Goal: Task Accomplishment & Management: Use online tool/utility

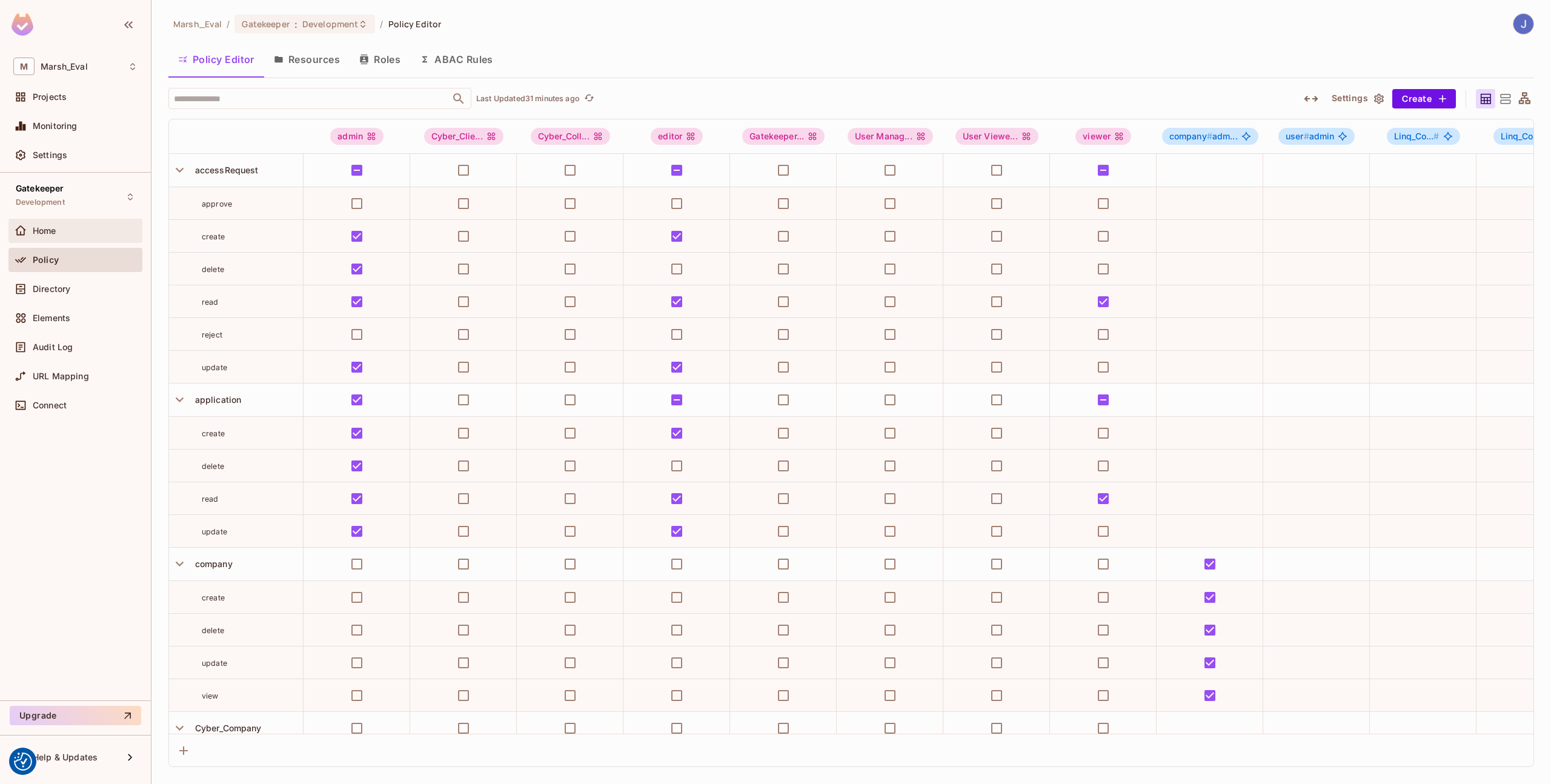
click at [57, 226] on span "Home" at bounding box center [45, 231] width 24 height 10
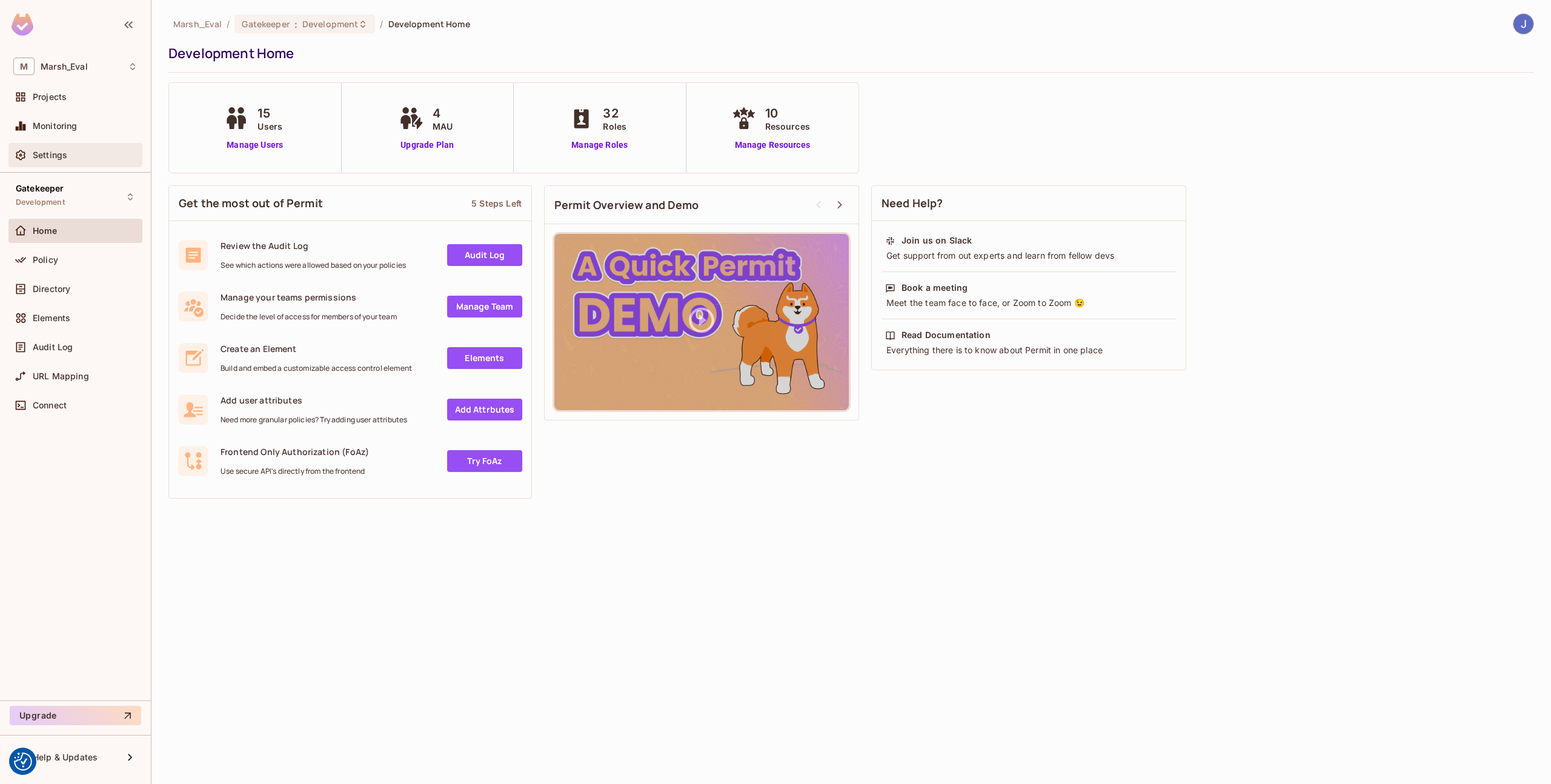
click at [52, 159] on span "Settings" at bounding box center [50, 155] width 34 height 10
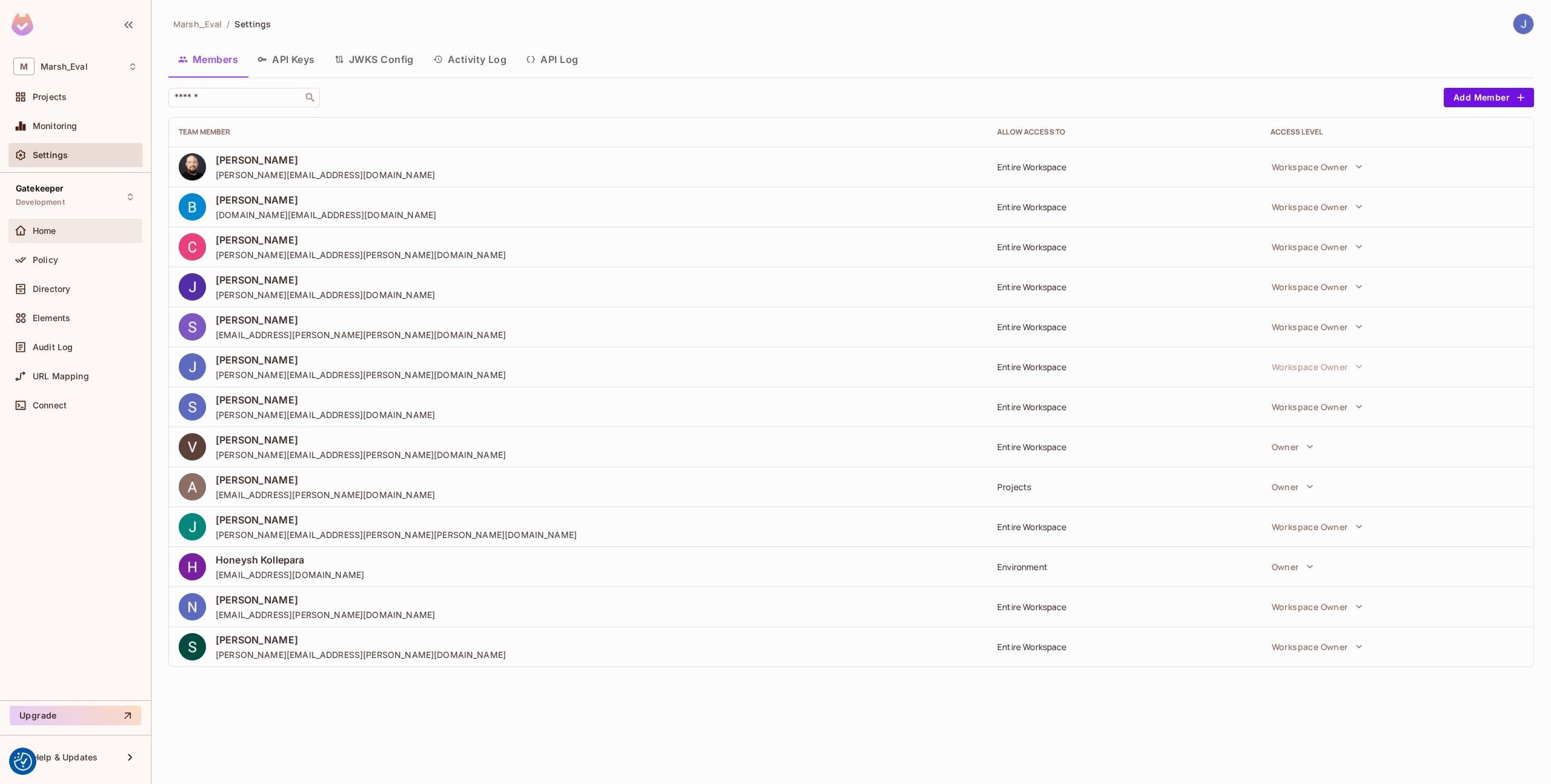
click at [76, 233] on div "Home" at bounding box center [85, 231] width 105 height 10
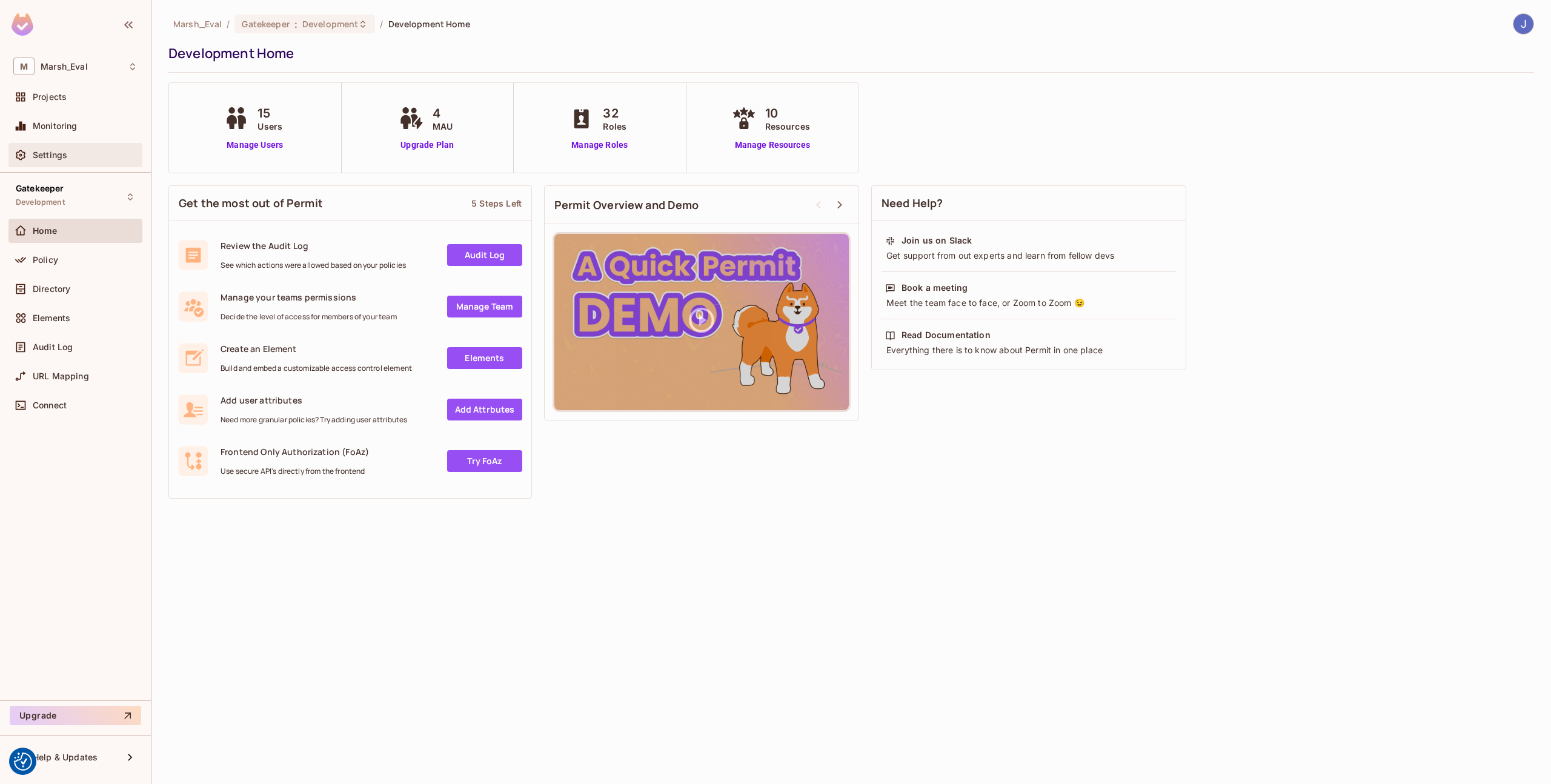
click at [52, 165] on div "Settings" at bounding box center [75, 155] width 134 height 24
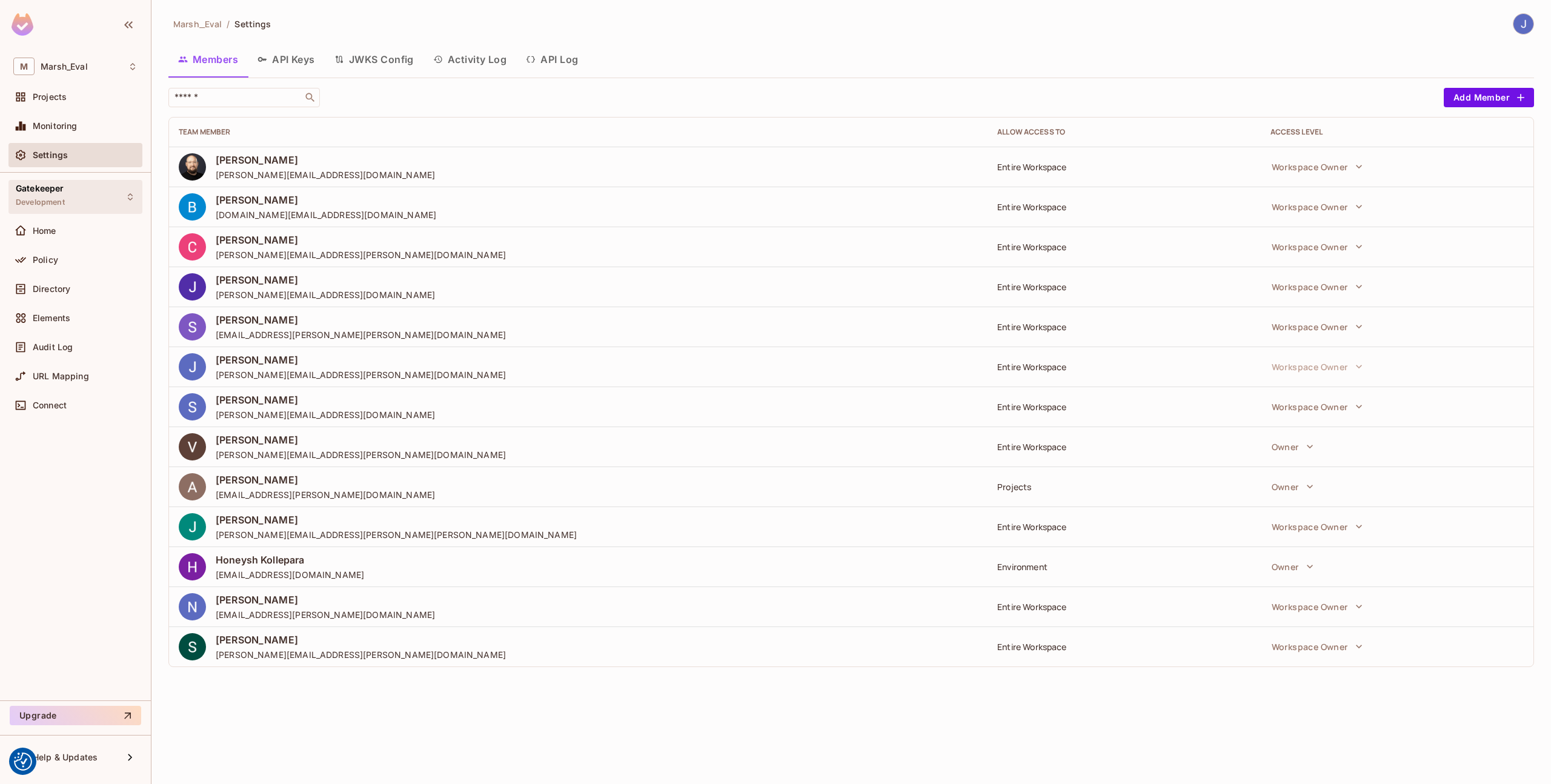
click at [68, 192] on div "Gatekeeper Development" at bounding box center [75, 197] width 134 height 34
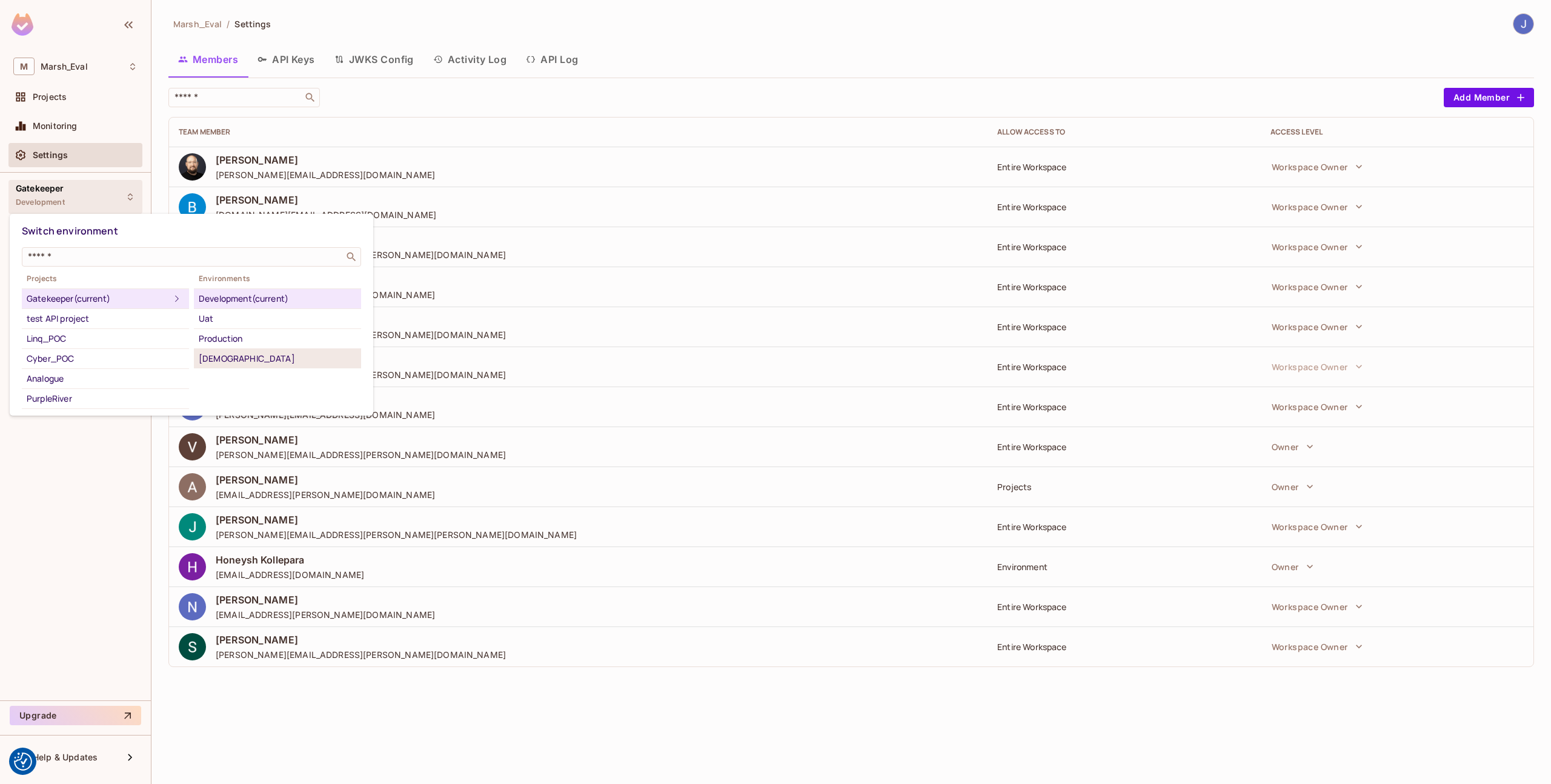
click at [240, 349] on li "[DEMOGRAPHIC_DATA]" at bounding box center [277, 359] width 167 height 20
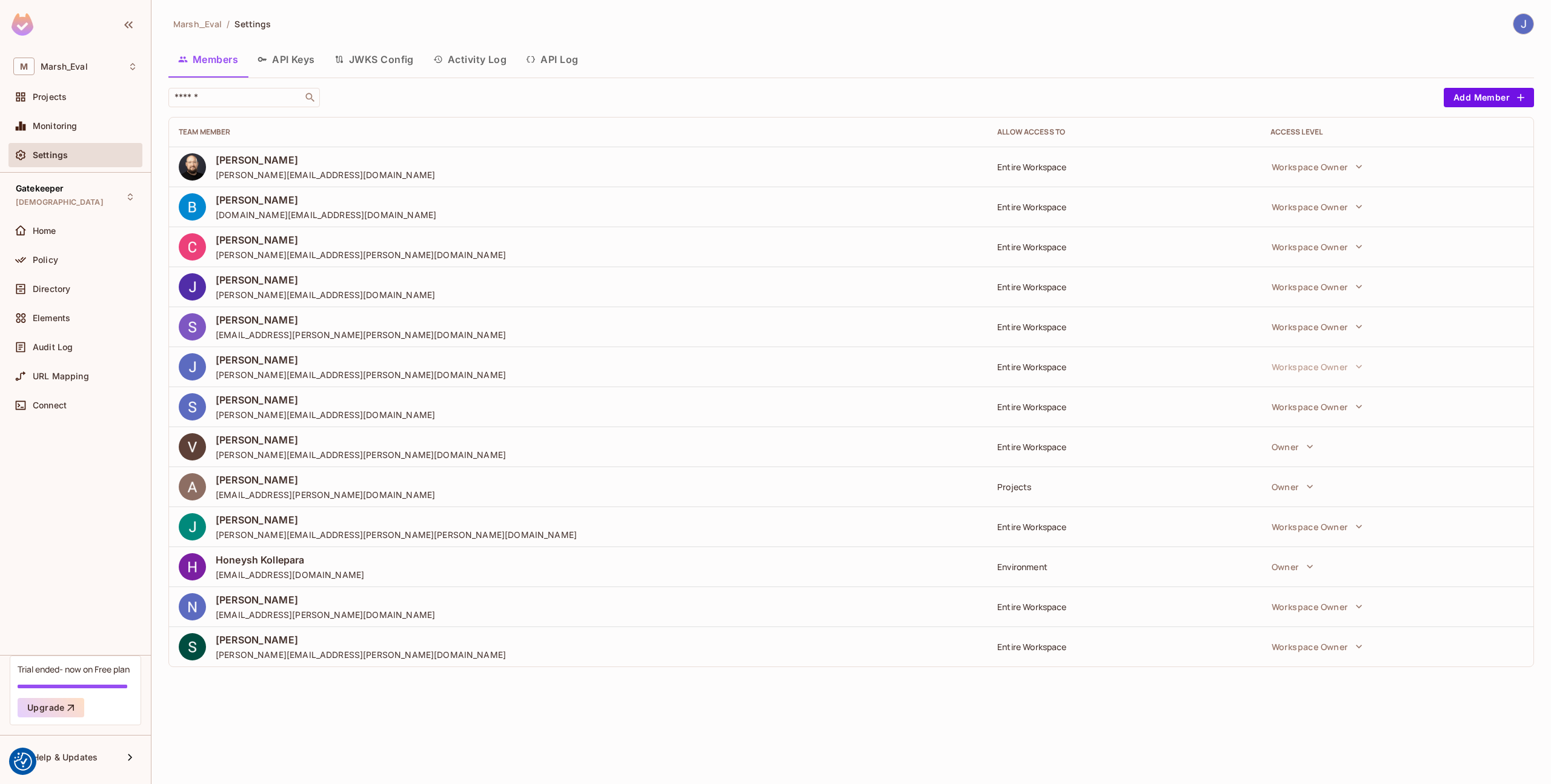
click at [48, 251] on div "Policy" at bounding box center [75, 259] width 134 height 24
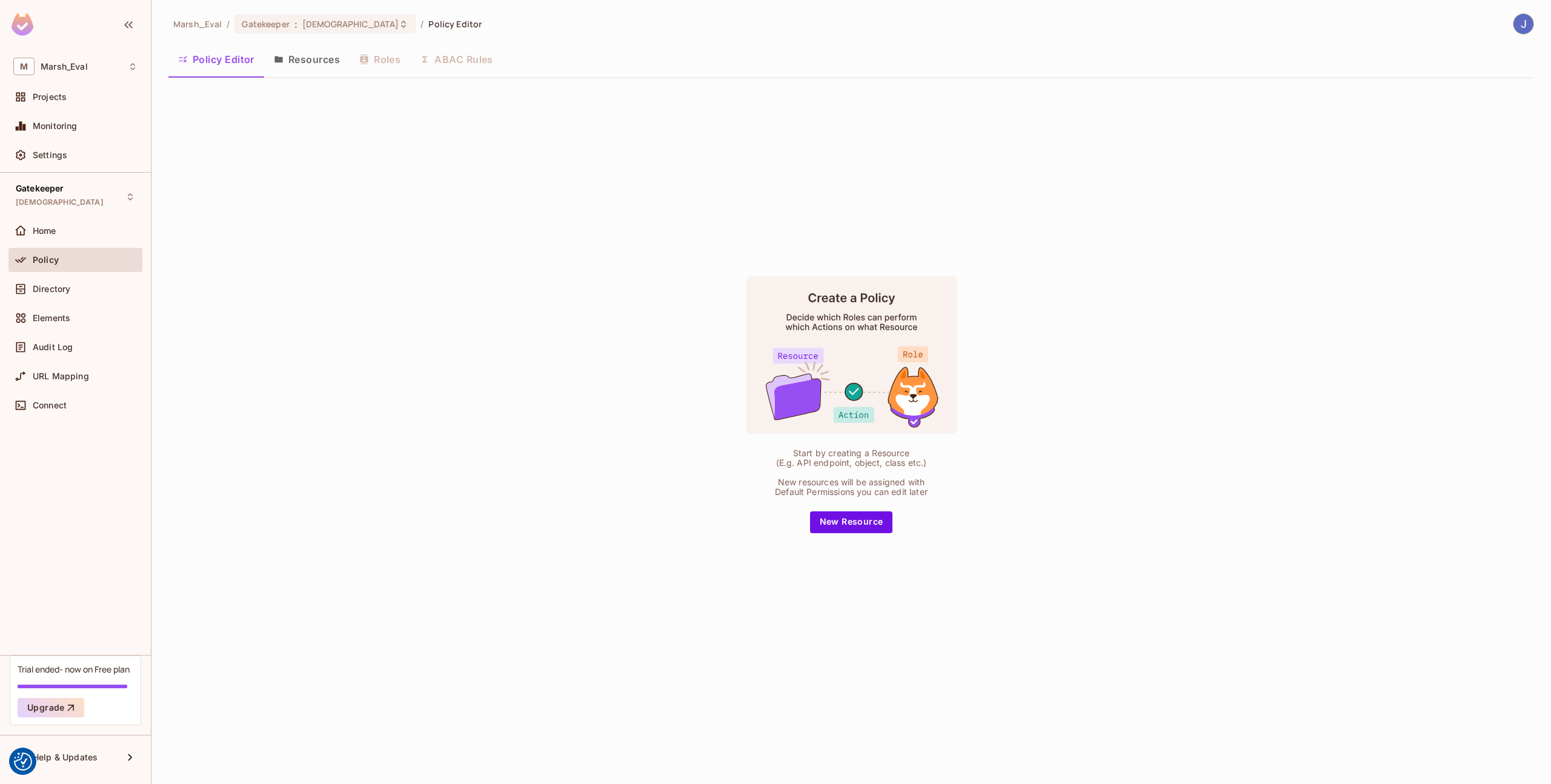
click at [283, 63] on icon "button" at bounding box center [279, 59] width 10 height 10
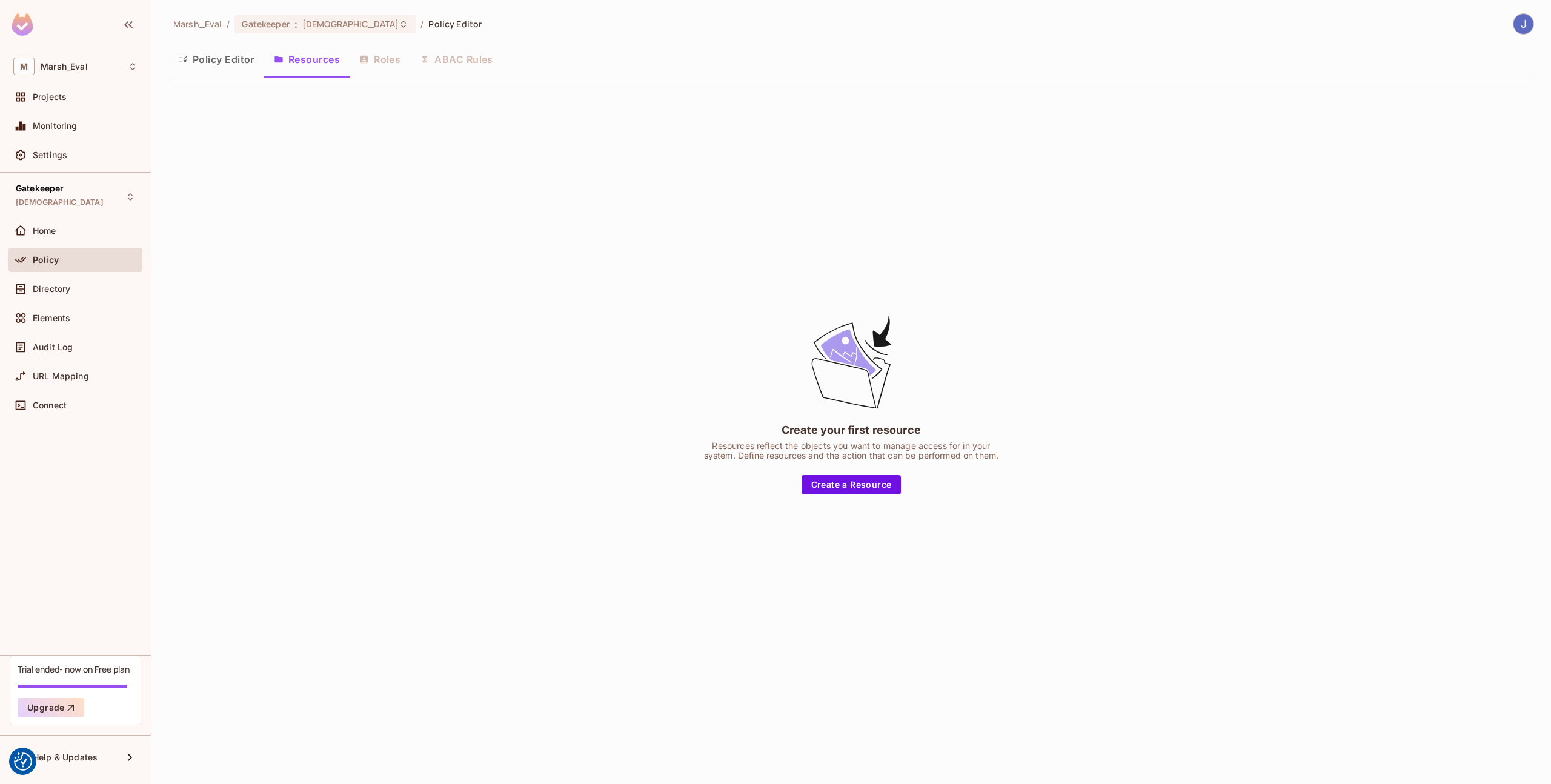
click at [206, 71] on button "Policy Editor" at bounding box center [216, 59] width 96 height 30
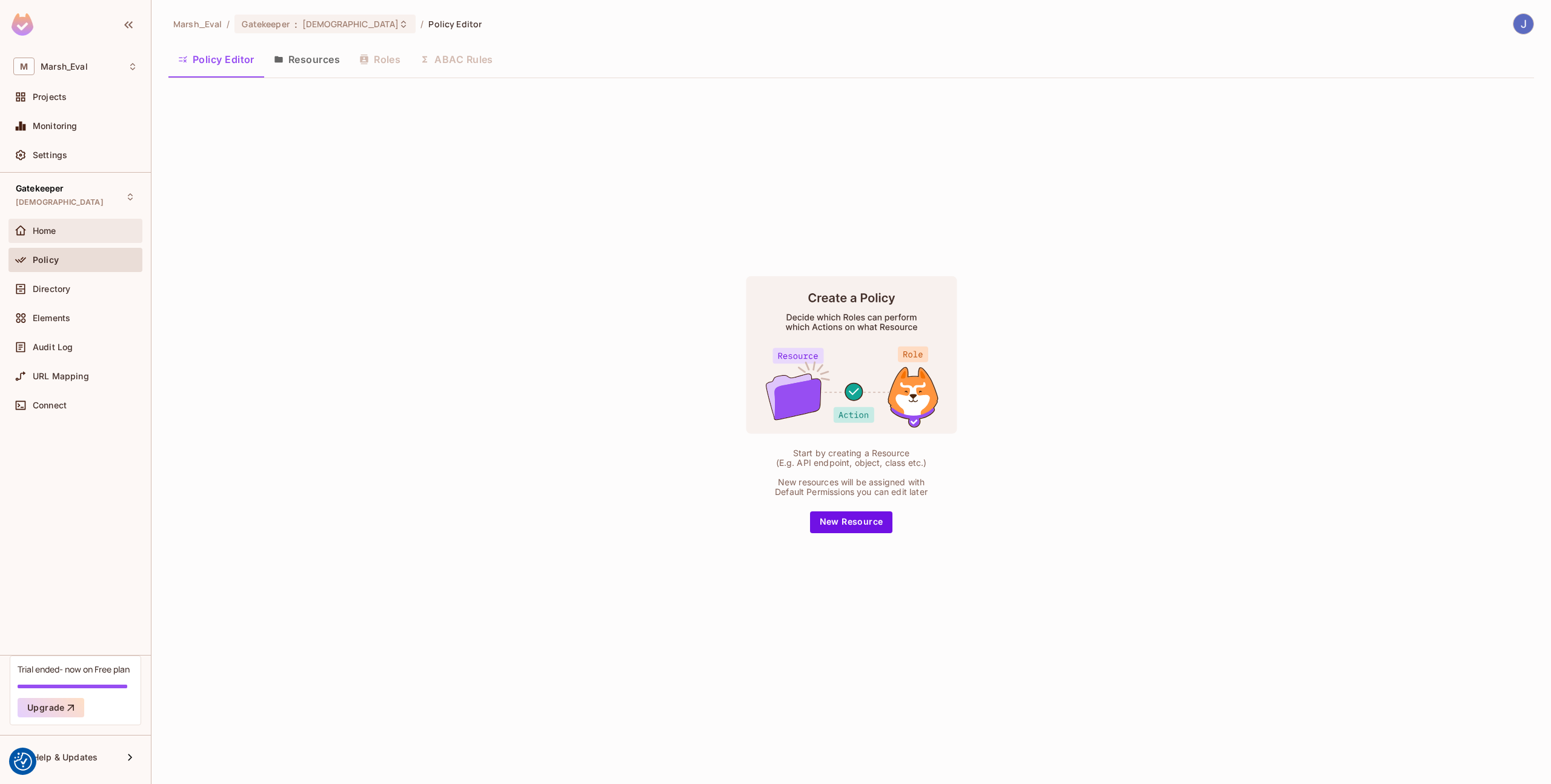
click at [52, 239] on div "Home" at bounding box center [75, 231] width 134 height 24
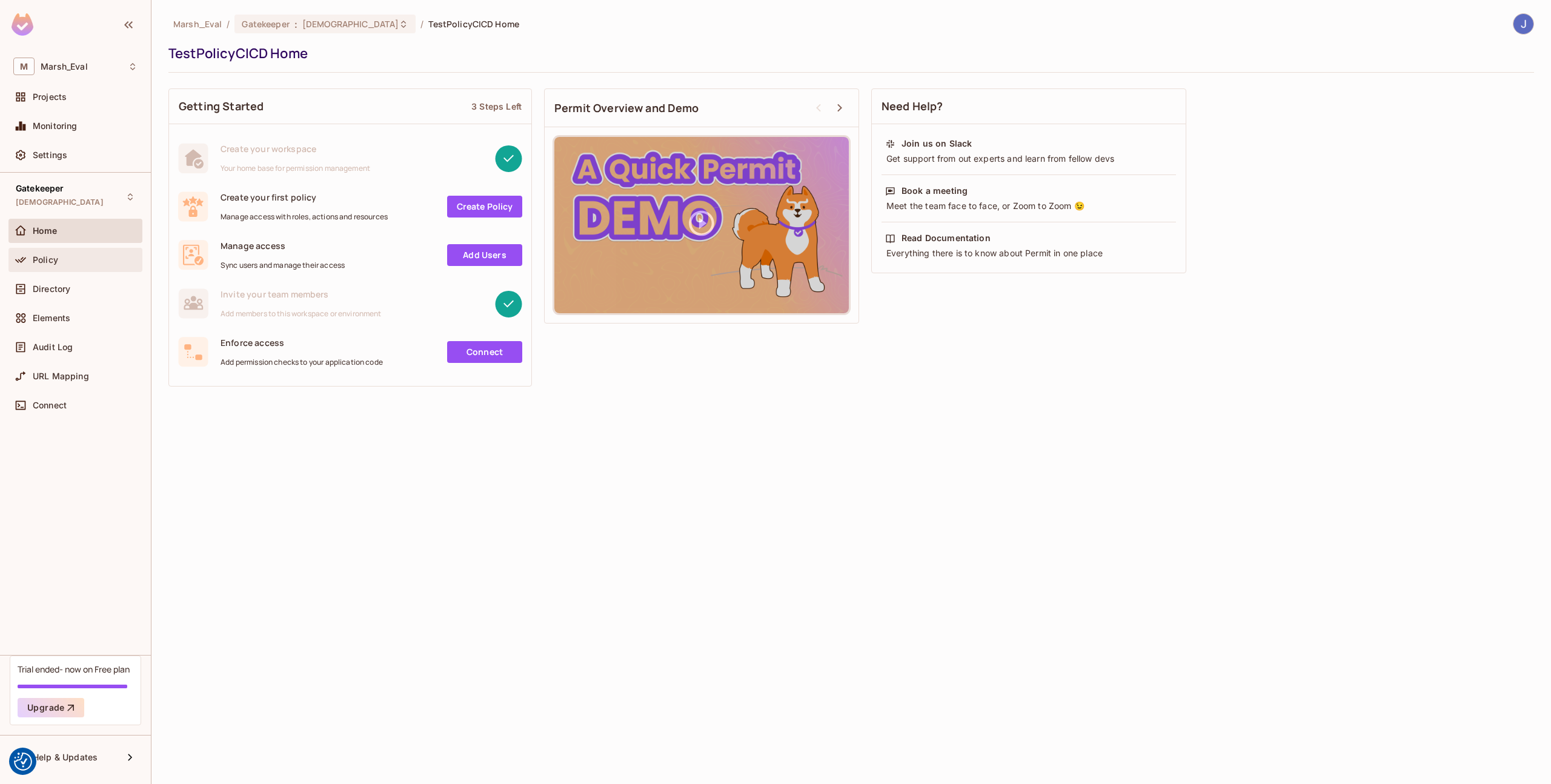
click at [69, 263] on div "Policy" at bounding box center [85, 260] width 105 height 10
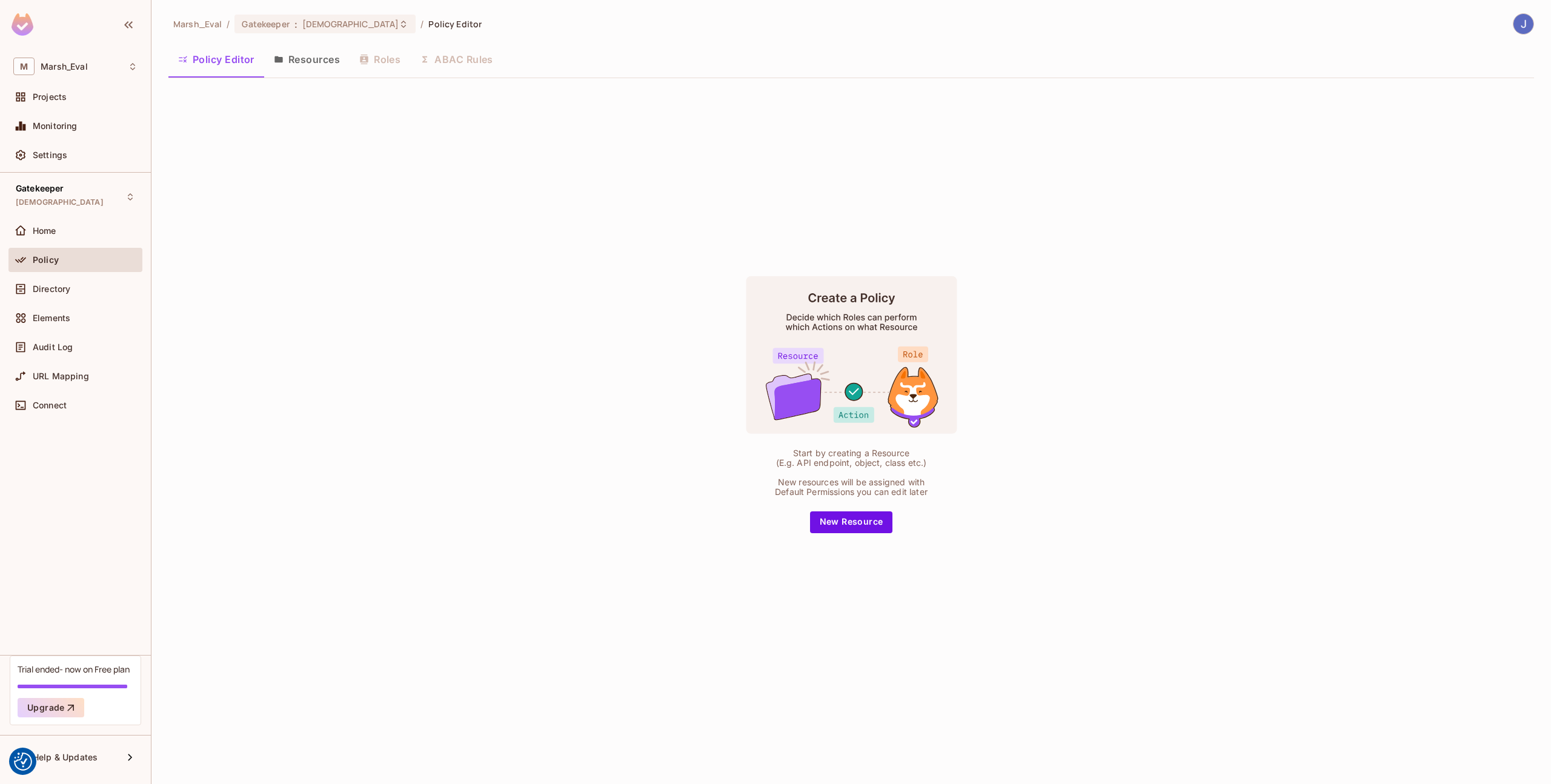
click at [306, 66] on button "Resources" at bounding box center [307, 59] width 85 height 30
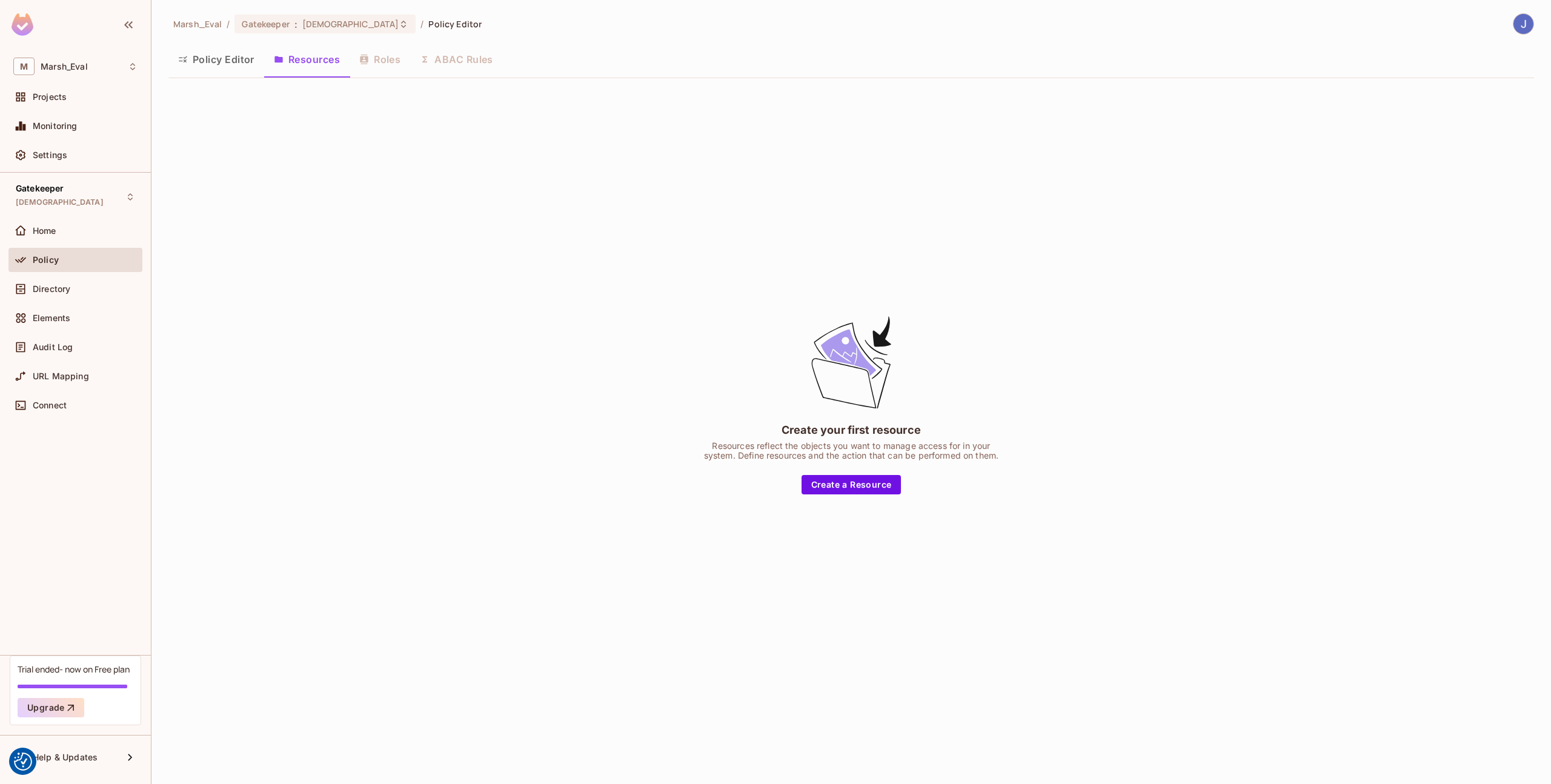
click at [235, 70] on button "Policy Editor" at bounding box center [216, 59] width 96 height 30
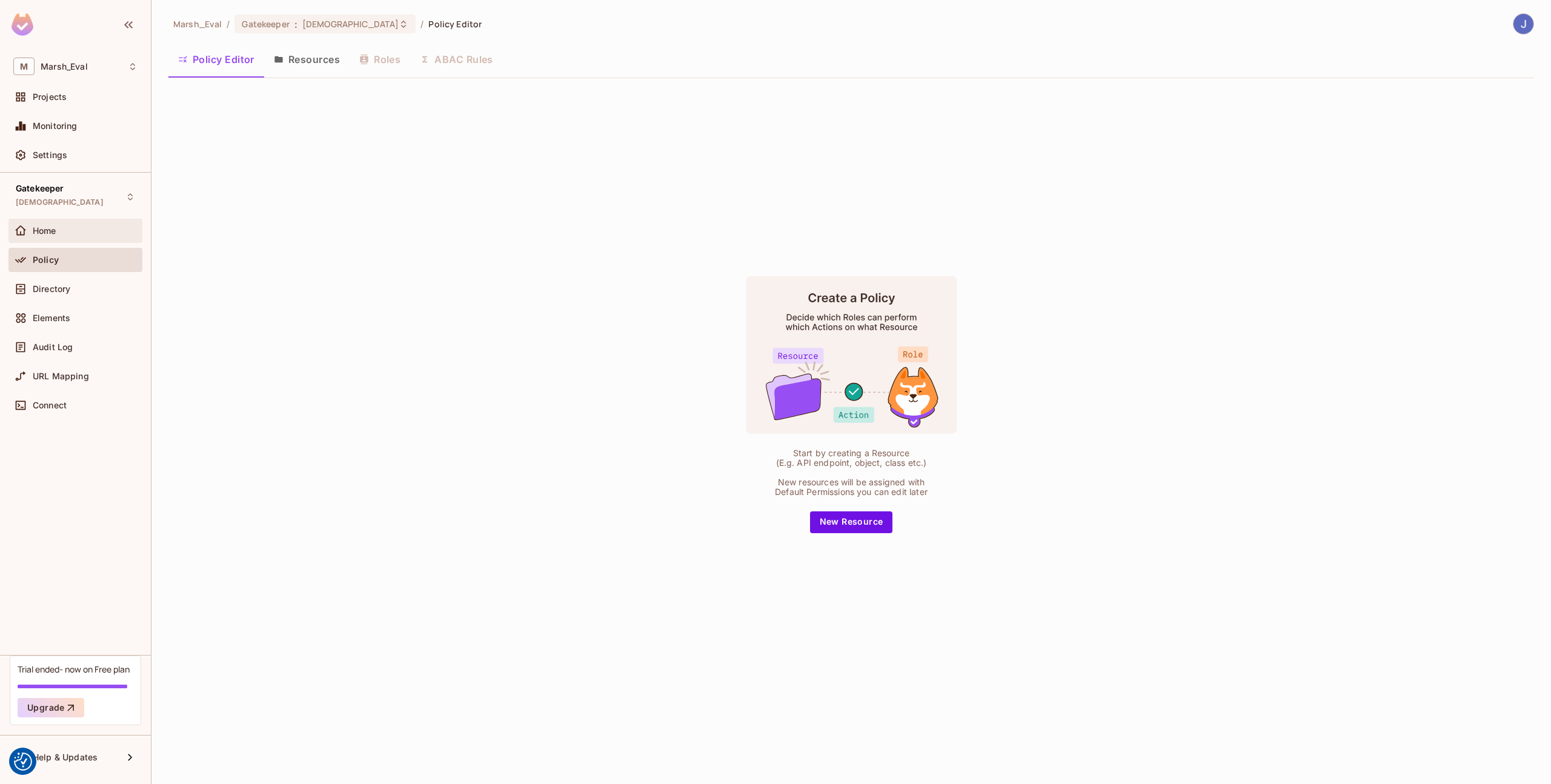
click at [43, 241] on div "Home" at bounding box center [75, 231] width 134 height 24
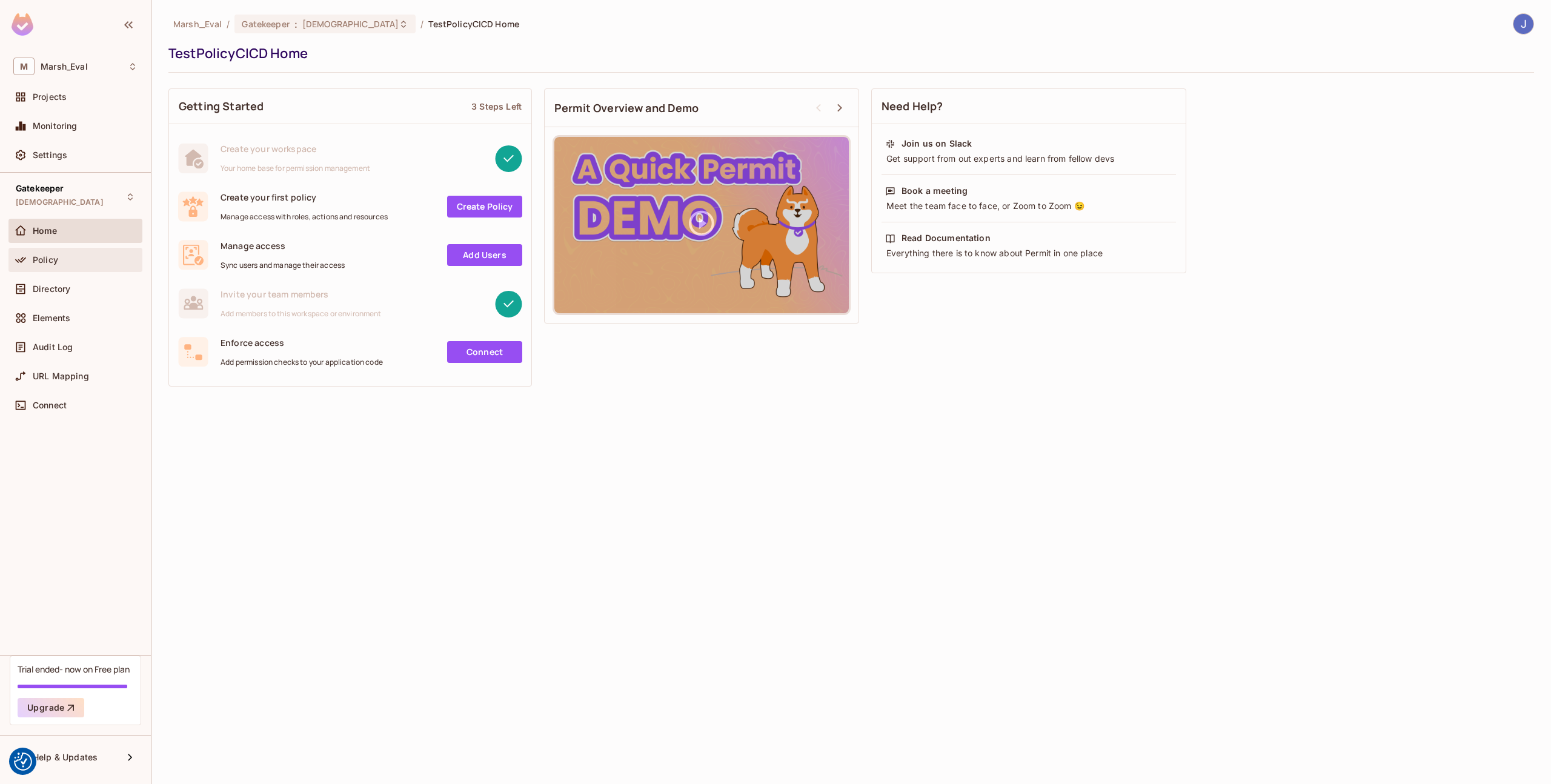
click at [48, 255] on span "Policy" at bounding box center [45, 260] width 25 height 10
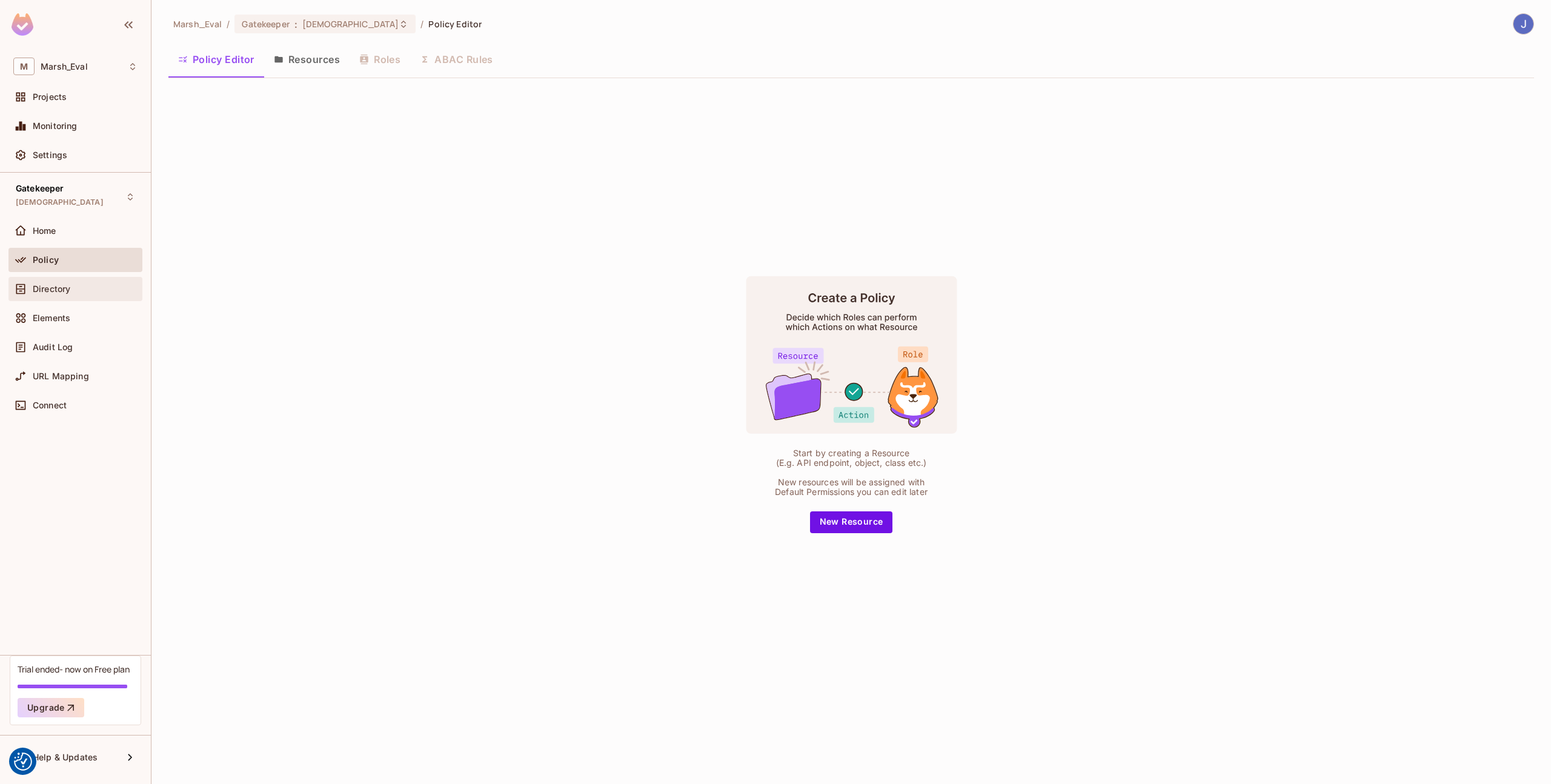
click at [50, 285] on span "Directory" at bounding box center [52, 289] width 38 height 10
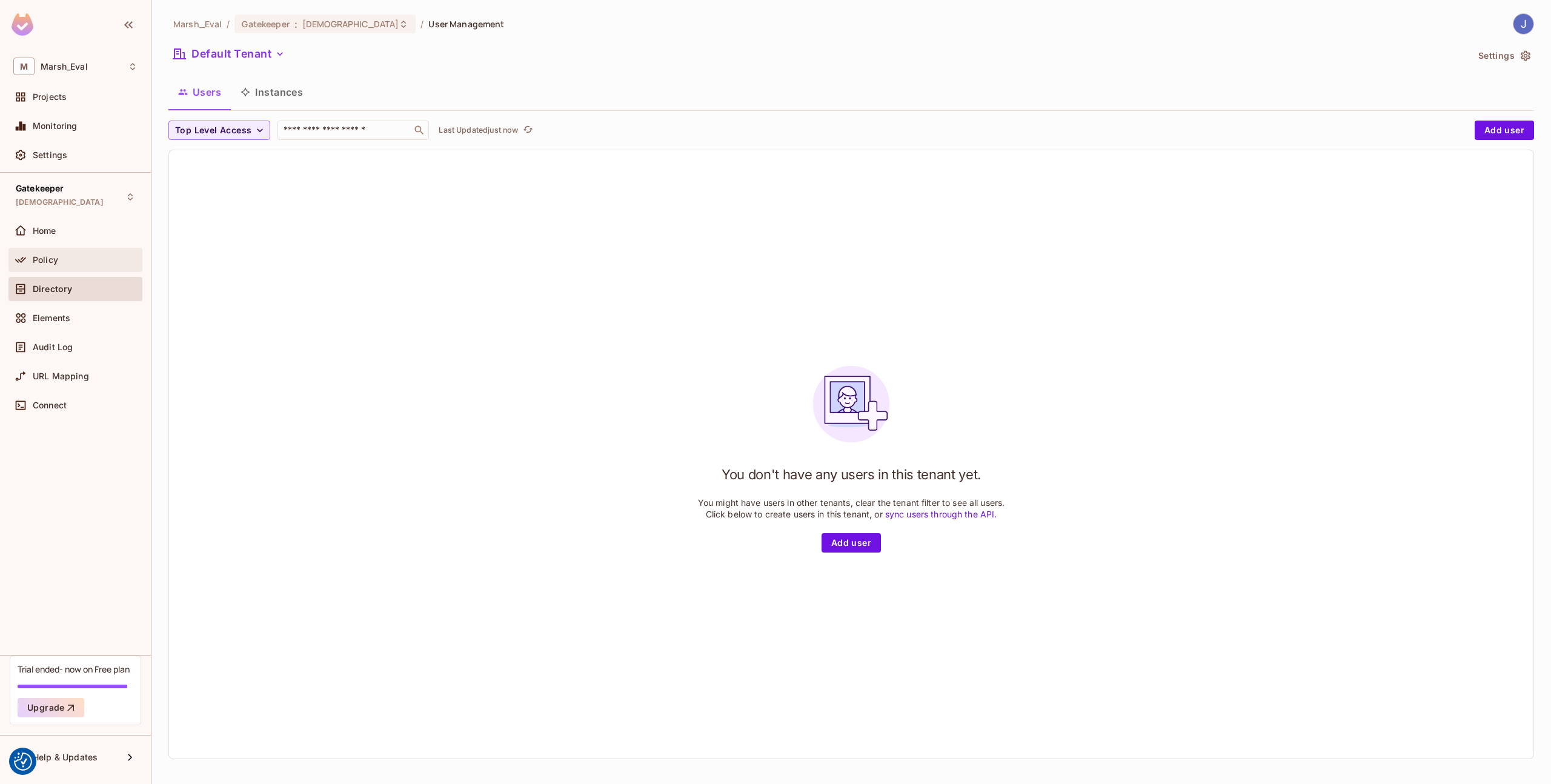
click at [62, 263] on div "Policy" at bounding box center [85, 260] width 105 height 10
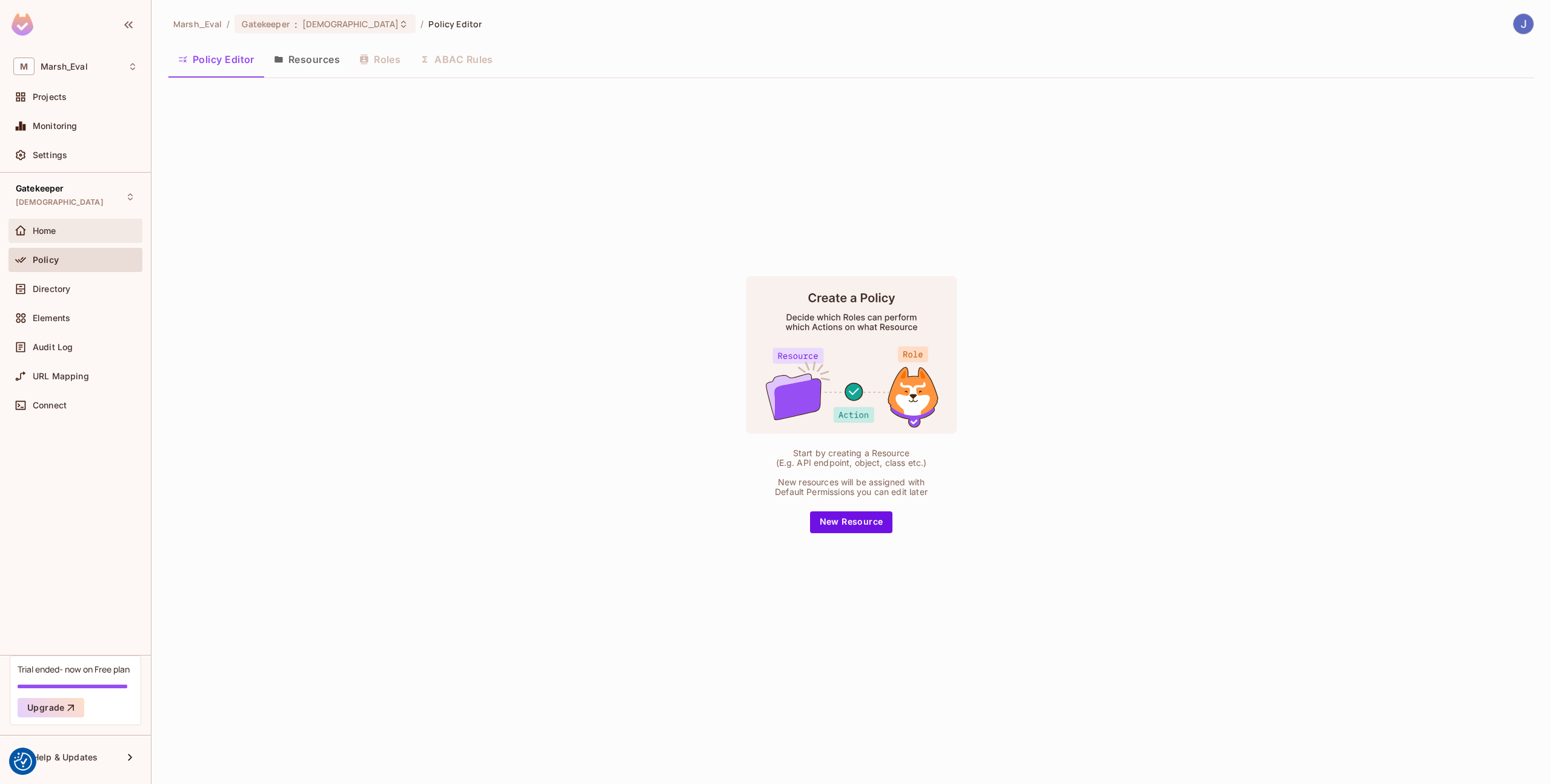
click at [66, 228] on div "Home" at bounding box center [85, 231] width 105 height 10
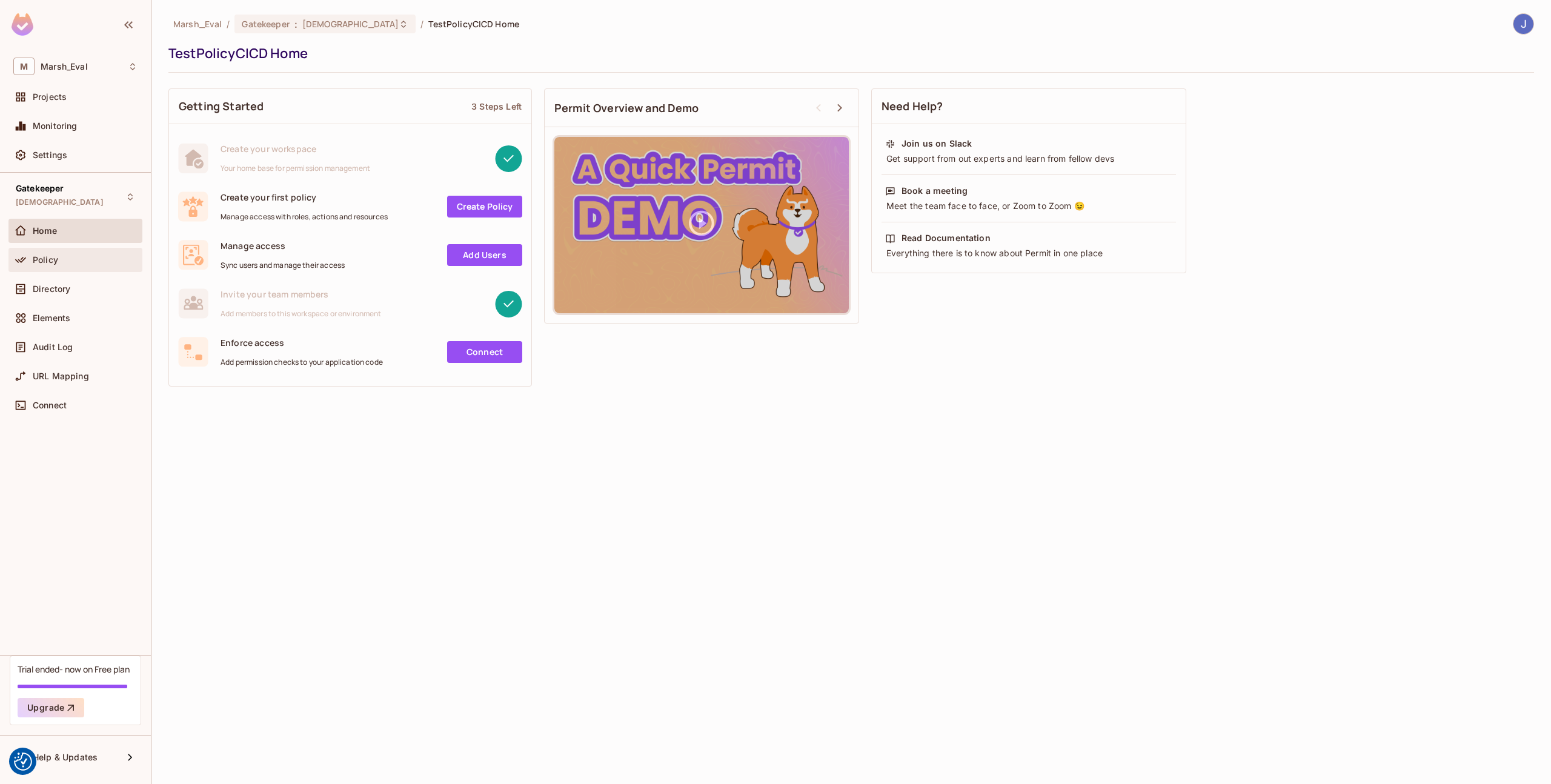
click at [70, 262] on div "Policy" at bounding box center [85, 260] width 105 height 10
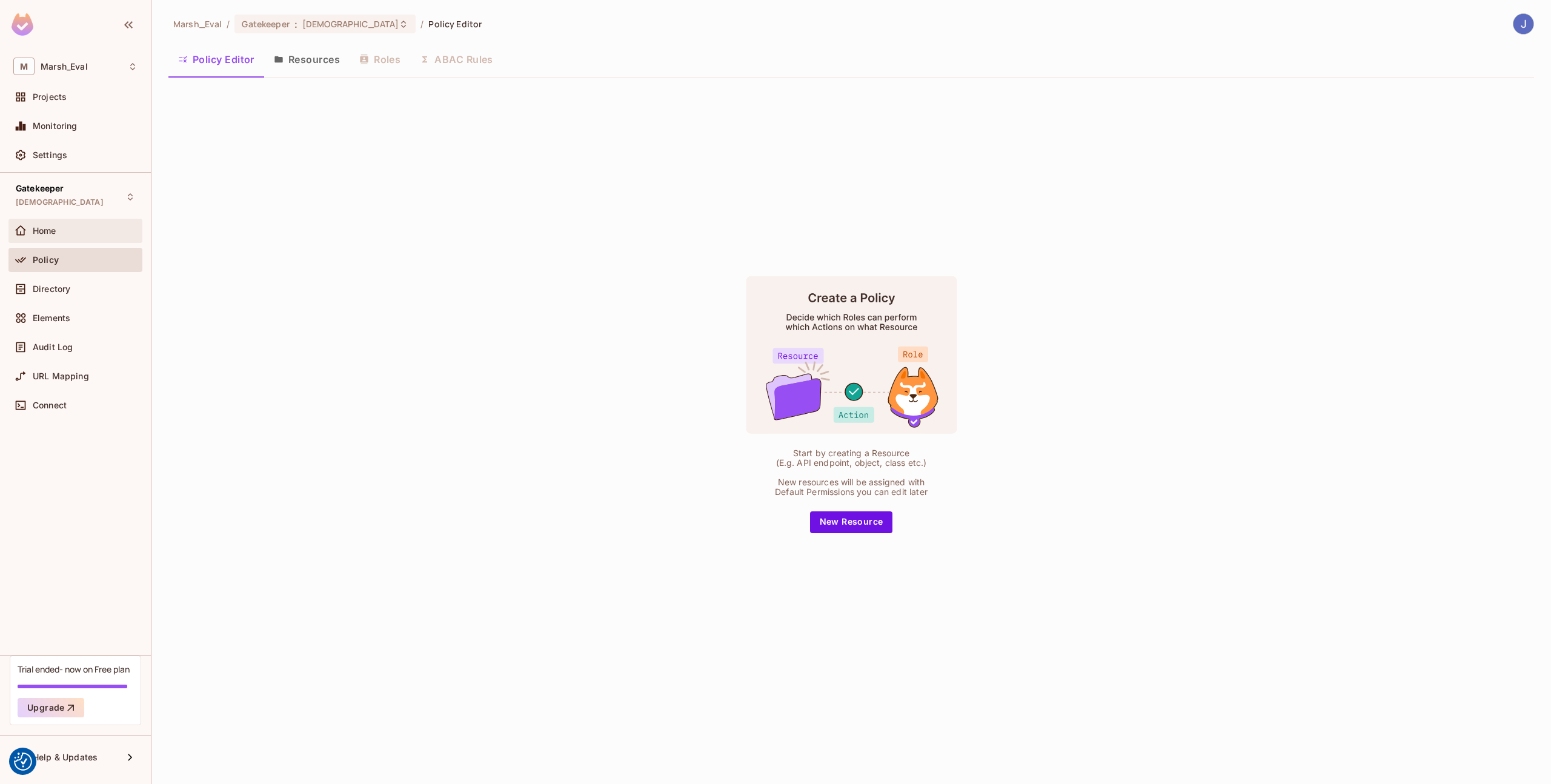
click at [41, 242] on div "Home" at bounding box center [75, 231] width 134 height 24
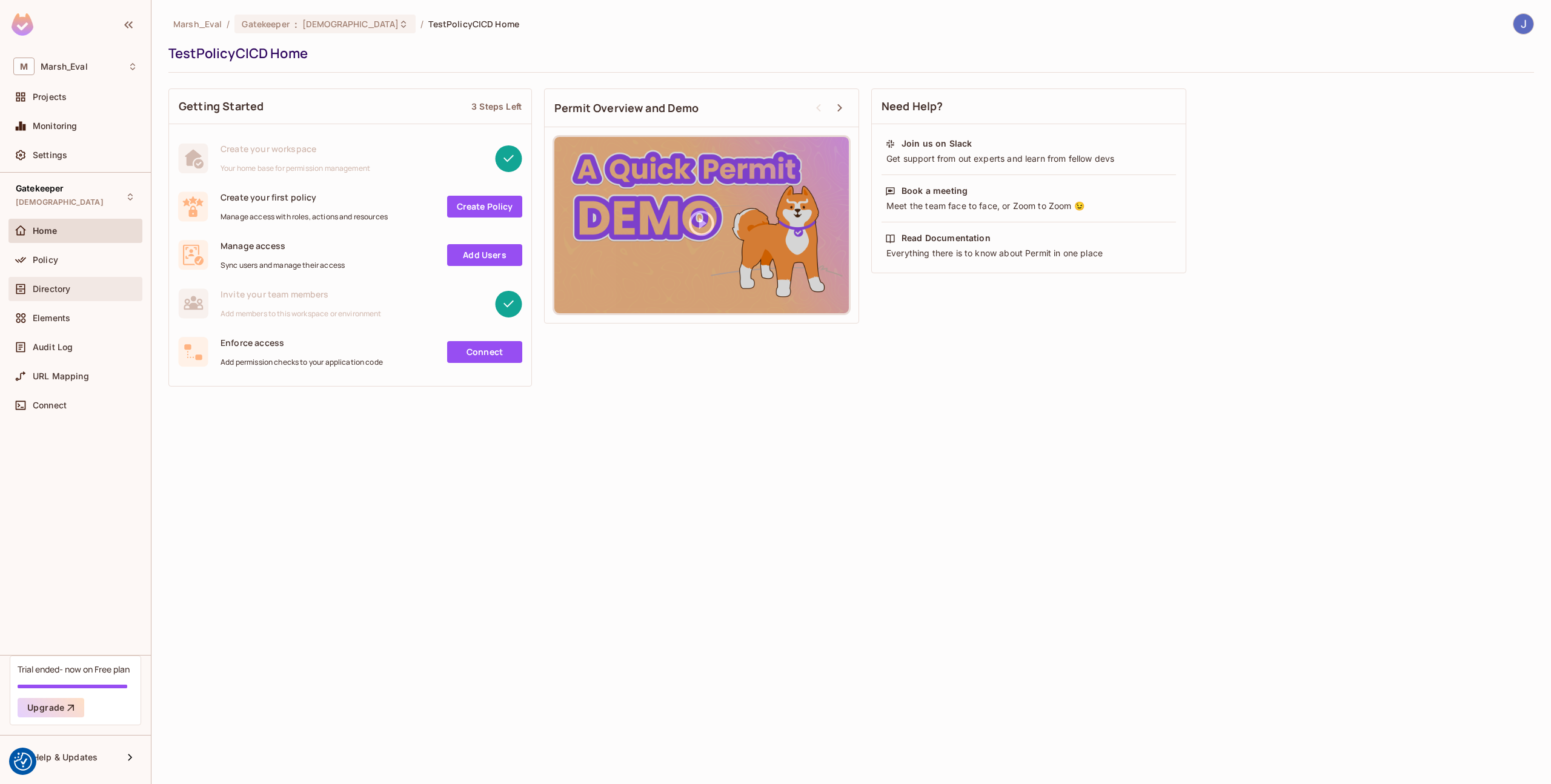
click at [50, 293] on span "Directory" at bounding box center [52, 289] width 38 height 10
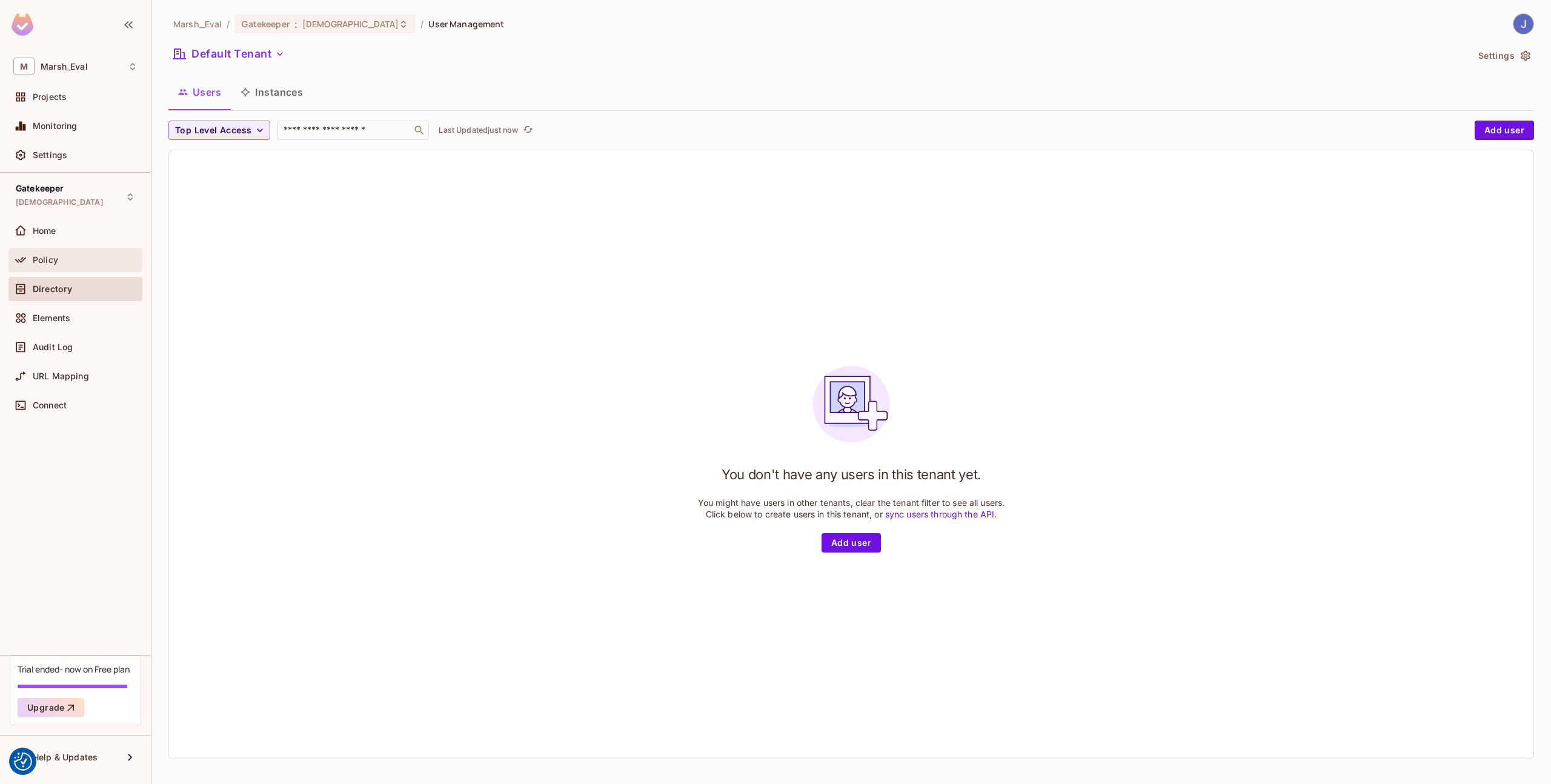
click at [48, 250] on div "Policy" at bounding box center [75, 259] width 134 height 24
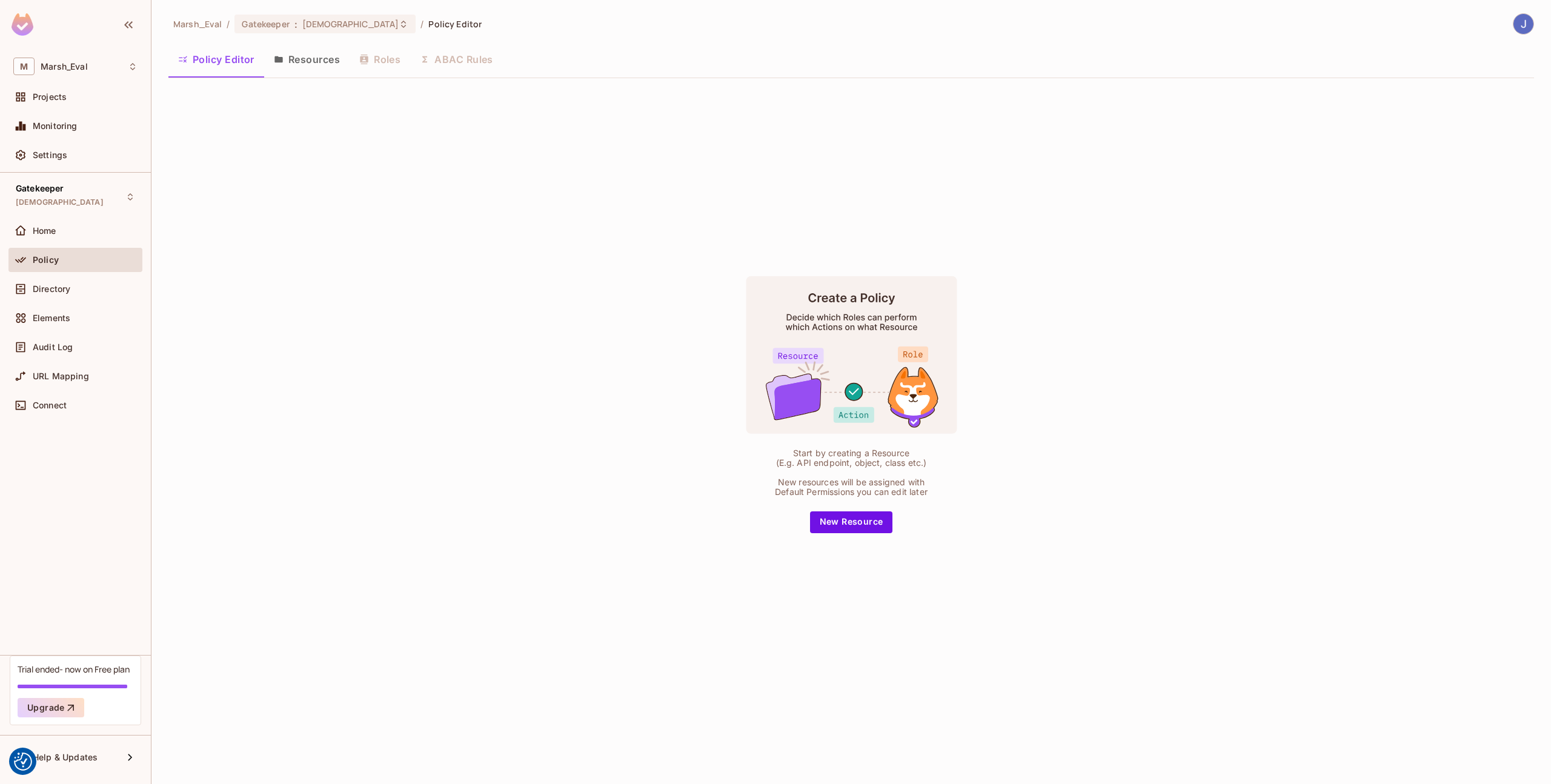
click at [302, 63] on button "Resources" at bounding box center [307, 59] width 85 height 30
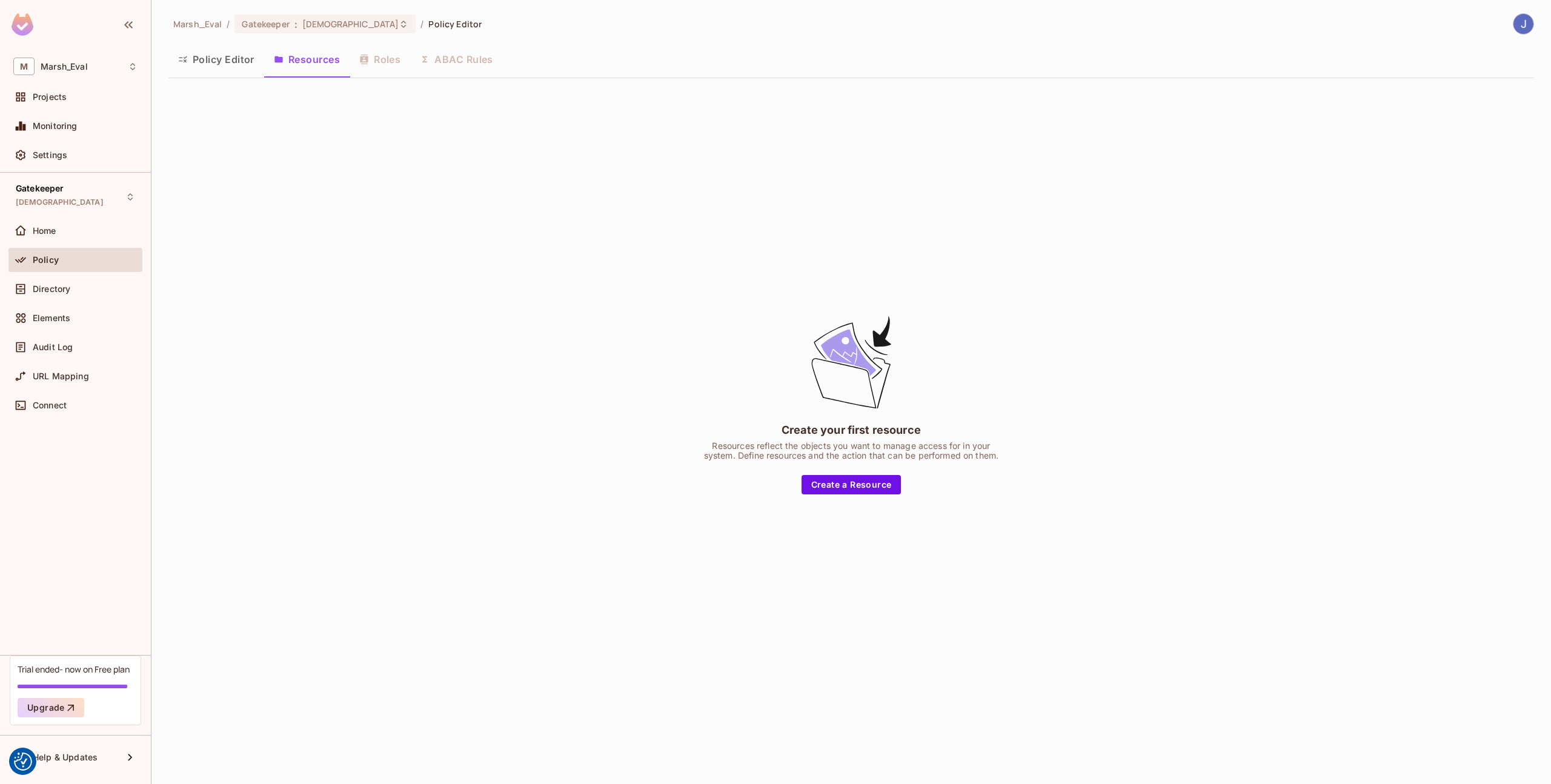
click at [228, 71] on button "Policy Editor" at bounding box center [216, 59] width 96 height 30
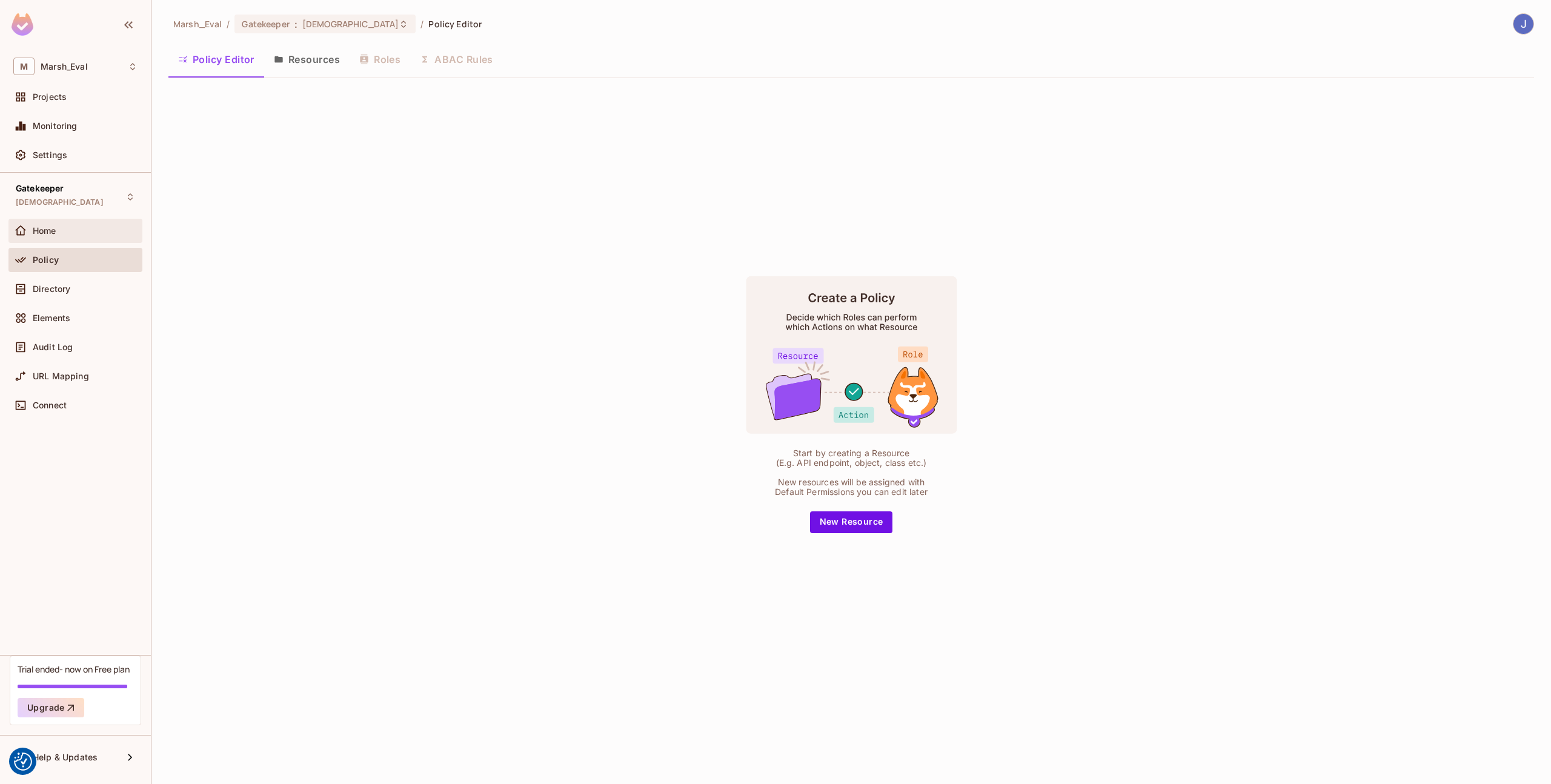
click at [83, 230] on div "Home" at bounding box center [85, 231] width 105 height 10
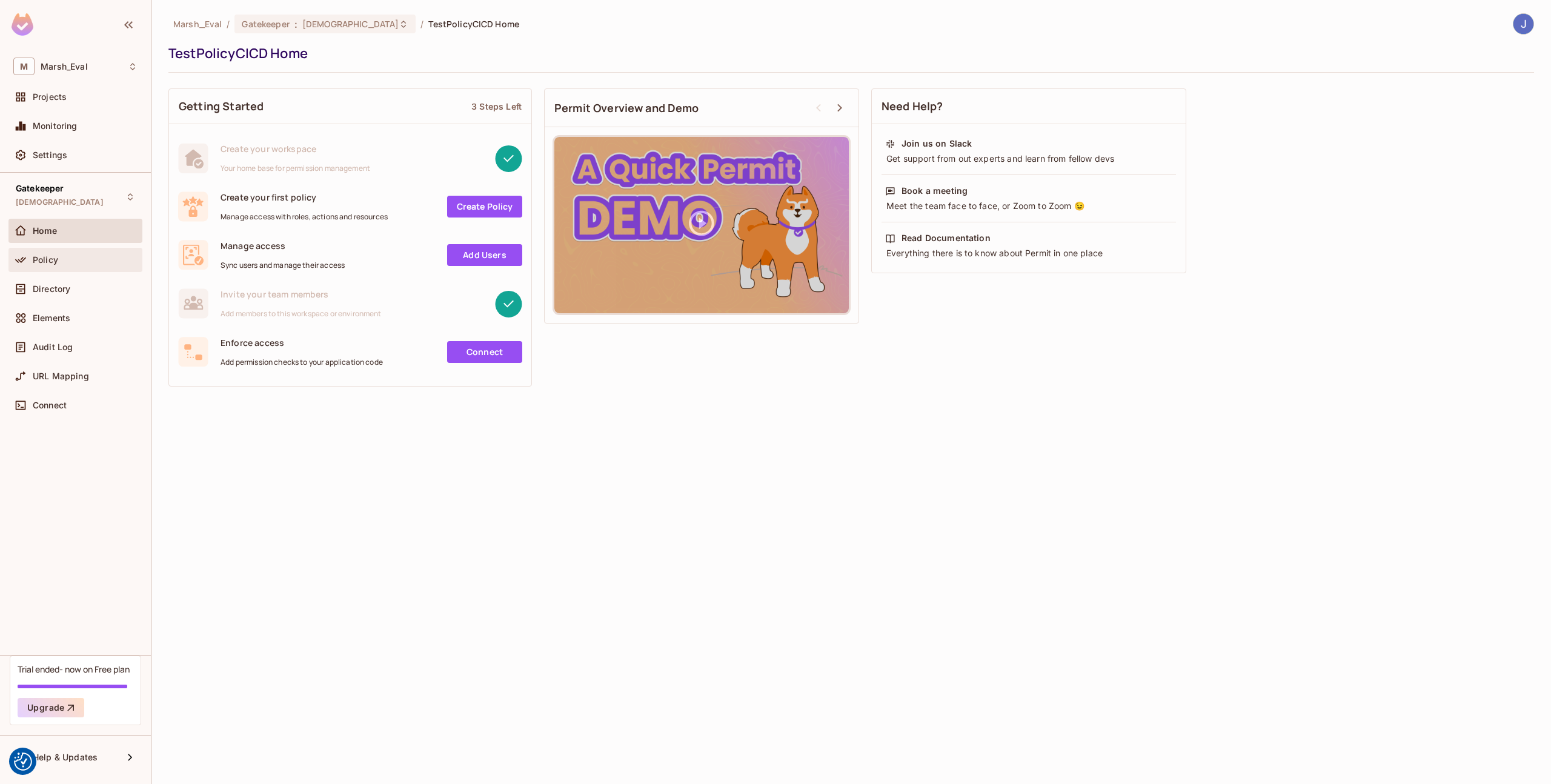
click at [70, 262] on div "Policy" at bounding box center [85, 260] width 105 height 10
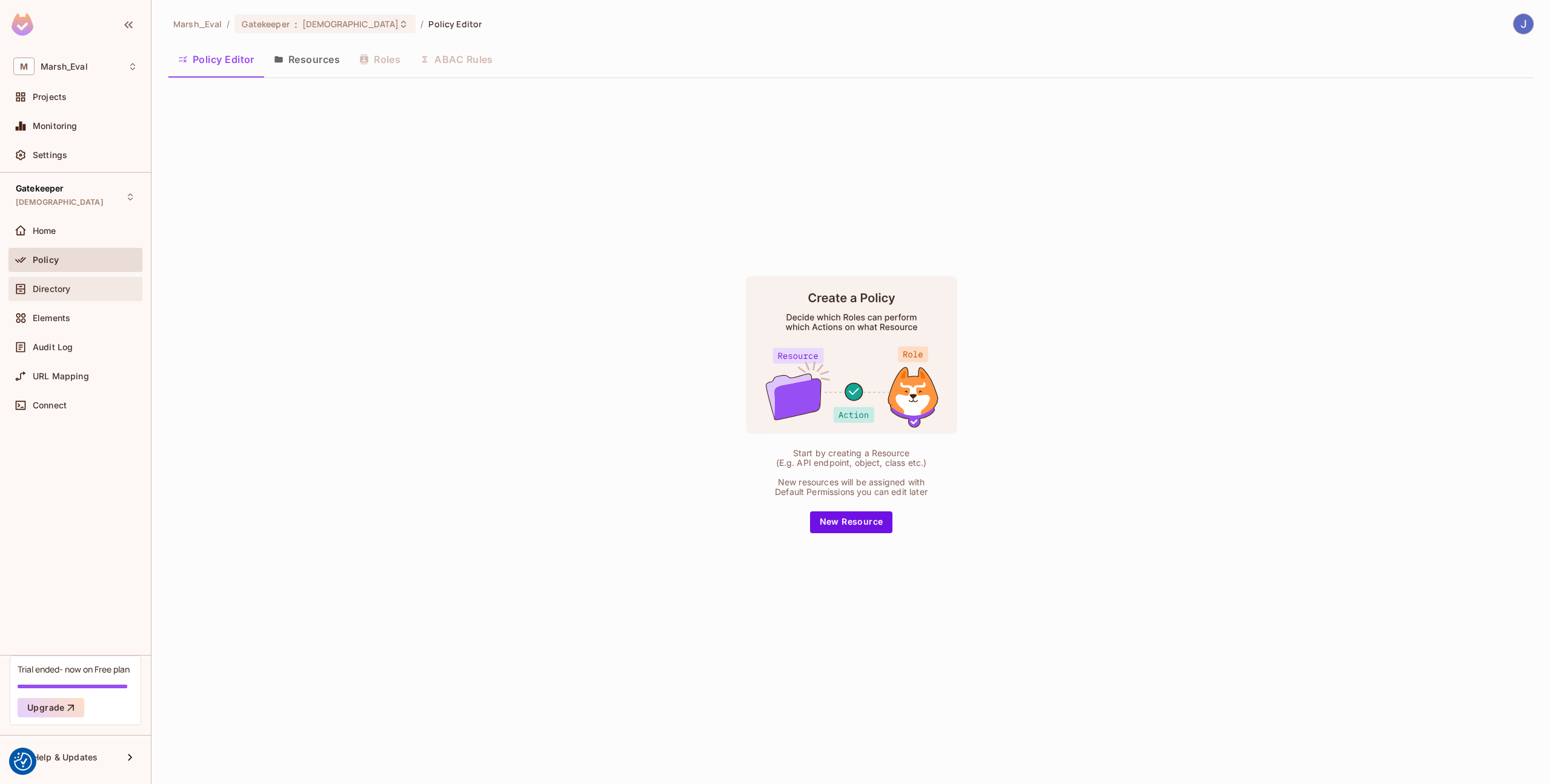
click at [75, 291] on div "Directory" at bounding box center [85, 289] width 105 height 10
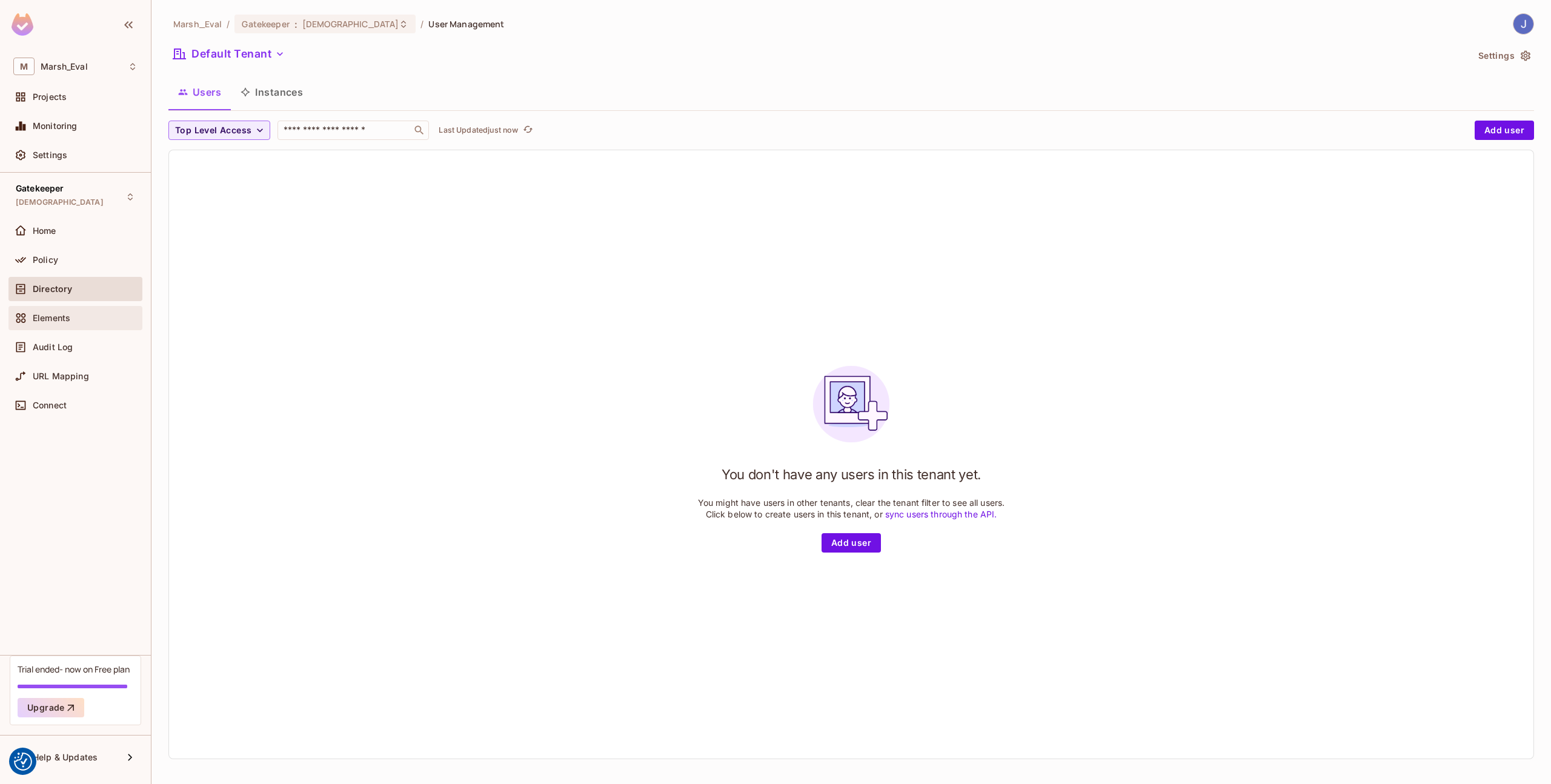
click at [71, 323] on div "Elements" at bounding box center [76, 318] width 125 height 15
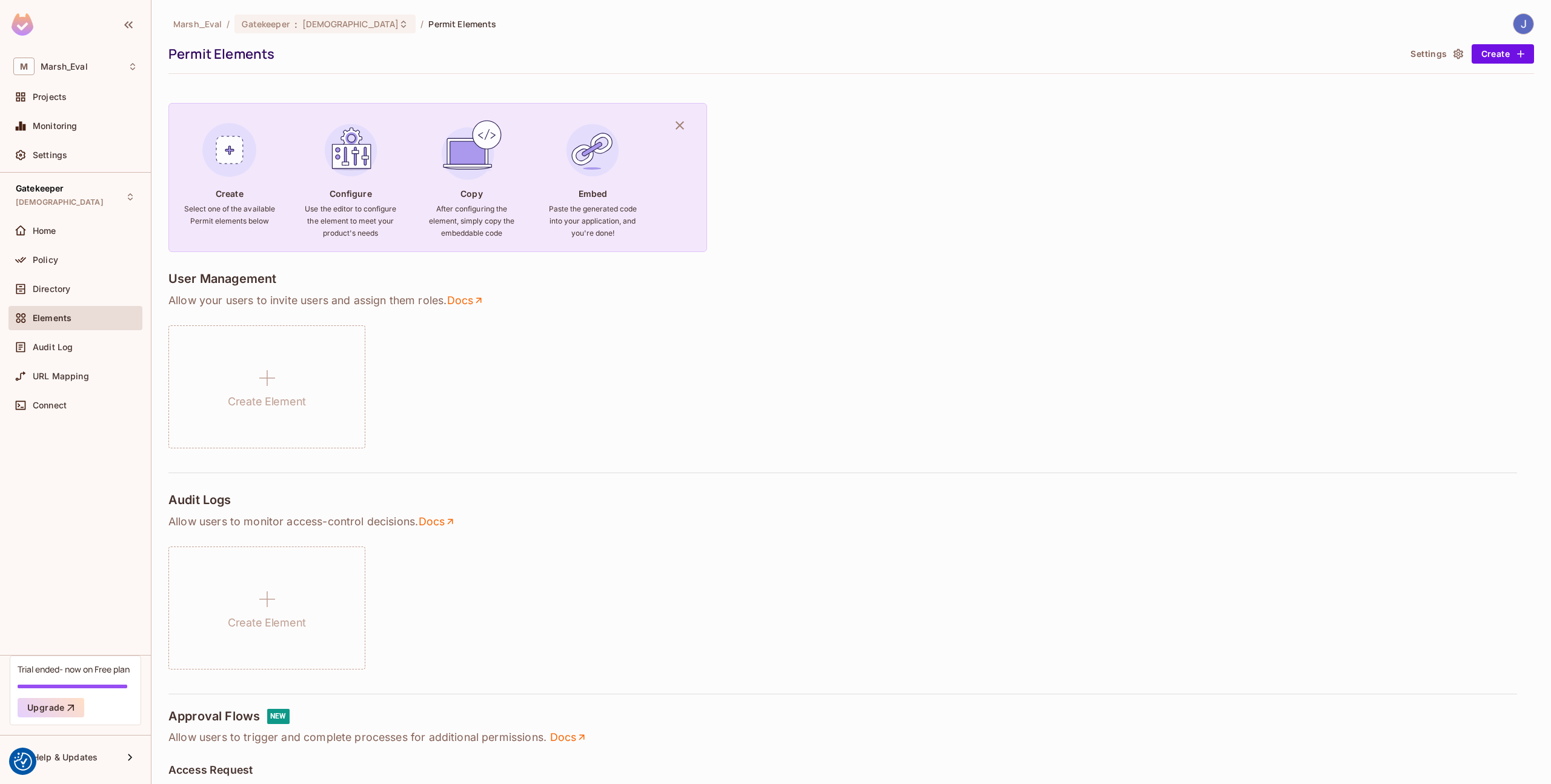
click at [83, 301] on div "Directory" at bounding box center [75, 292] width 134 height 29
click at [80, 297] on div "Directory" at bounding box center [75, 289] width 134 height 24
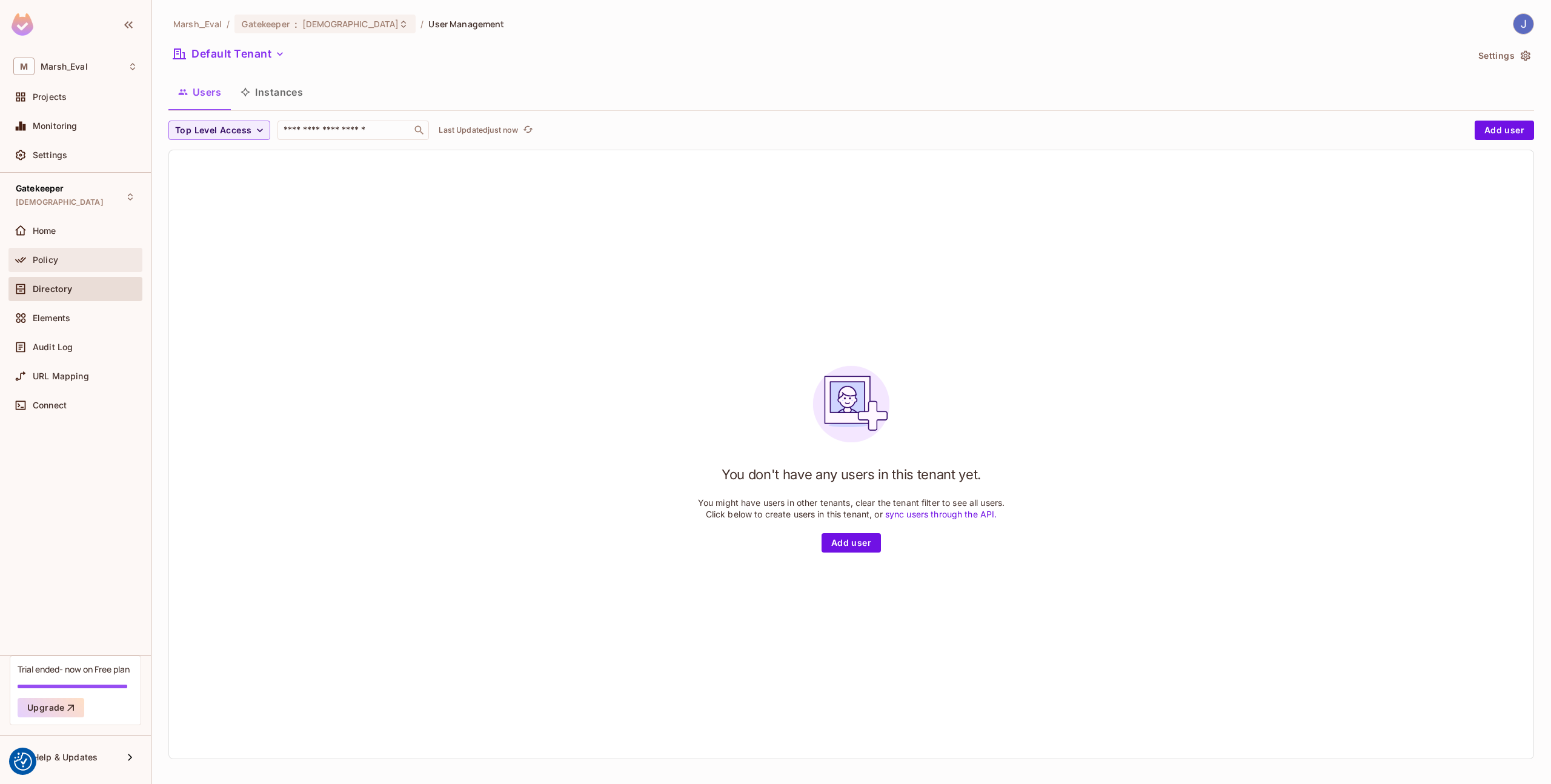
click at [76, 269] on div "Policy" at bounding box center [75, 259] width 134 height 24
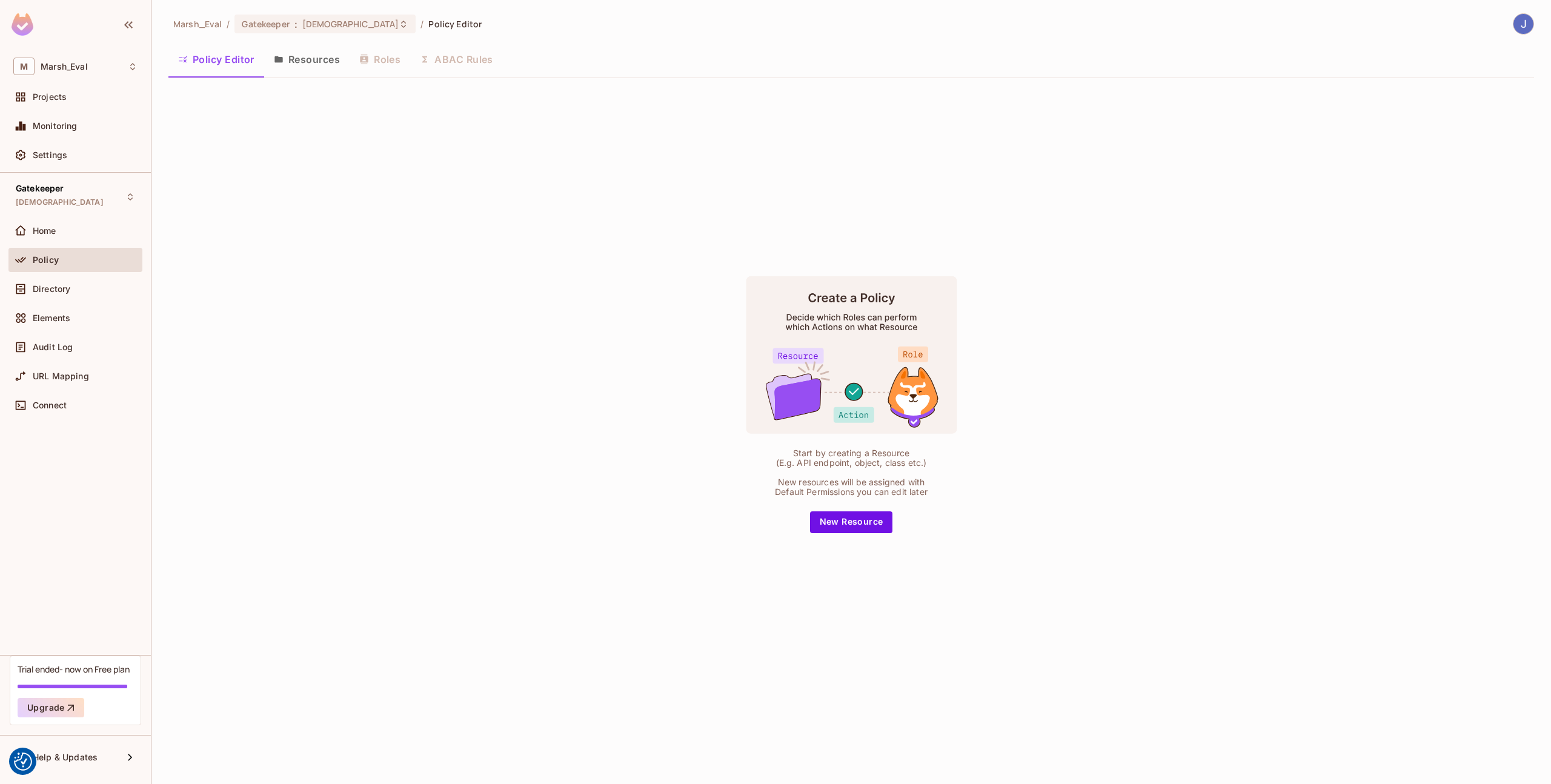
click at [79, 248] on div "Policy" at bounding box center [75, 259] width 134 height 24
click at [79, 239] on div "Home" at bounding box center [75, 231] width 134 height 24
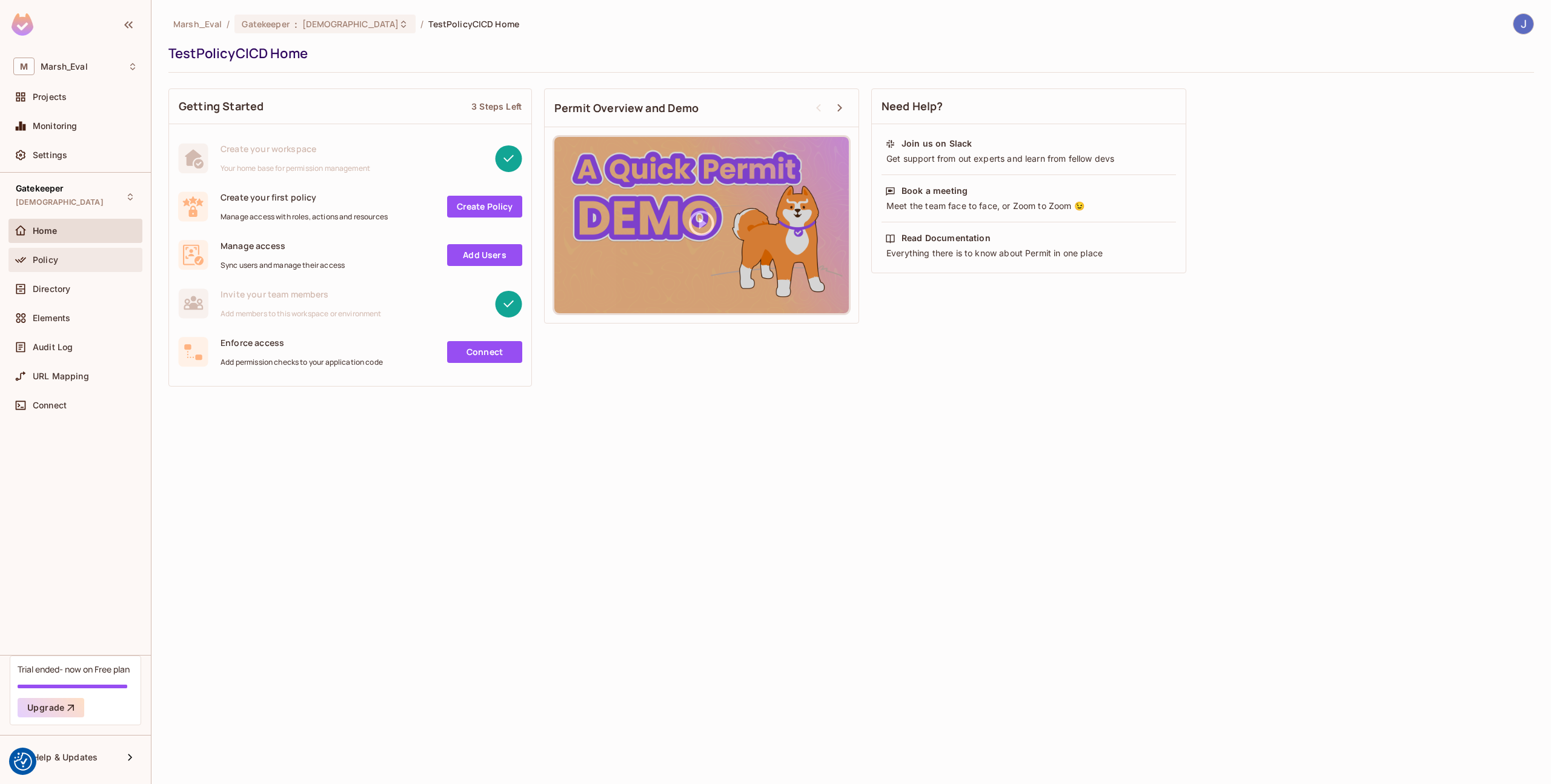
click at [55, 248] on div "Policy" at bounding box center [75, 259] width 134 height 24
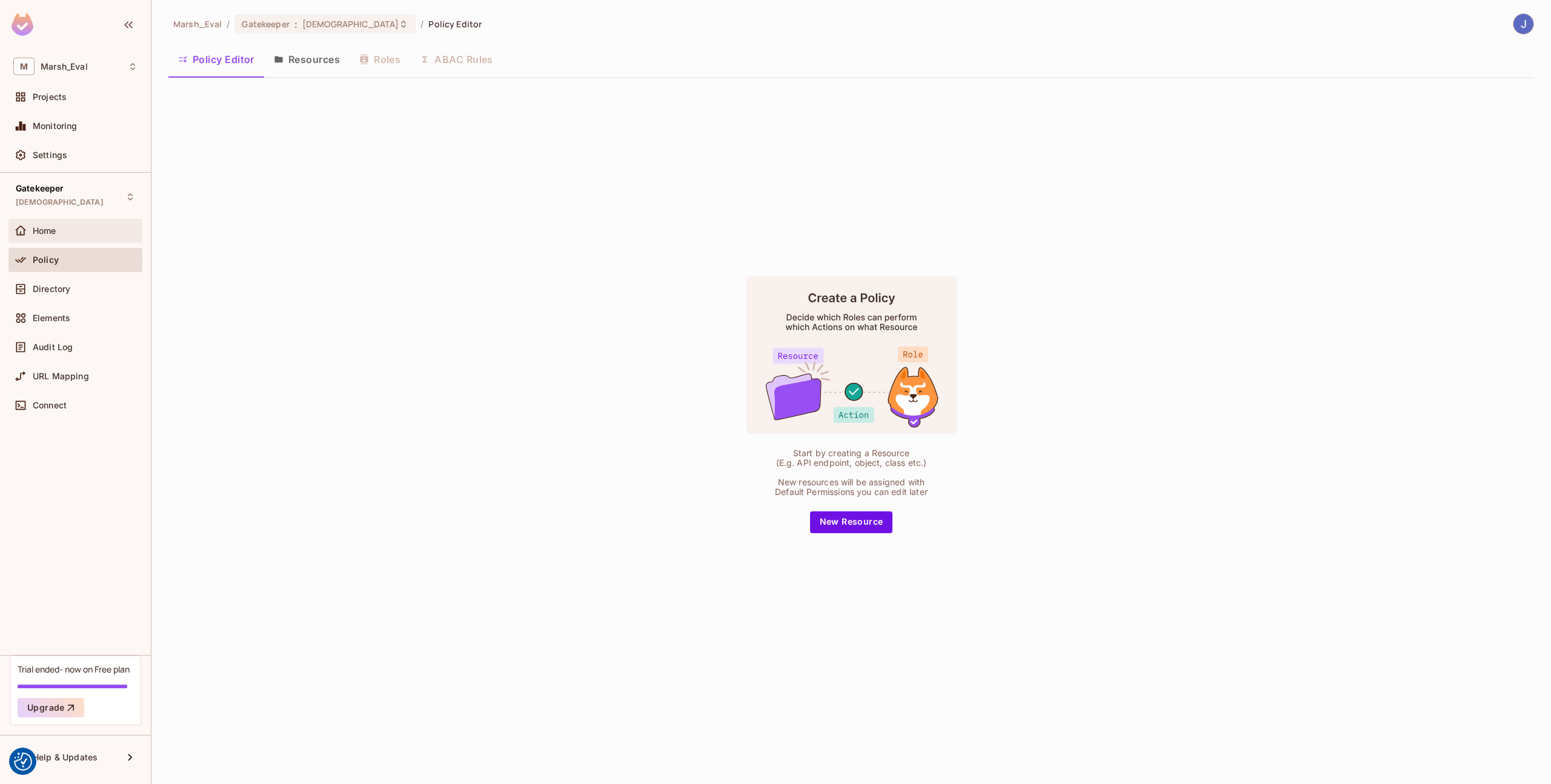
click at [62, 222] on div "Home" at bounding box center [75, 231] width 134 height 24
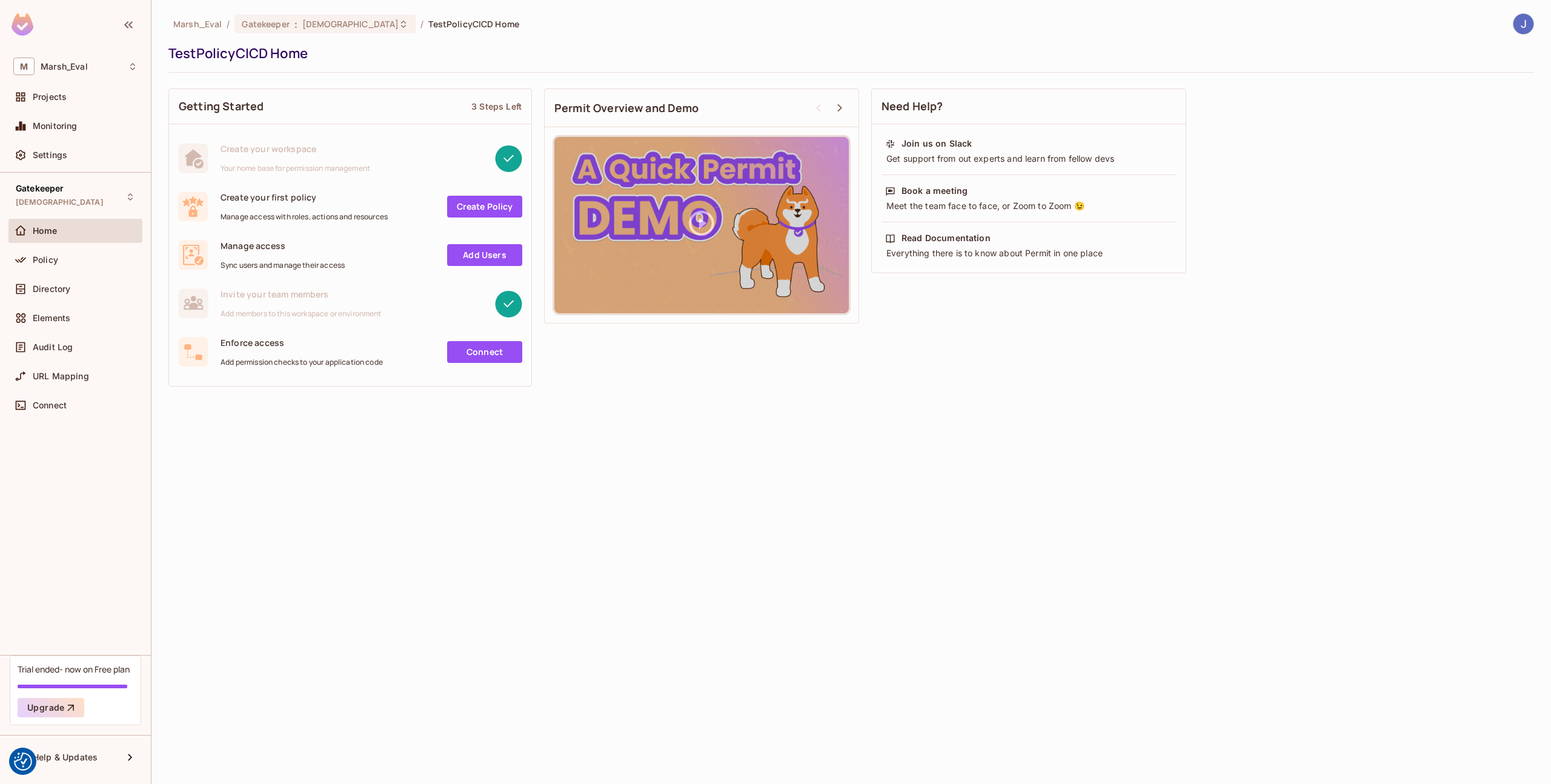
click at [85, 245] on div "Home" at bounding box center [75, 234] width 134 height 29
click at [85, 246] on div "Home" at bounding box center [75, 234] width 134 height 29
click at [85, 256] on div "Policy" at bounding box center [85, 260] width 105 height 10
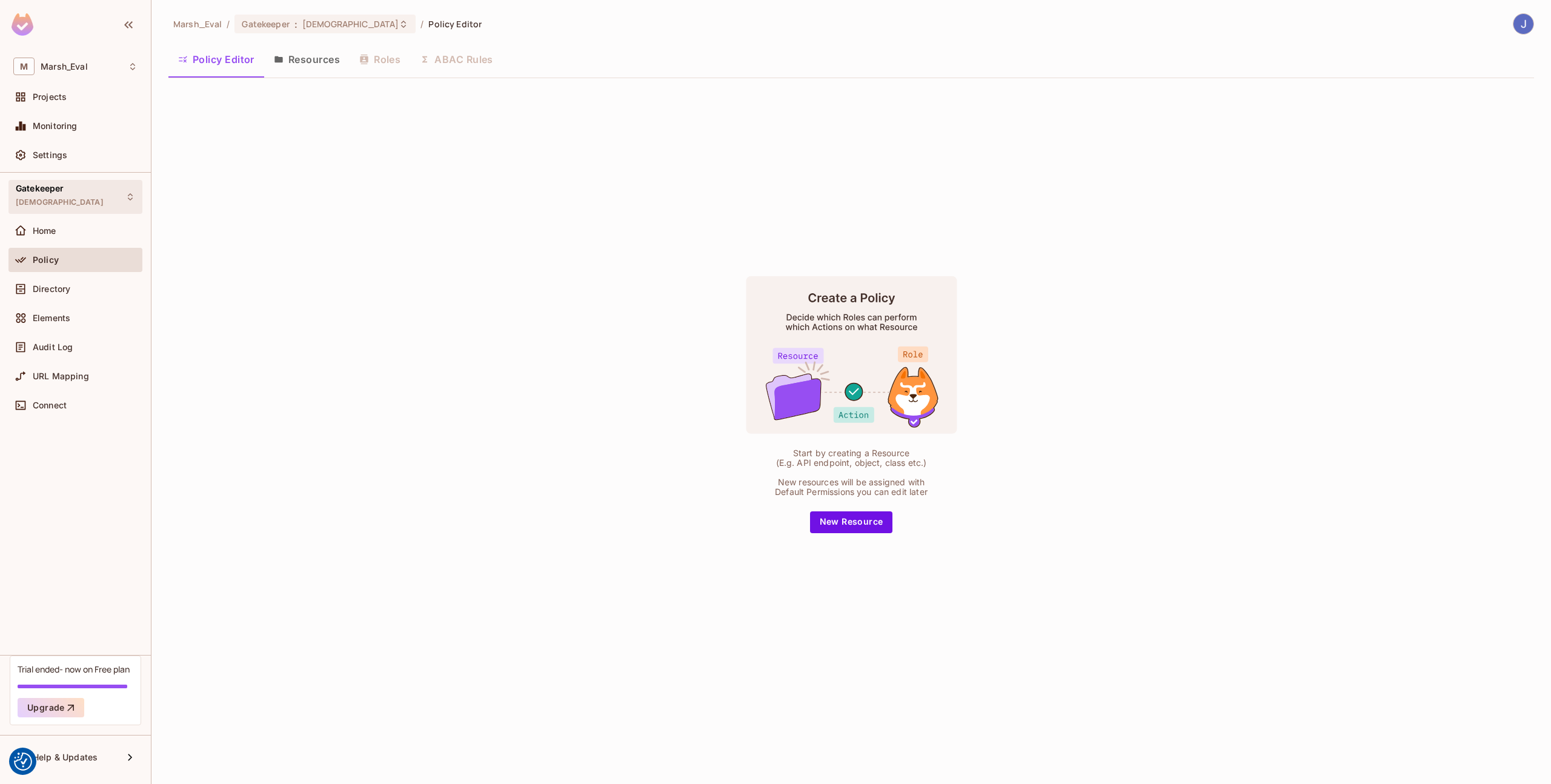
click at [90, 206] on div "Gatekeeper TestPolicyCICD" at bounding box center [75, 197] width 134 height 34
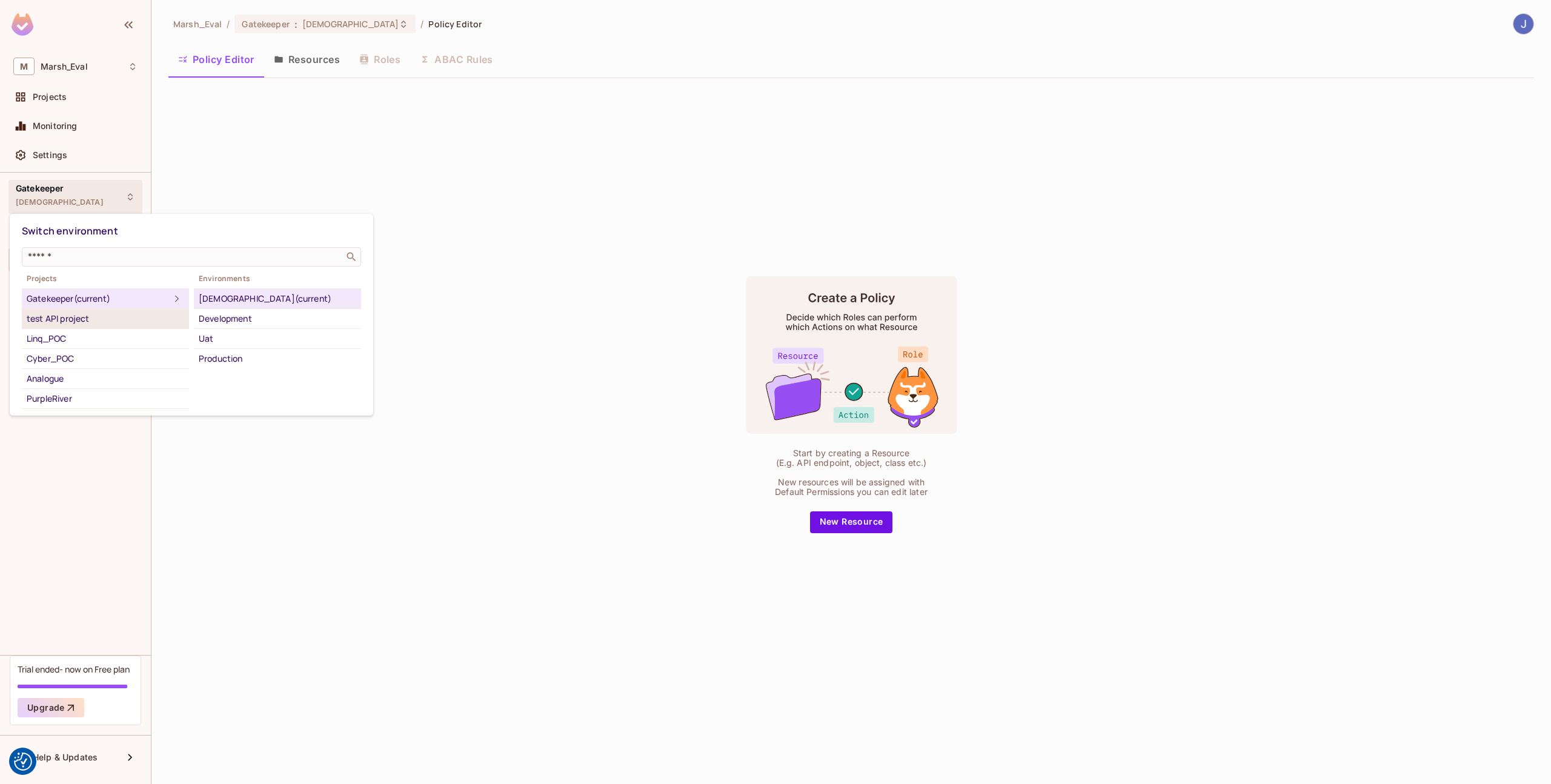
click at [104, 311] on div "test API project" at bounding box center [105, 318] width 157 height 15
click at [120, 301] on div "Gatekeeper (current)" at bounding box center [105, 299] width 157 height 15
click at [215, 315] on div "Development" at bounding box center [277, 318] width 157 height 15
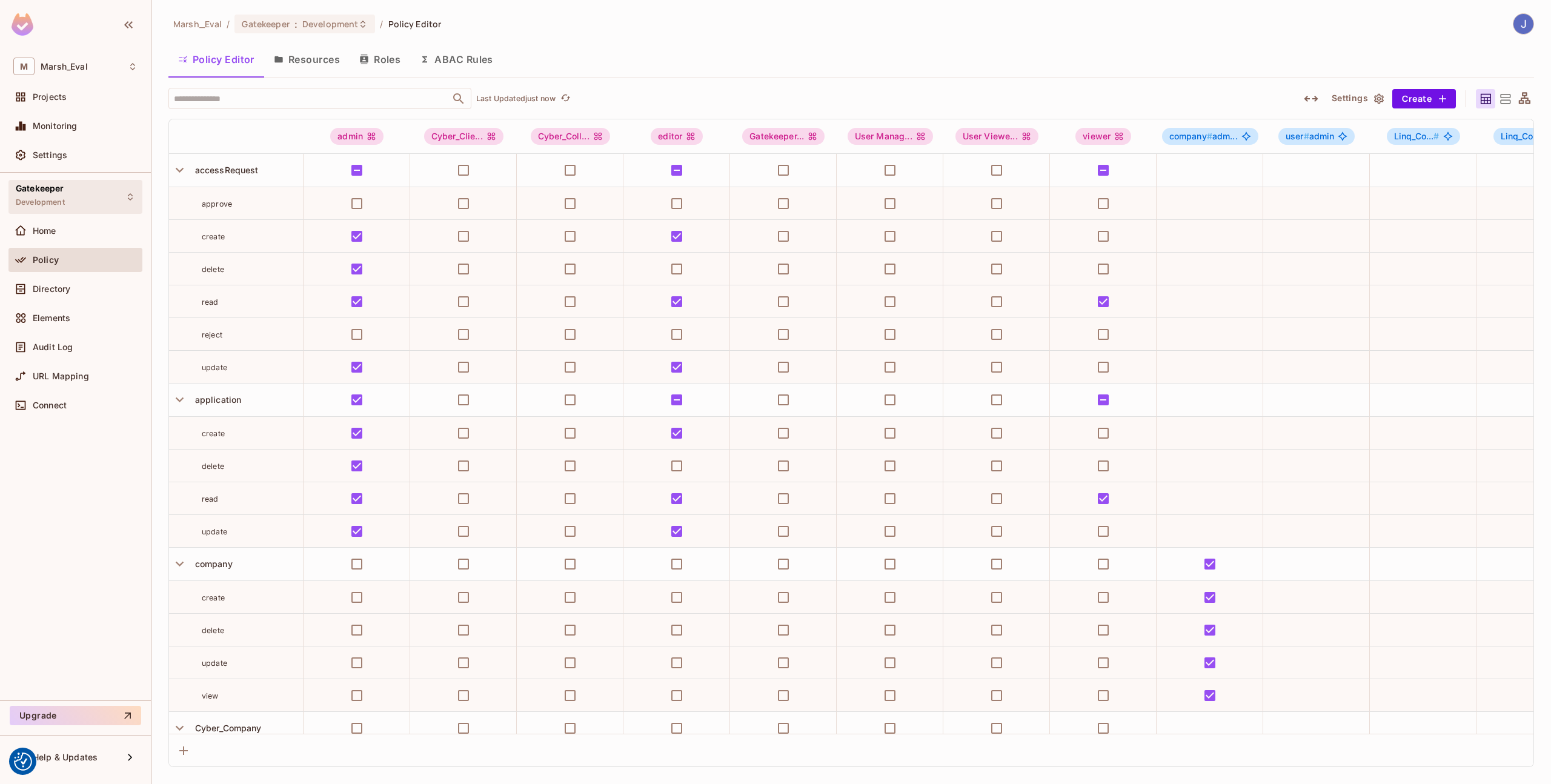
click at [49, 201] on span "Development" at bounding box center [41, 202] width 49 height 10
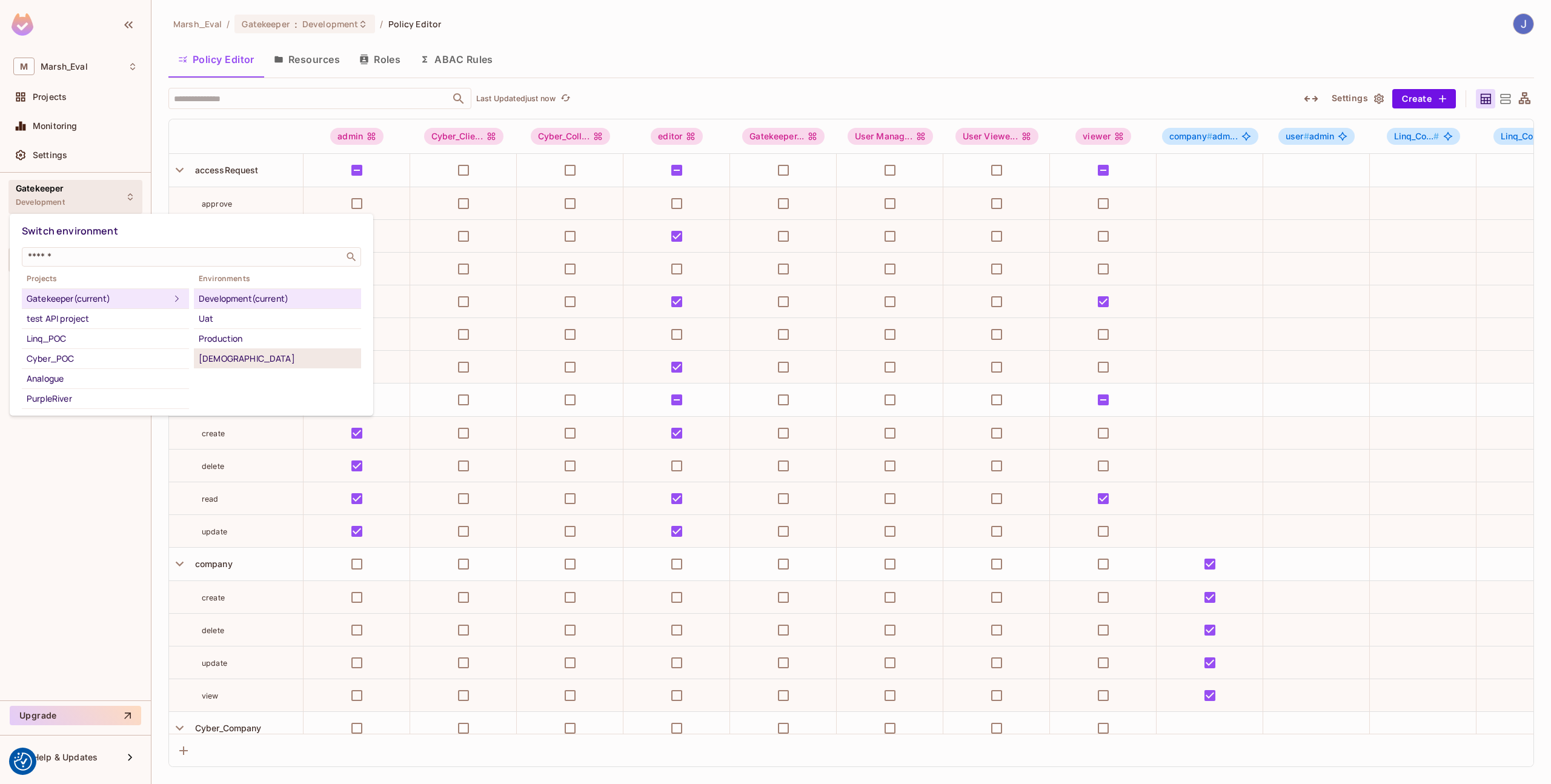
click at [224, 357] on div "[DEMOGRAPHIC_DATA]" at bounding box center [277, 358] width 157 height 15
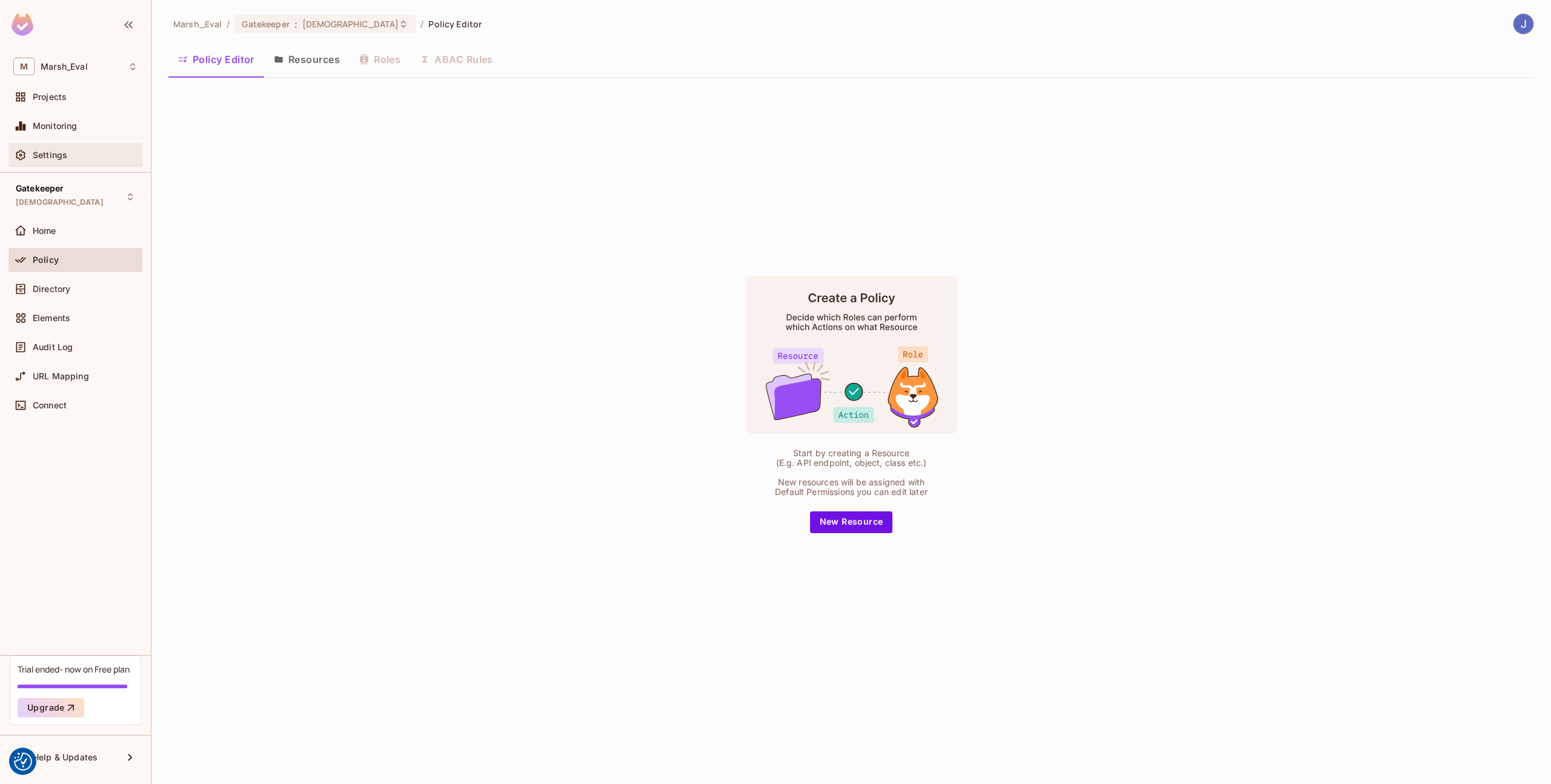
click at [61, 148] on div "Settings" at bounding box center [76, 155] width 125 height 15
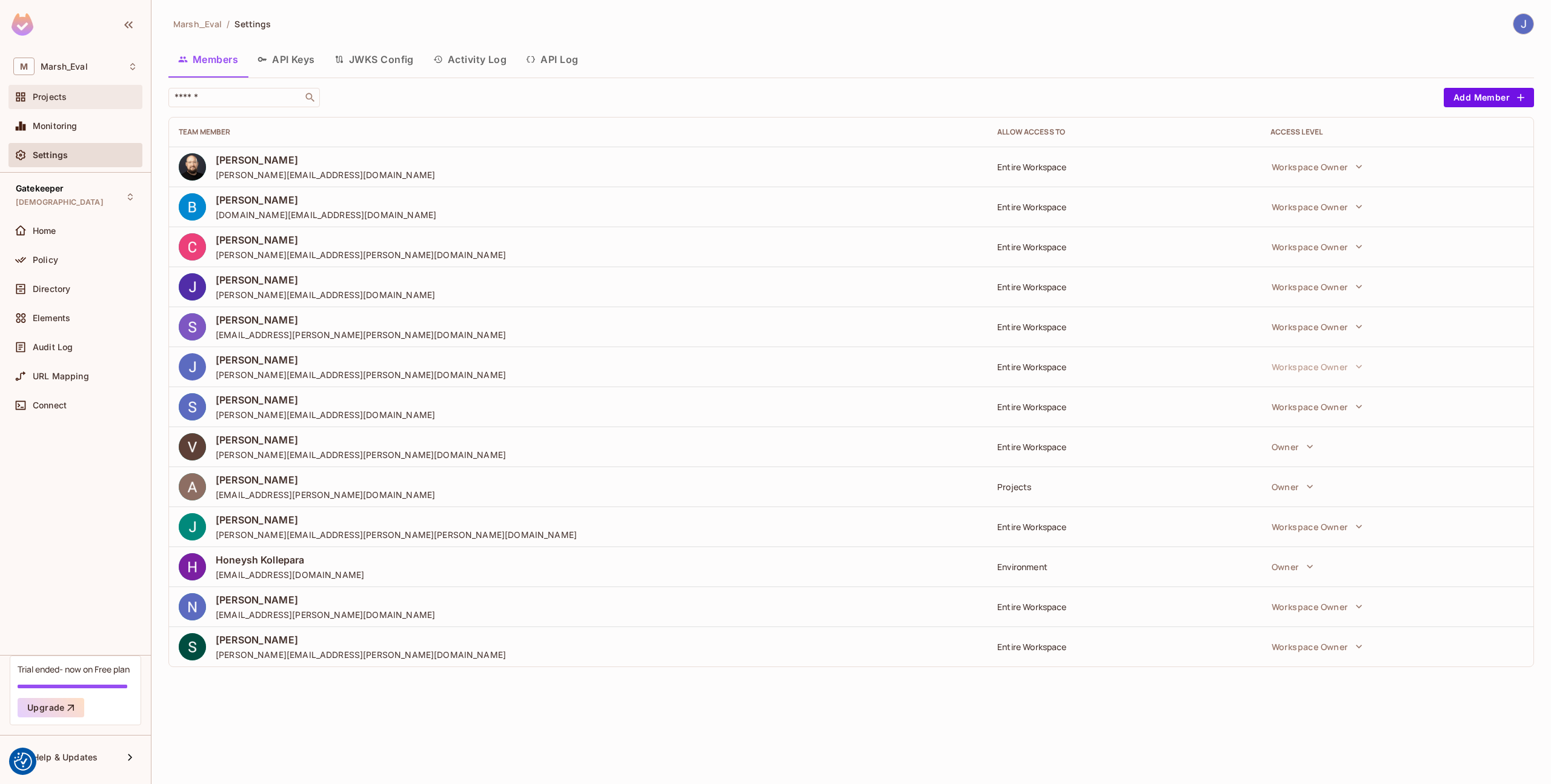
click at [70, 87] on div "Projects" at bounding box center [75, 97] width 134 height 24
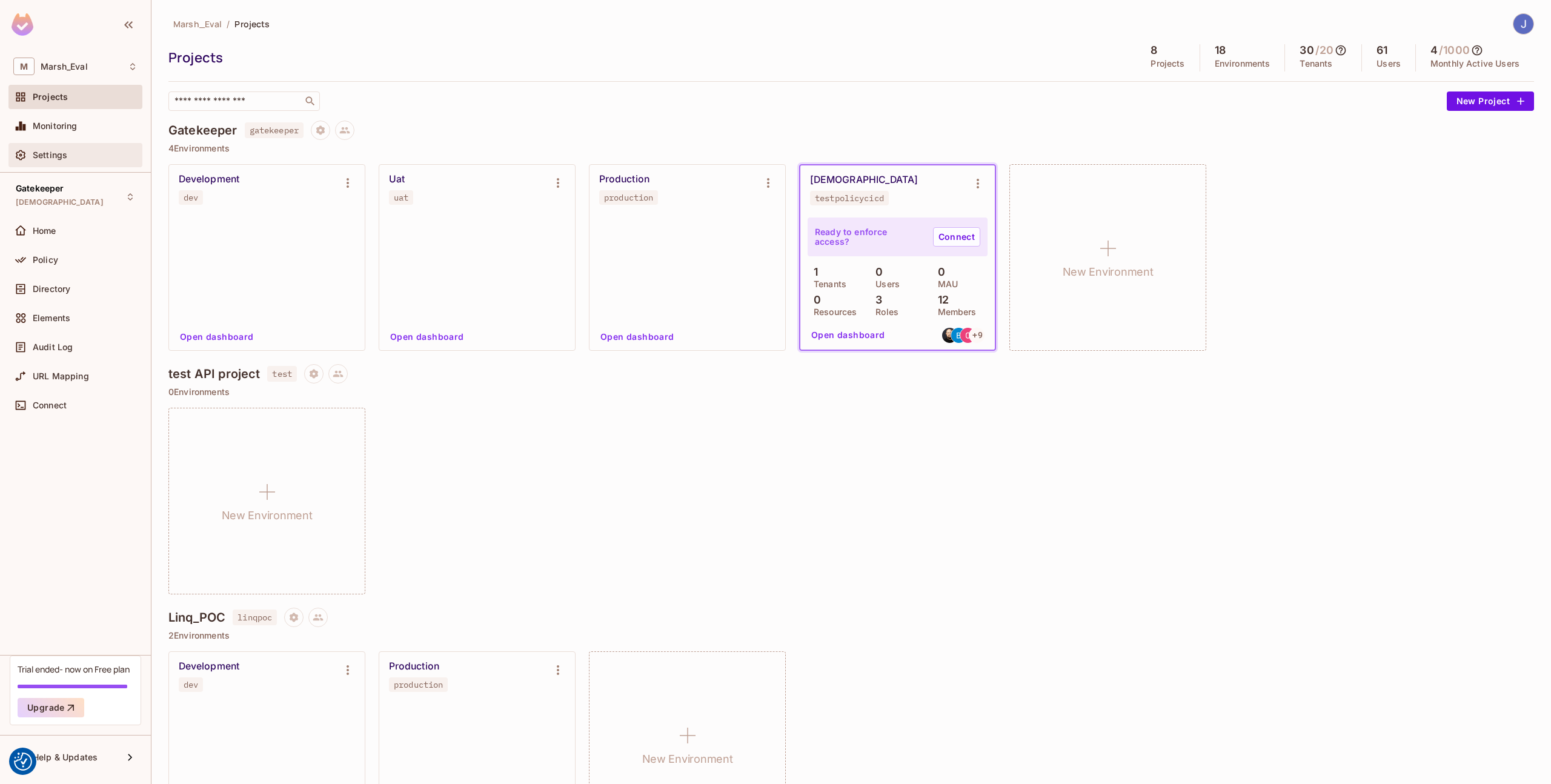
click at [70, 153] on div "Settings" at bounding box center [85, 155] width 105 height 10
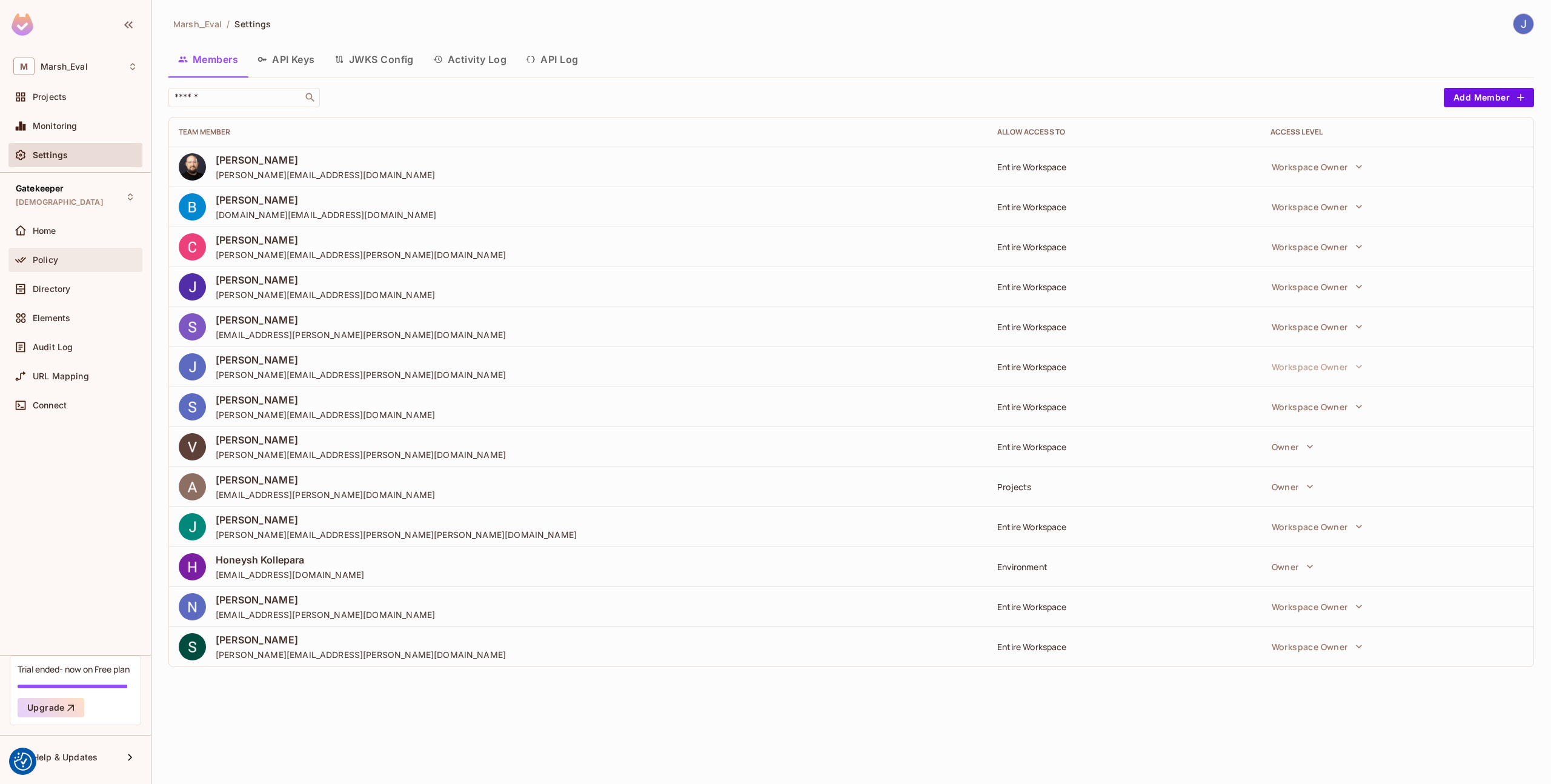
click at [121, 265] on div "Policy" at bounding box center [76, 259] width 125 height 15
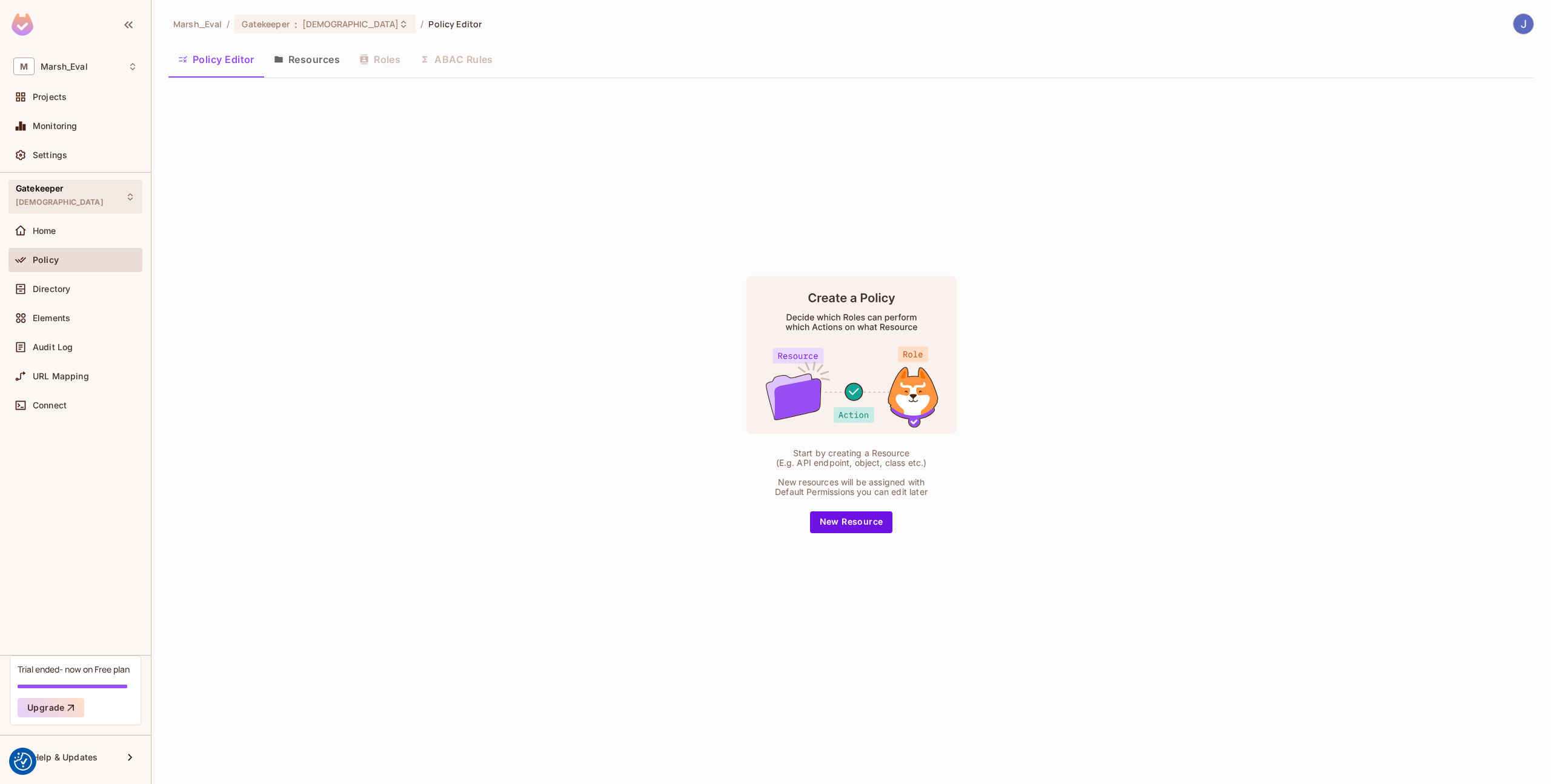
click at [97, 206] on div "Gatekeeper TestPolicyCICD" at bounding box center [75, 197] width 134 height 34
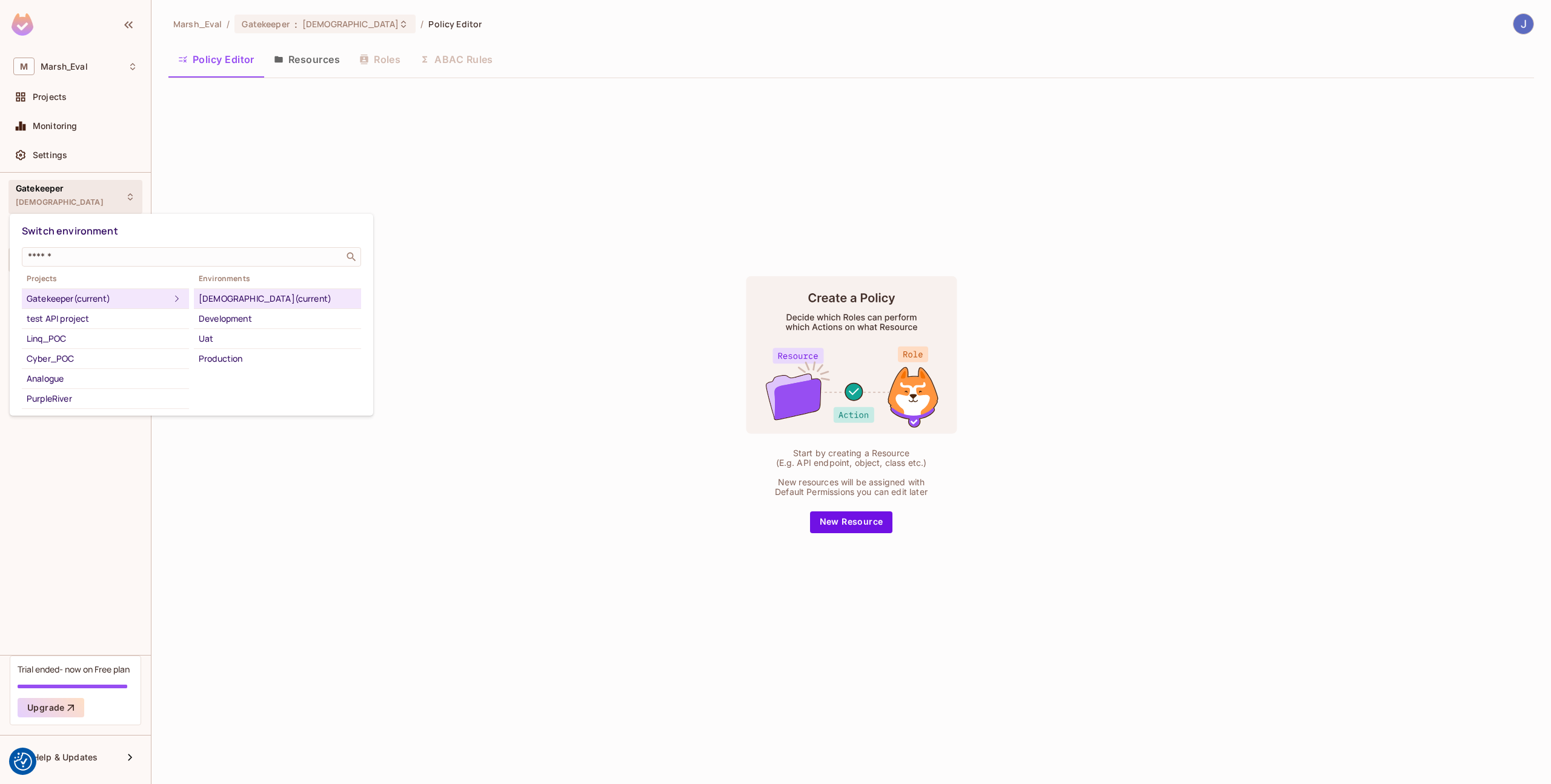
click at [283, 159] on div at bounding box center [775, 392] width 1551 height 784
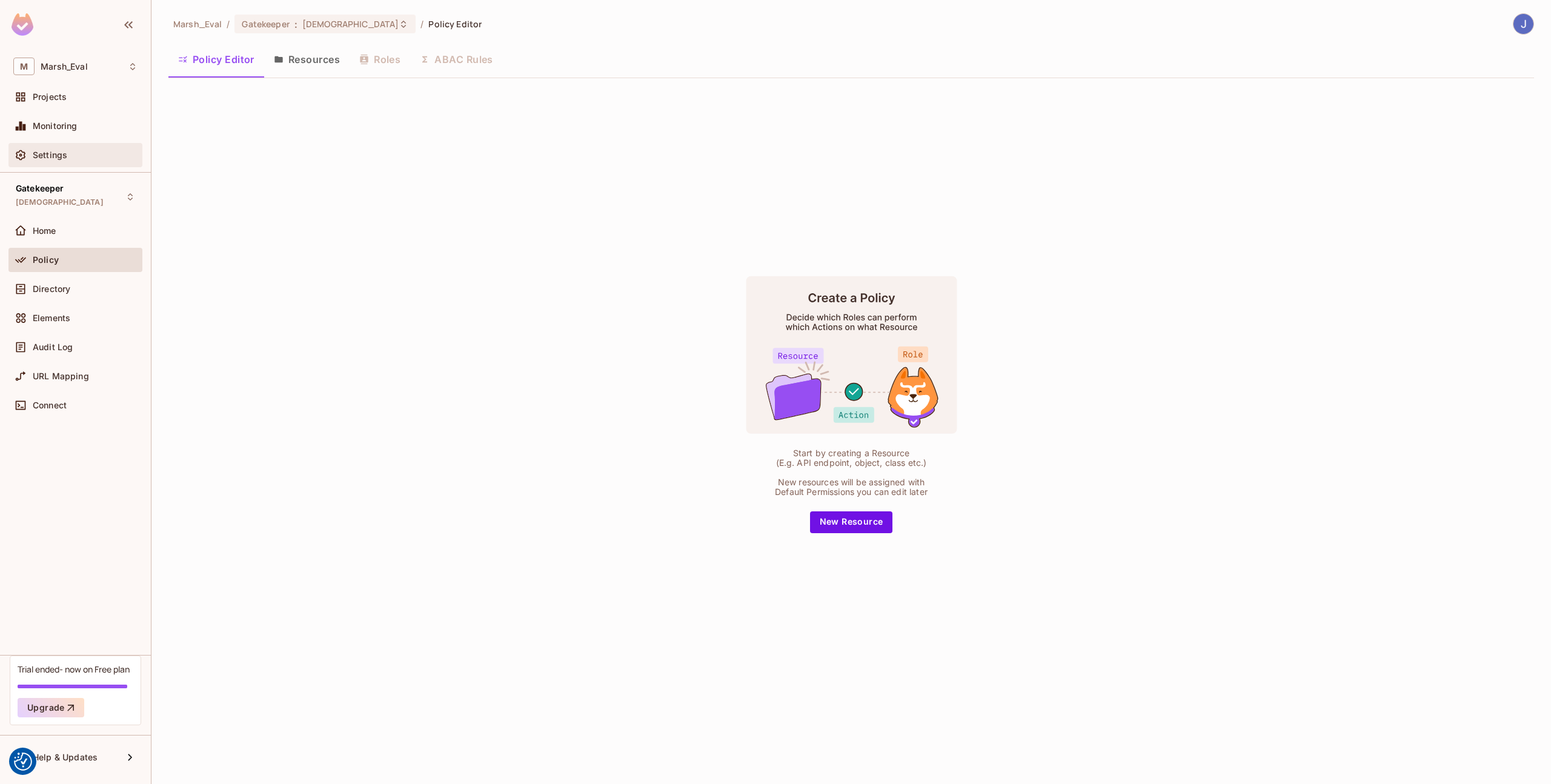
click at [105, 148] on div "Settings" at bounding box center [76, 155] width 125 height 15
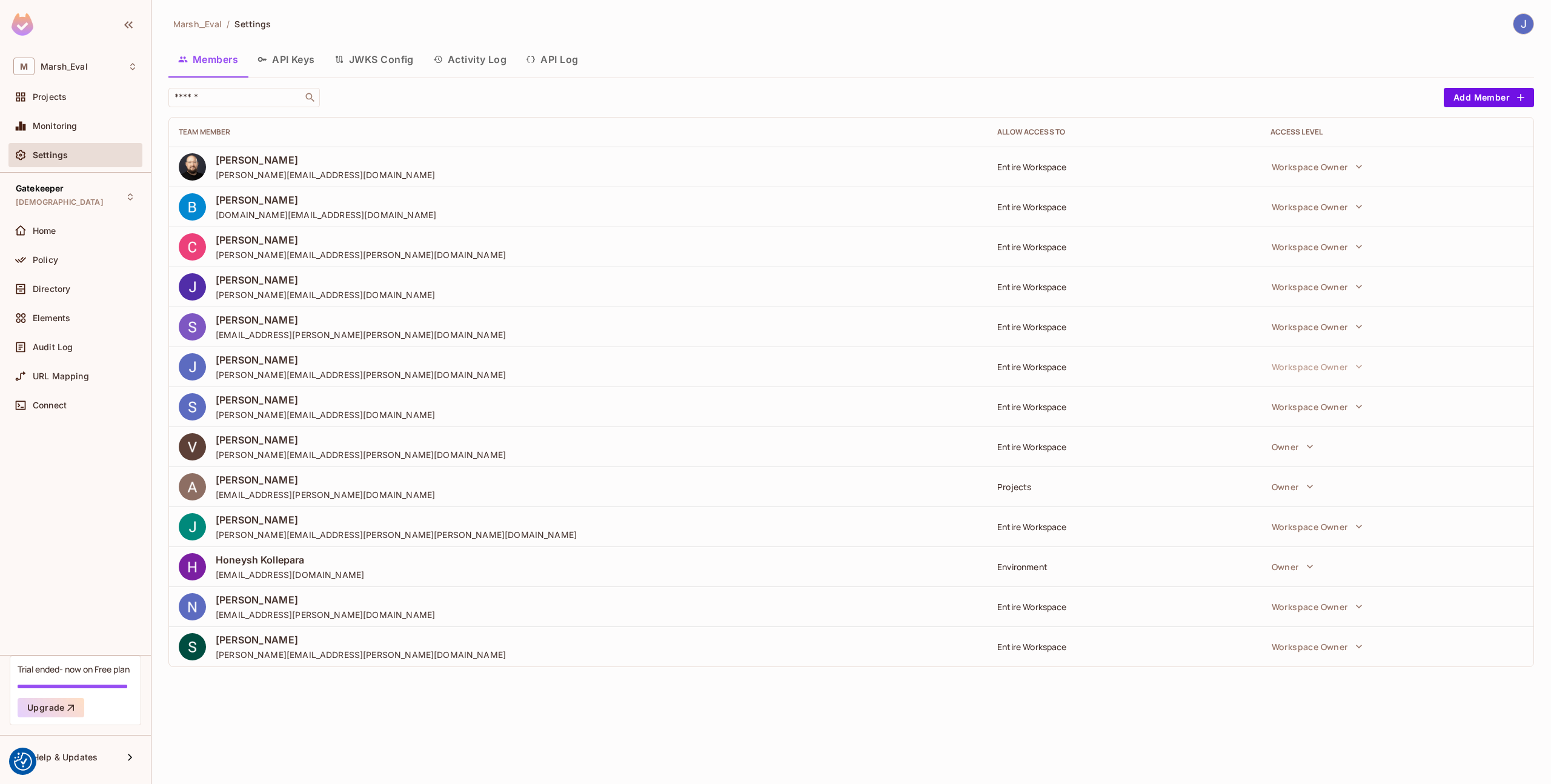
click at [288, 43] on div "Marsh_Eval / Settings Members API Keys JWKS Config Activity Log API Log ​ Add M…" at bounding box center [851, 345] width 1366 height 663
click at [288, 60] on button "API Keys" at bounding box center [286, 59] width 77 height 30
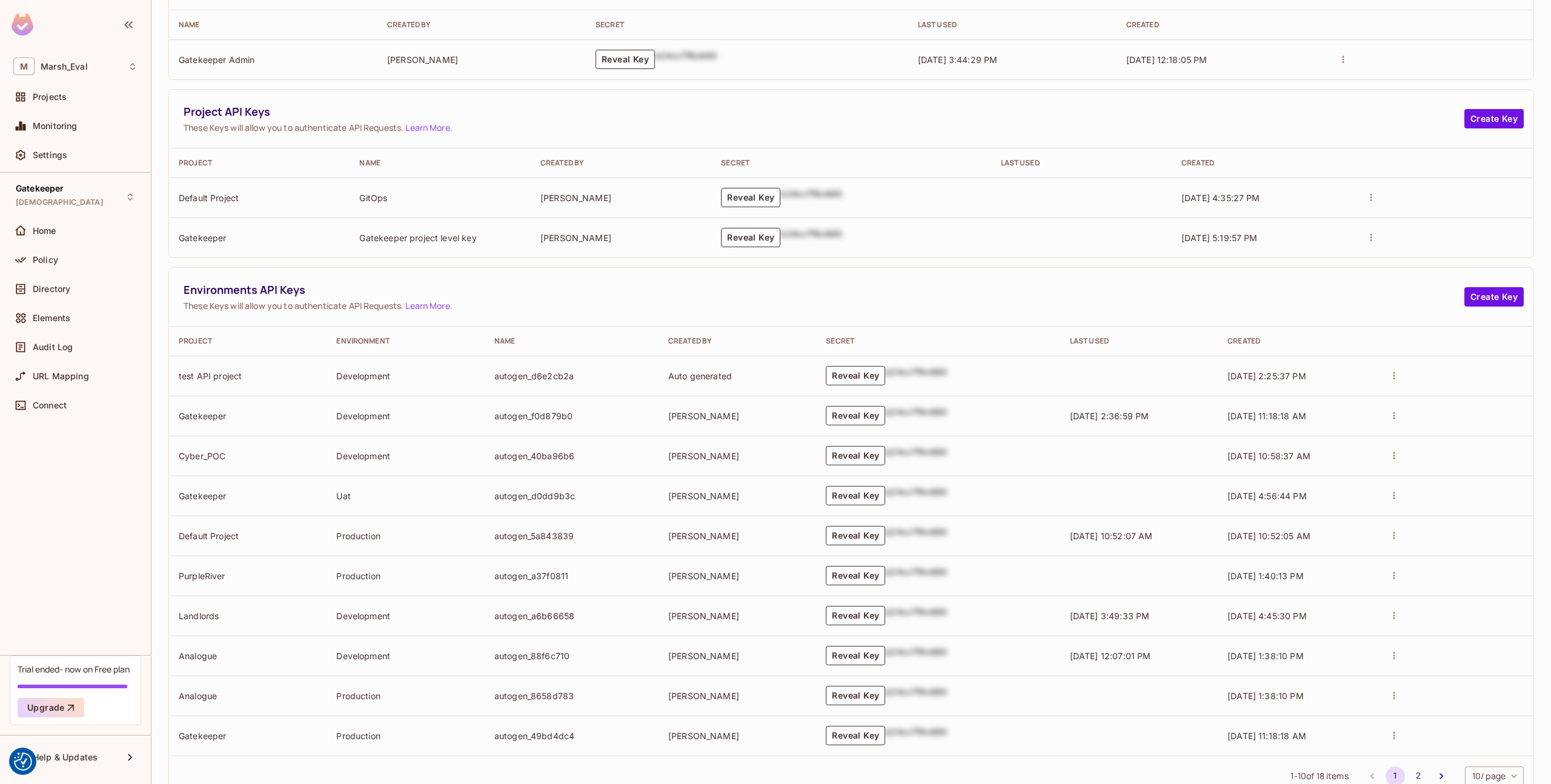
scroll to position [185, 0]
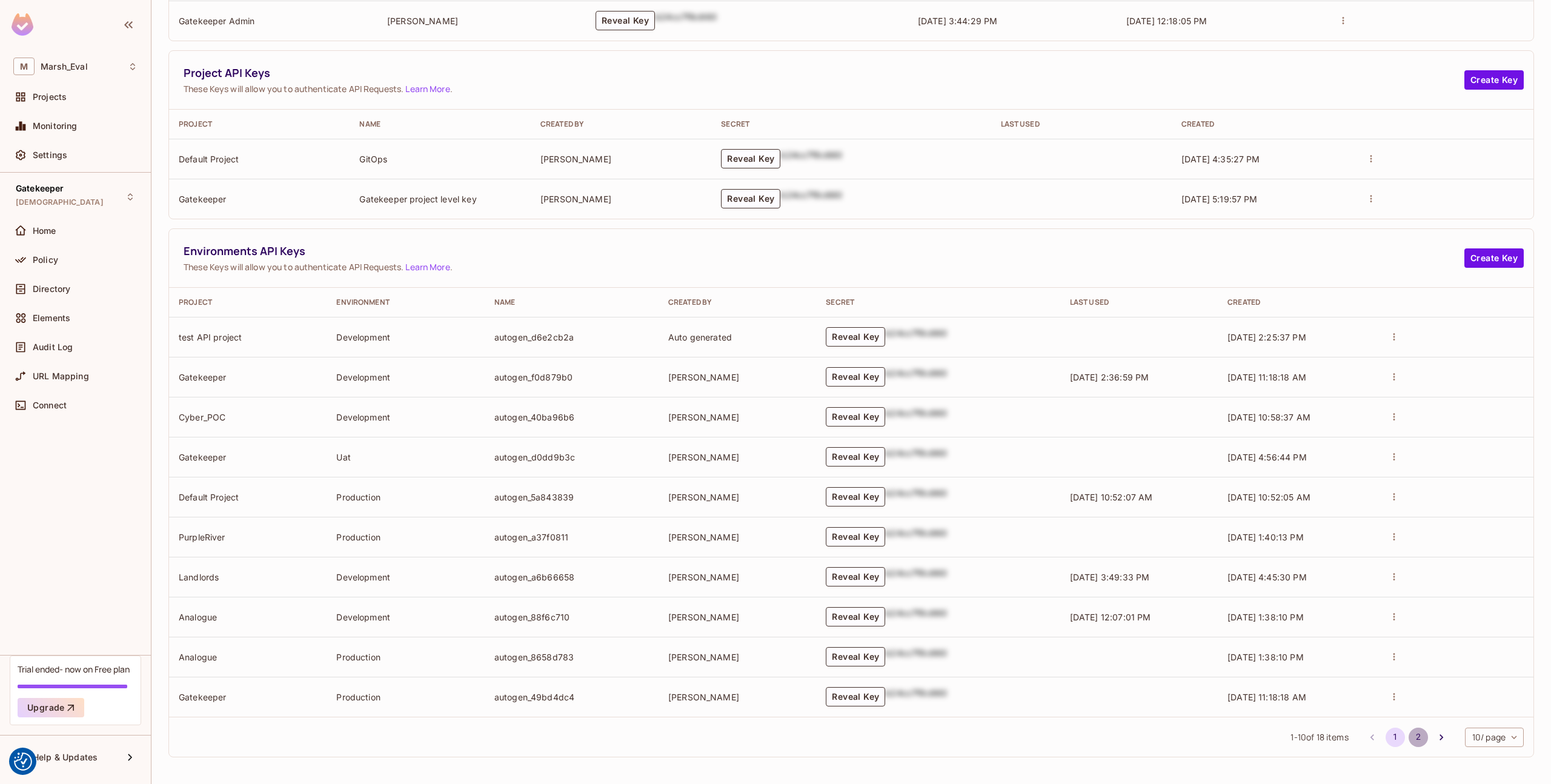
click at [1409, 734] on button "2" at bounding box center [1419, 737] width 20 height 20
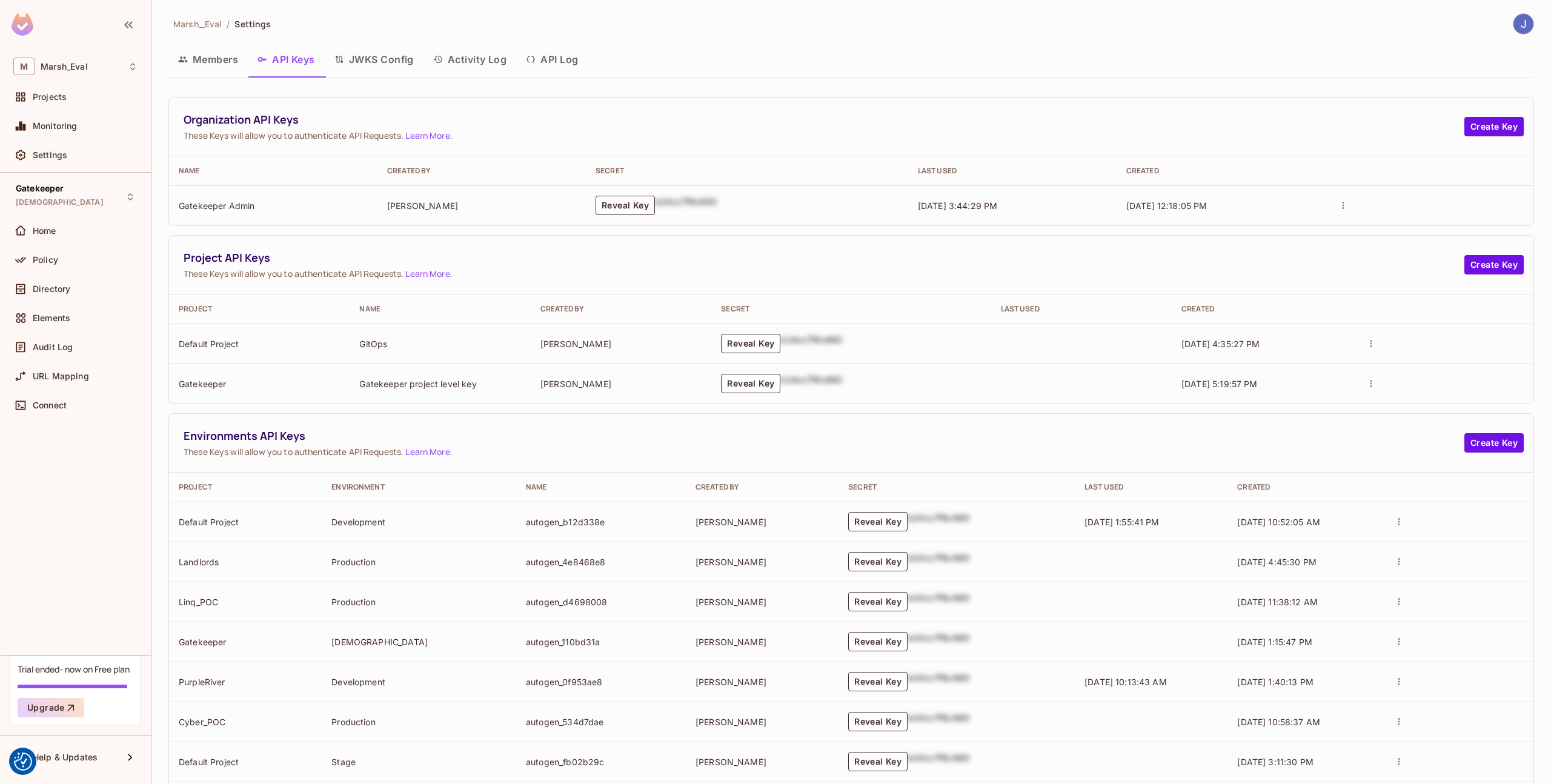
scroll to position [105, 0]
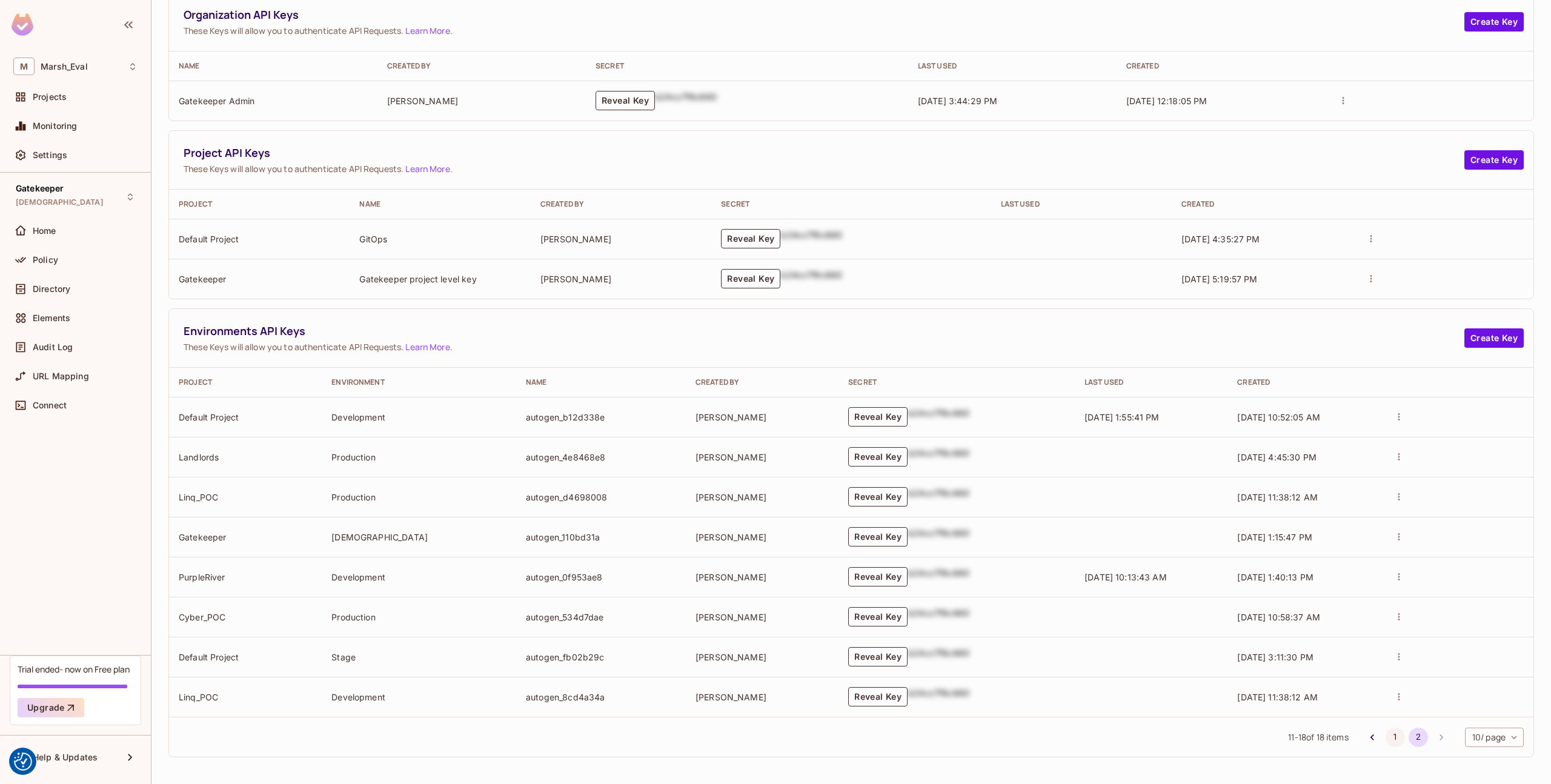
click at [1386, 734] on button "1" at bounding box center [1396, 737] width 20 height 20
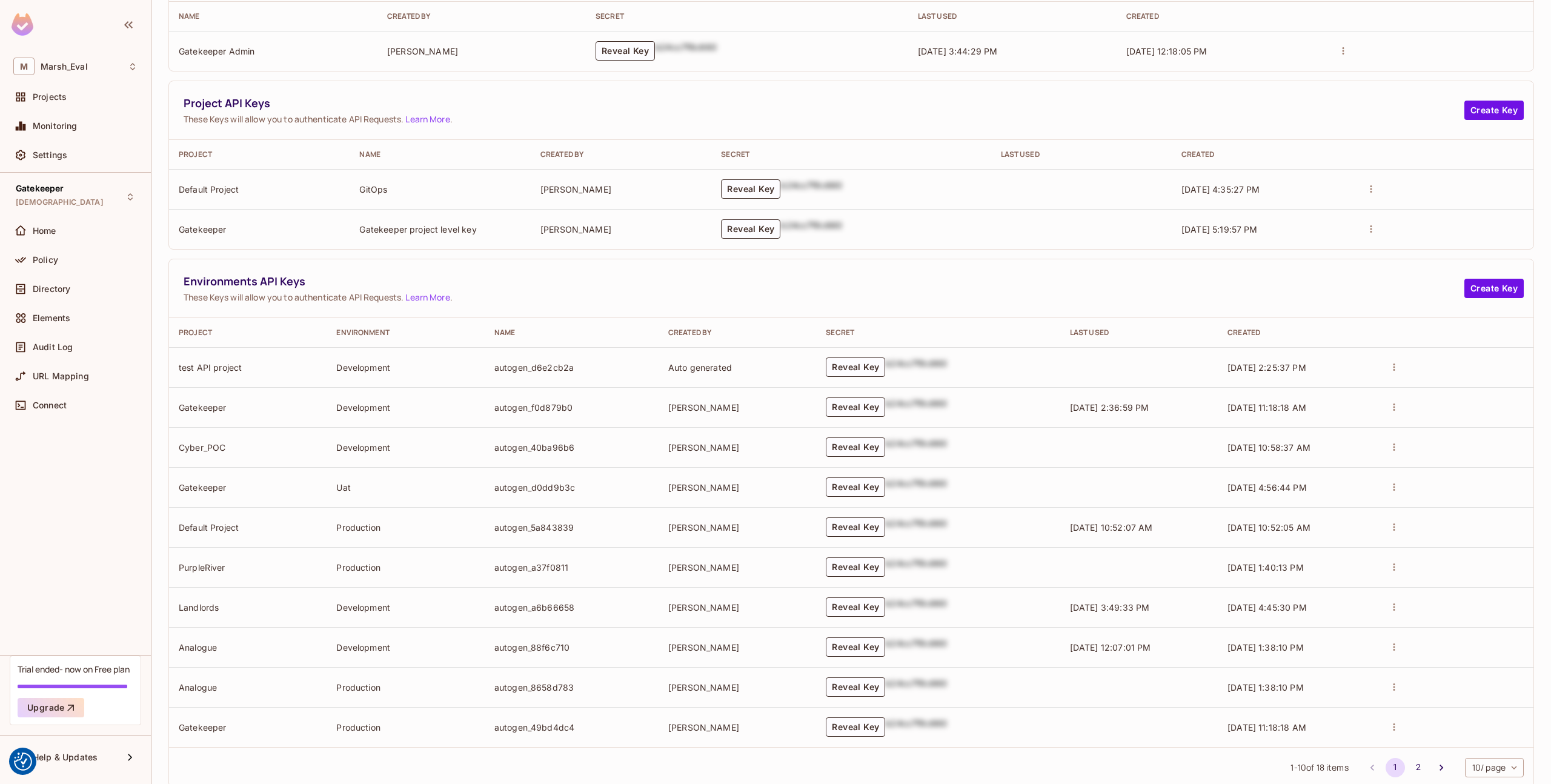
scroll to position [113, 0]
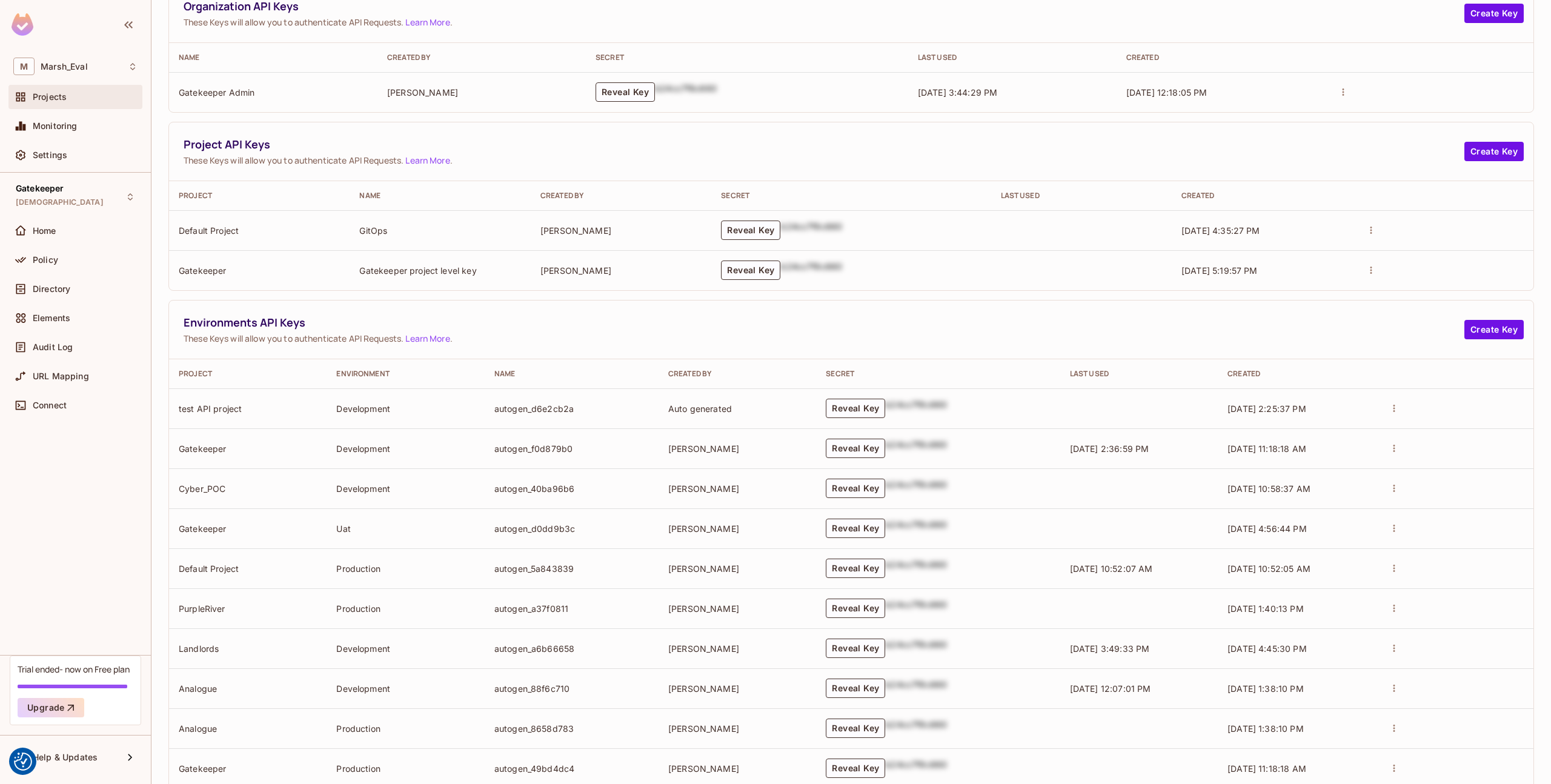
click at [63, 97] on span "Projects" at bounding box center [50, 97] width 34 height 10
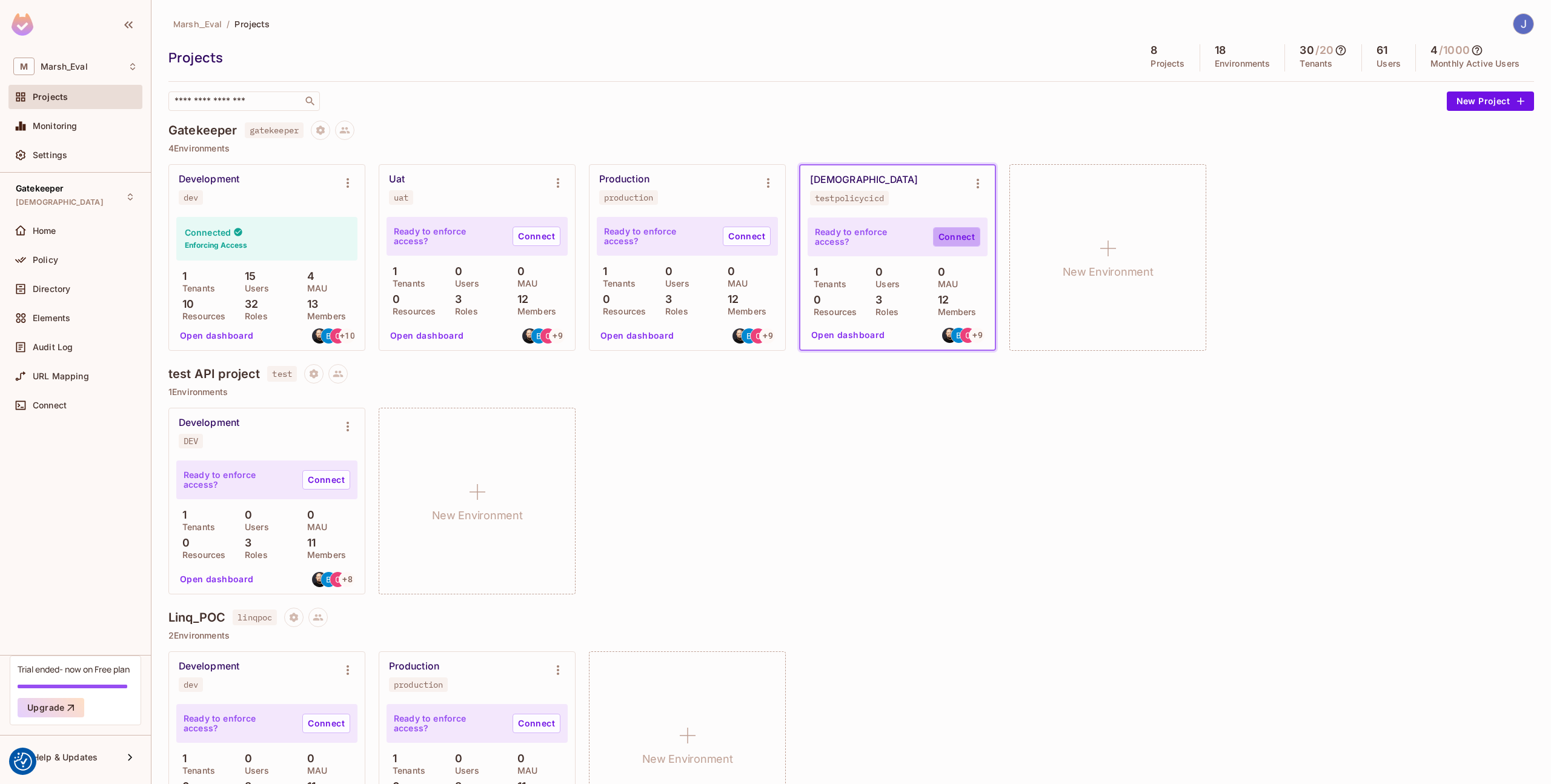
click at [944, 240] on link "Connect" at bounding box center [957, 237] width 48 height 20
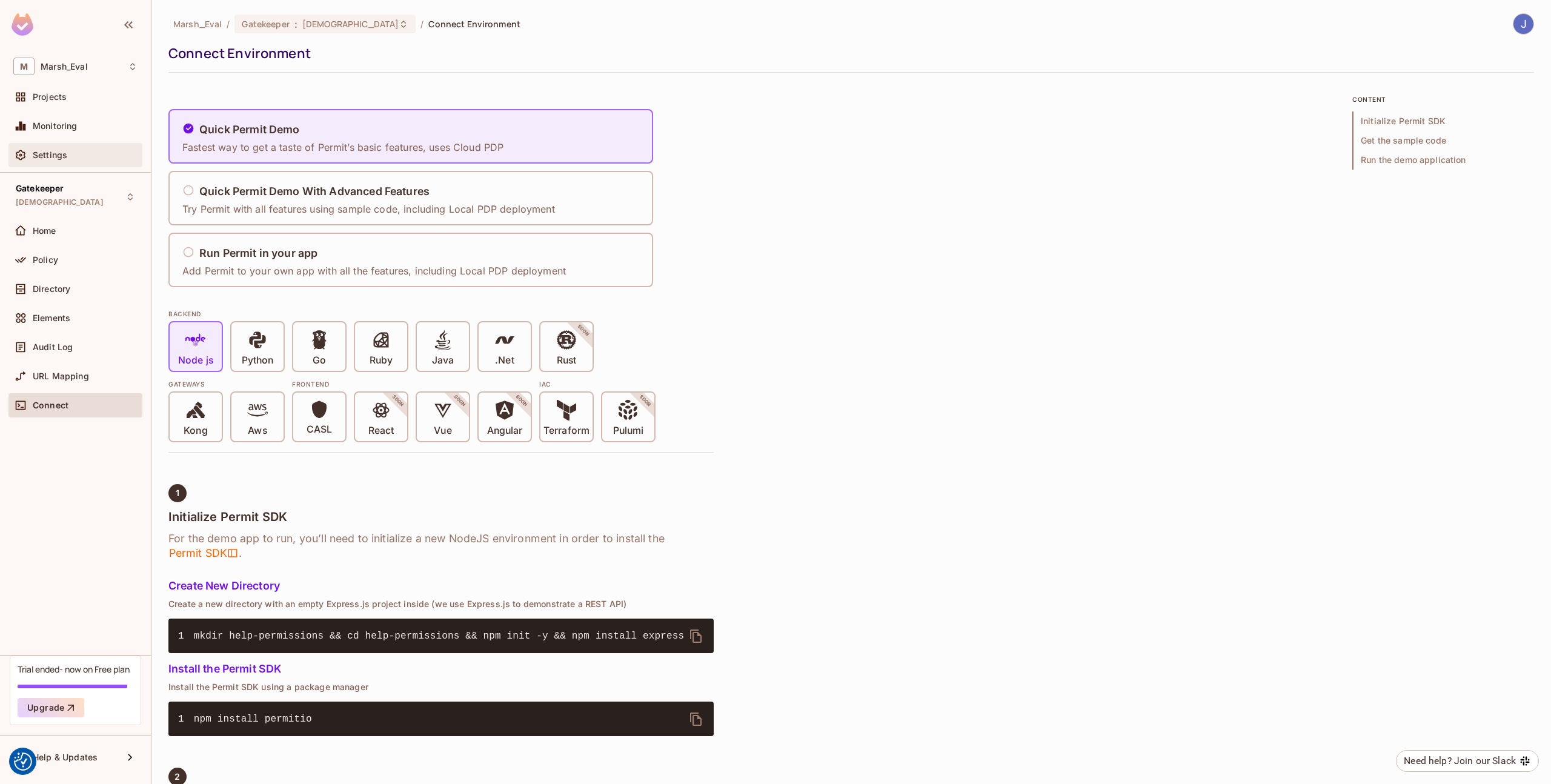
click at [61, 145] on div "Settings" at bounding box center [75, 155] width 134 height 24
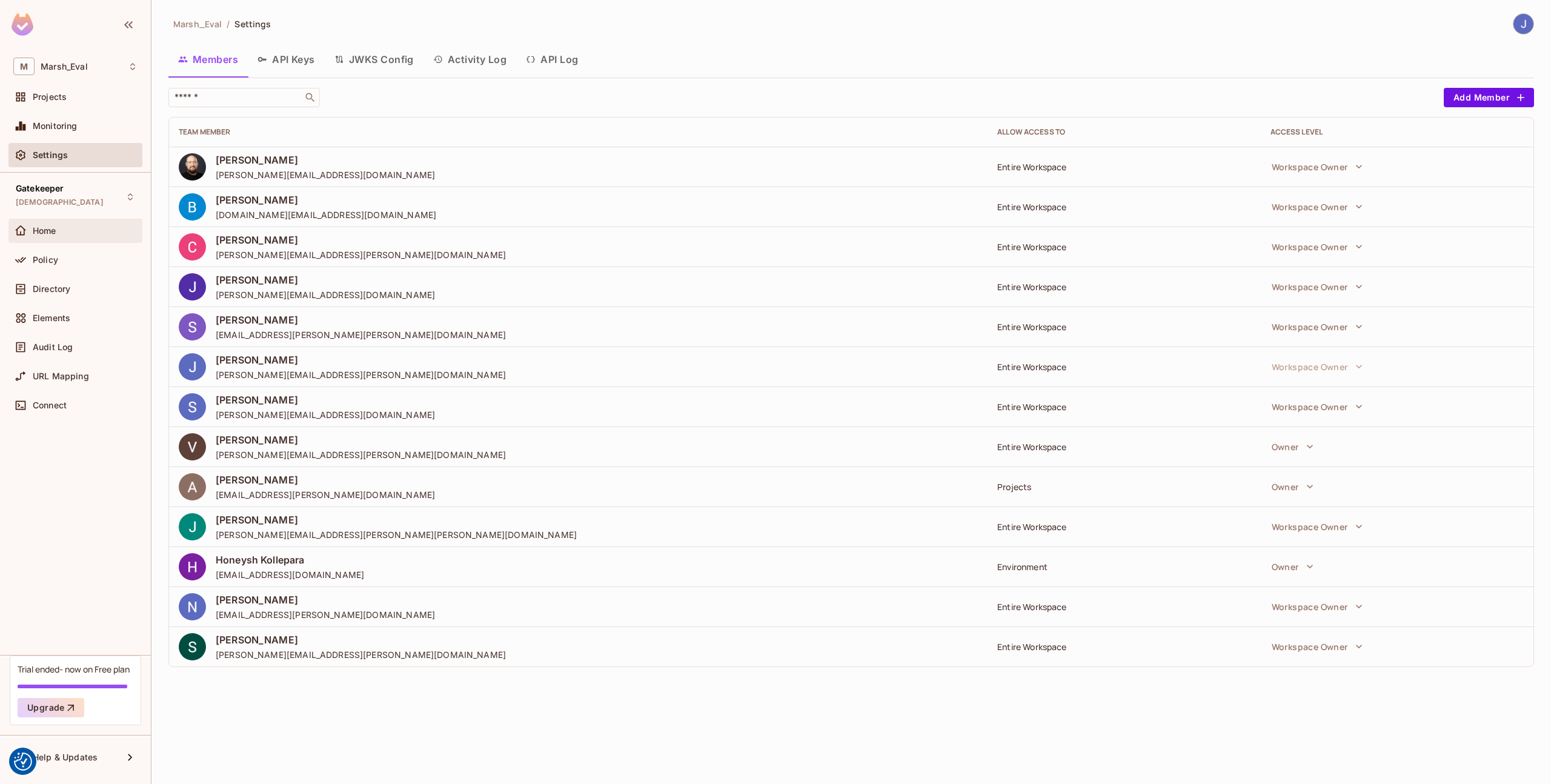
click at [57, 229] on span "Home" at bounding box center [45, 231] width 24 height 10
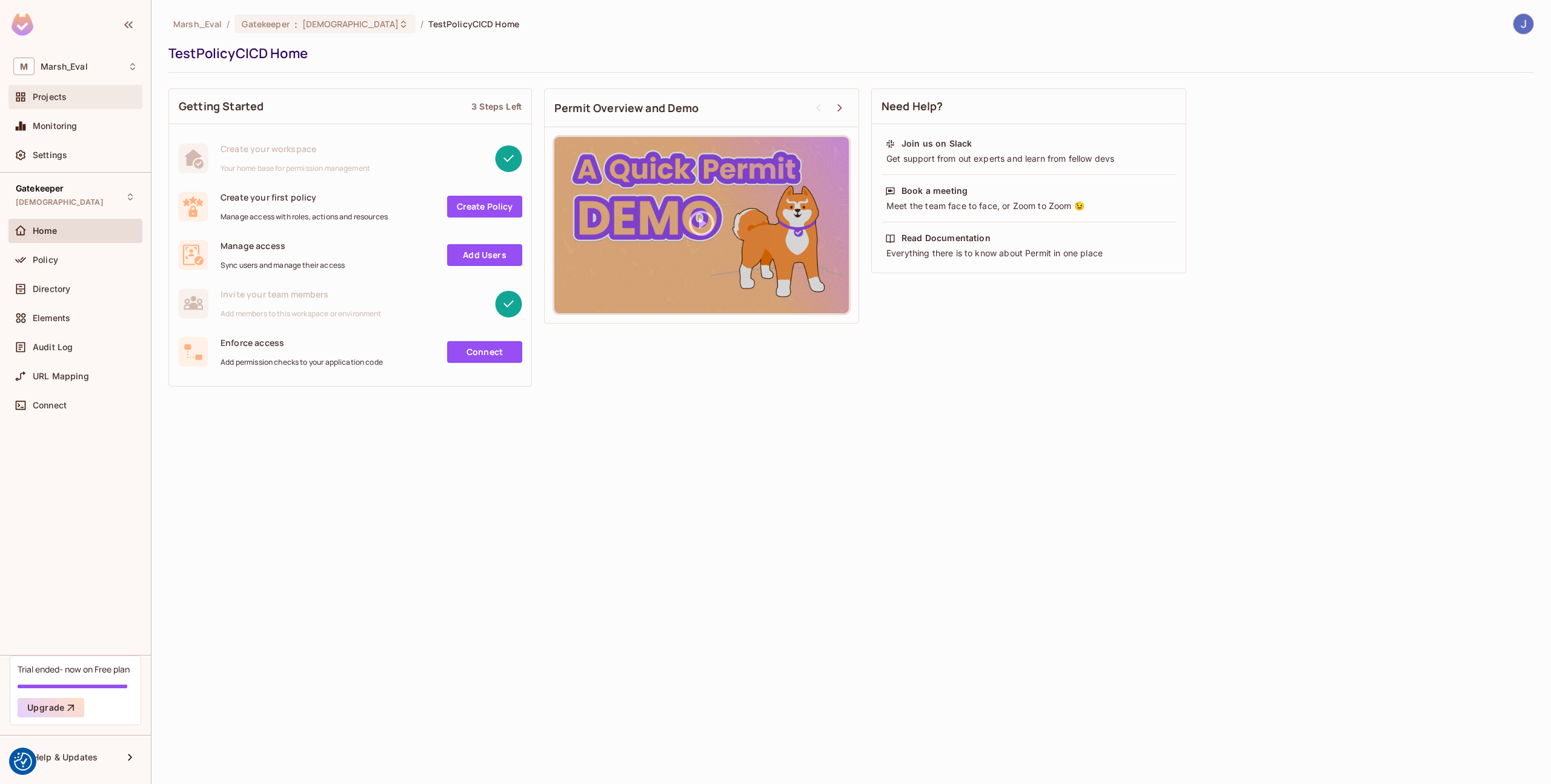
click at [65, 107] on div "Projects" at bounding box center [75, 97] width 134 height 24
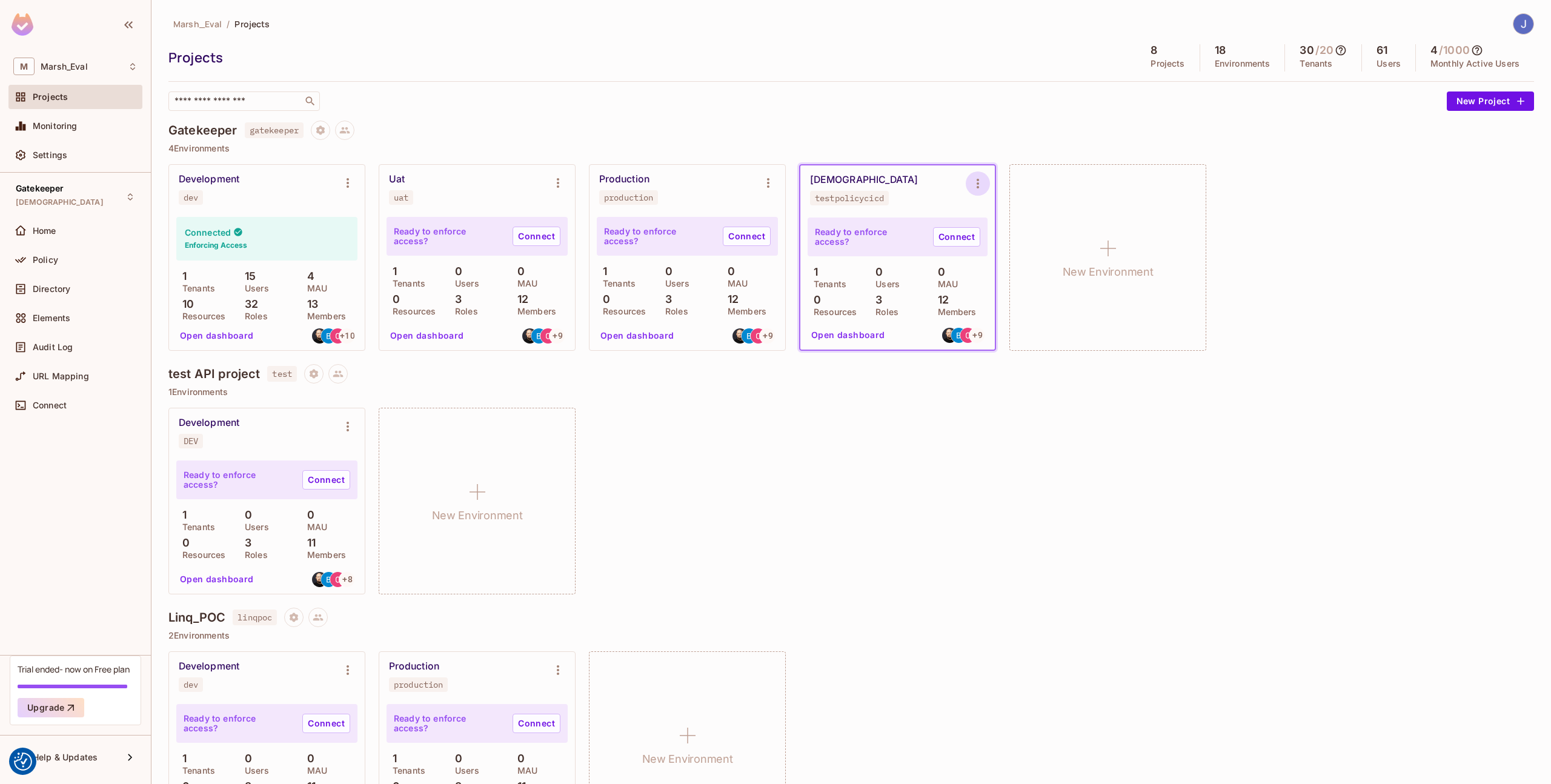
click at [977, 186] on icon "Environment settings" at bounding box center [977, 184] width 2 height 10
click at [1011, 234] on span "Copy API Key" at bounding box center [1040, 234] width 64 height 20
click at [70, 271] on div "Policy" at bounding box center [75, 259] width 134 height 24
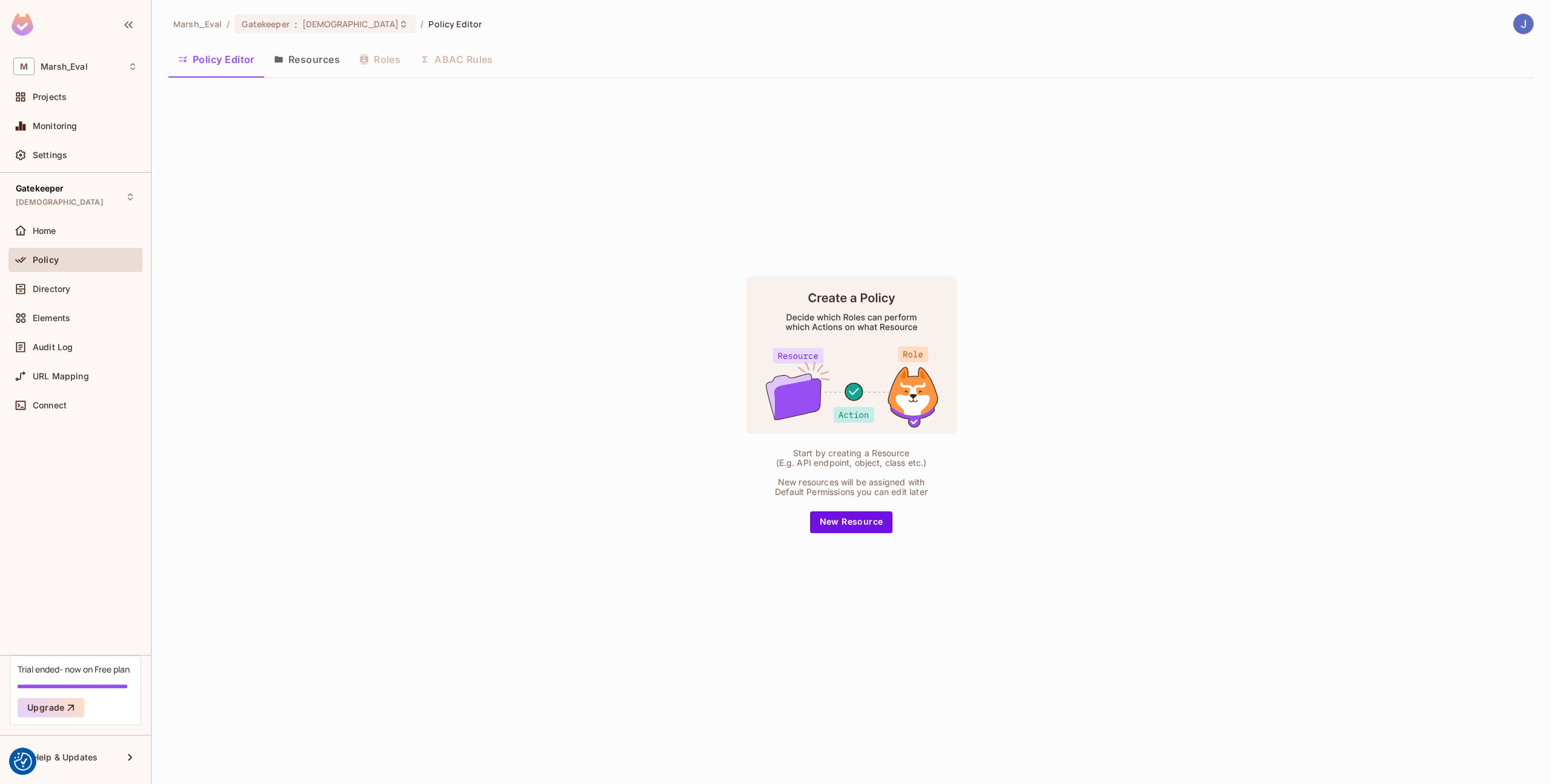
click at [303, 64] on button "Resources" at bounding box center [307, 59] width 85 height 30
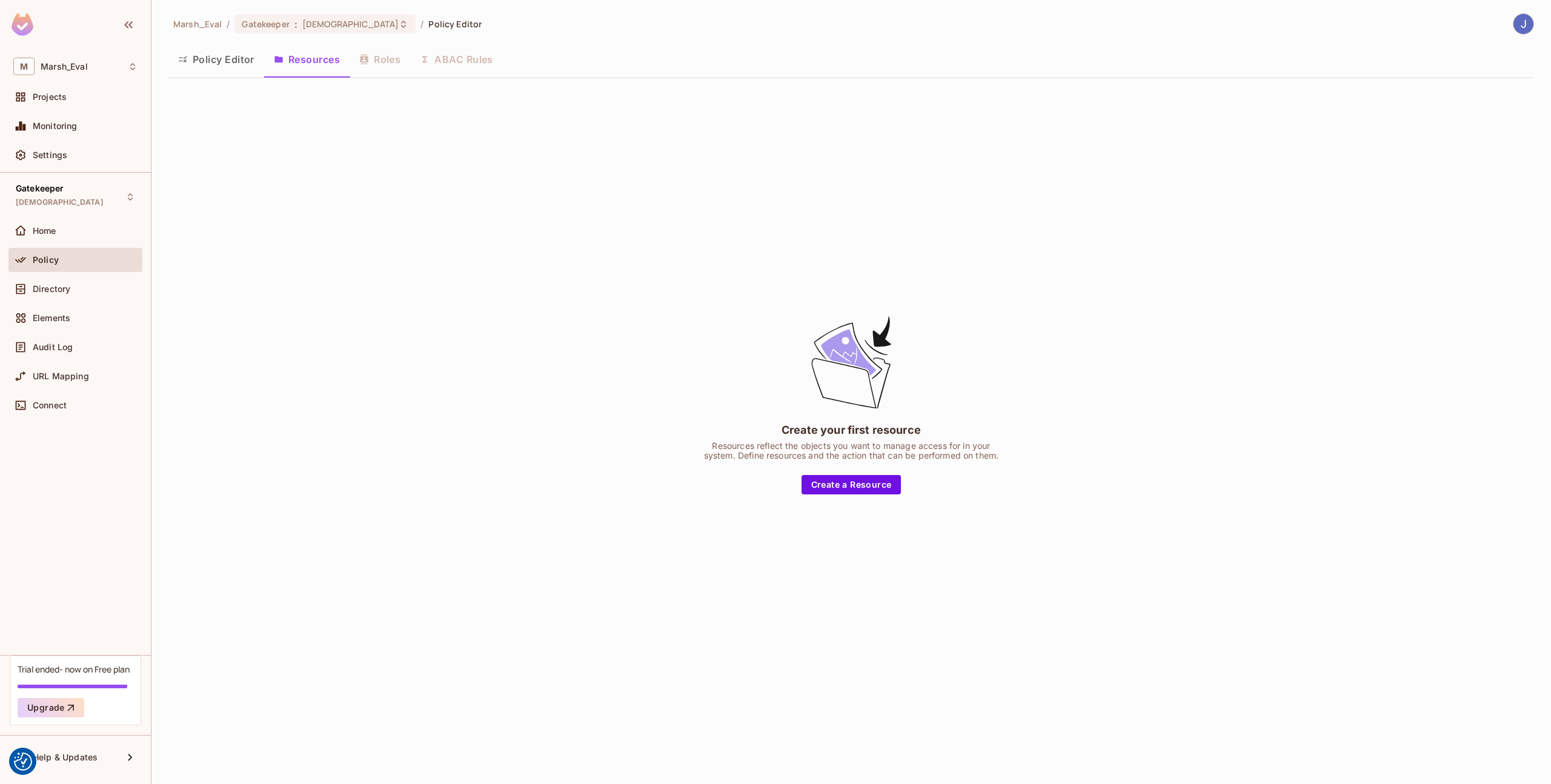
click at [232, 73] on button "Policy Editor" at bounding box center [216, 59] width 96 height 30
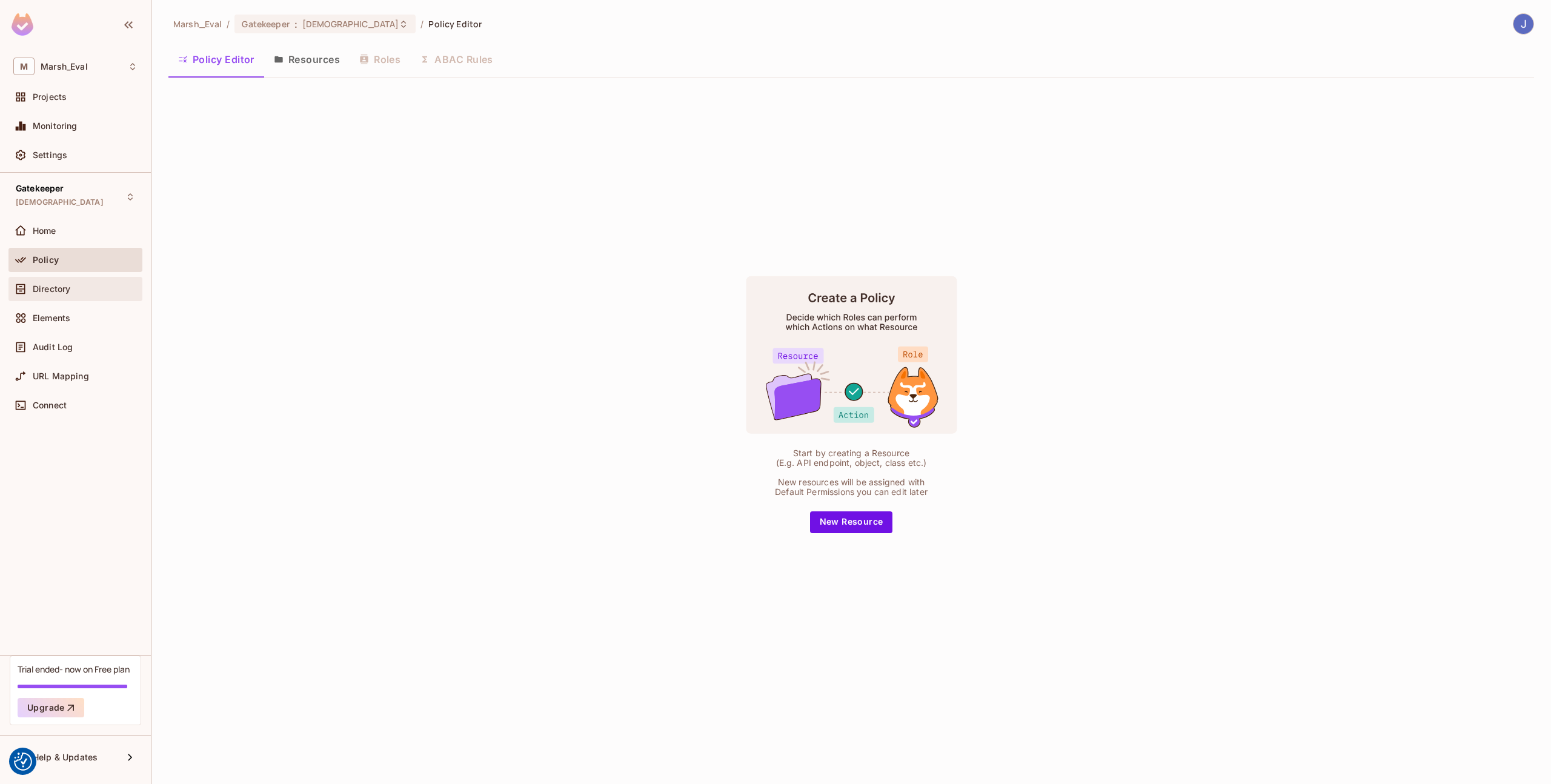
click at [75, 297] on div "Directory" at bounding box center [75, 289] width 134 height 24
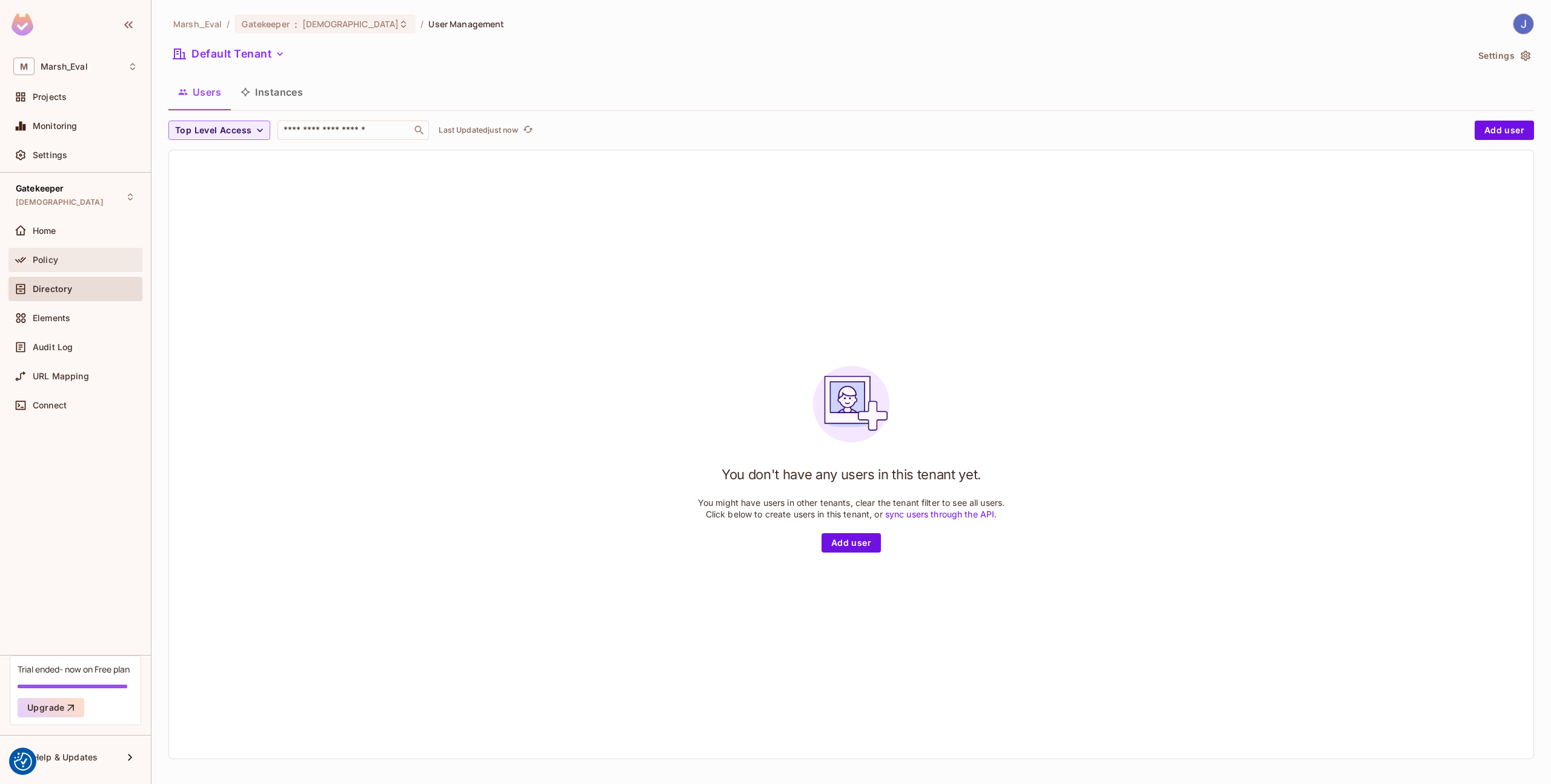
click at [77, 256] on div "Policy" at bounding box center [85, 260] width 105 height 10
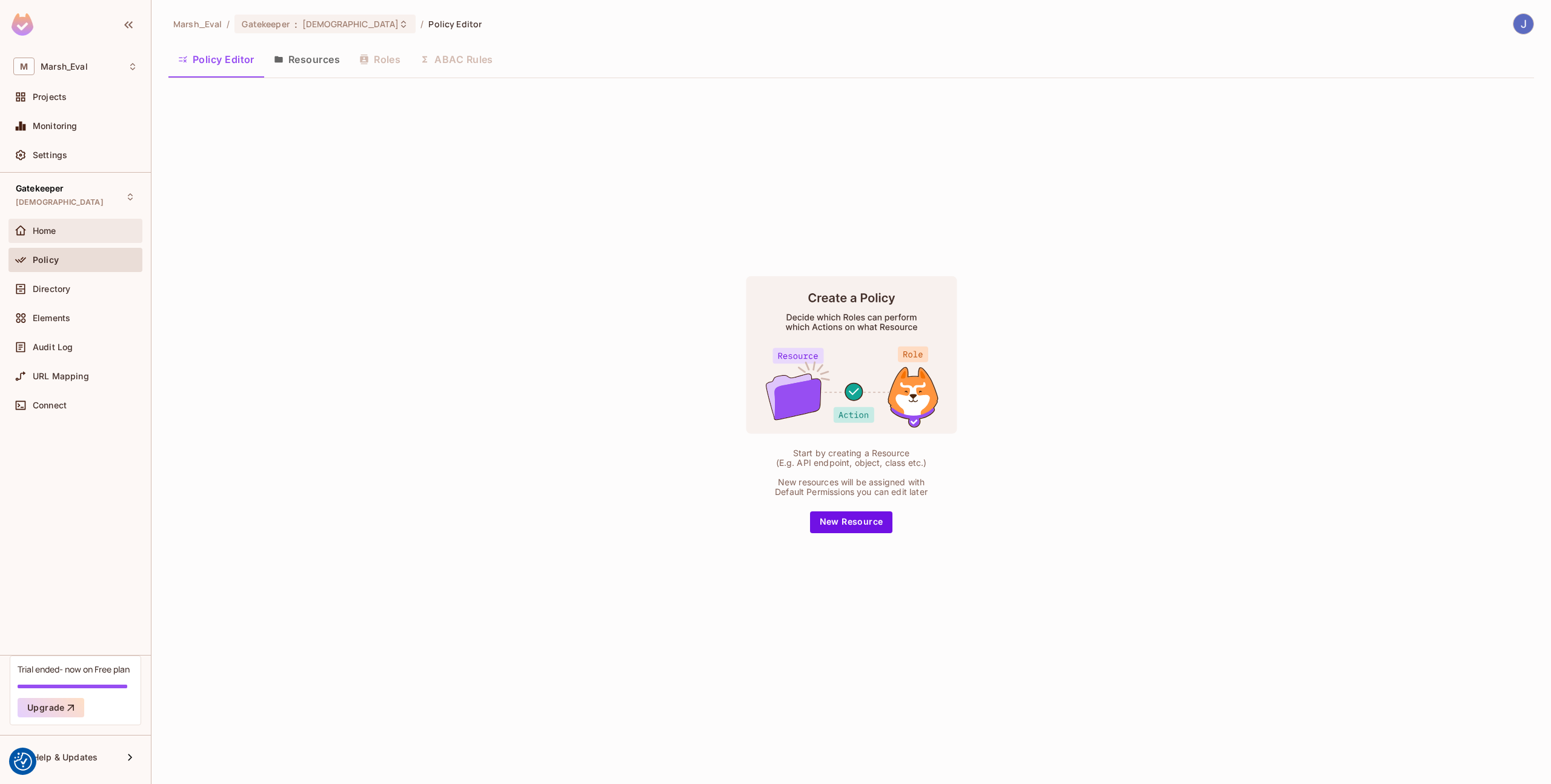
click at [35, 227] on span "Home" at bounding box center [45, 231] width 24 height 10
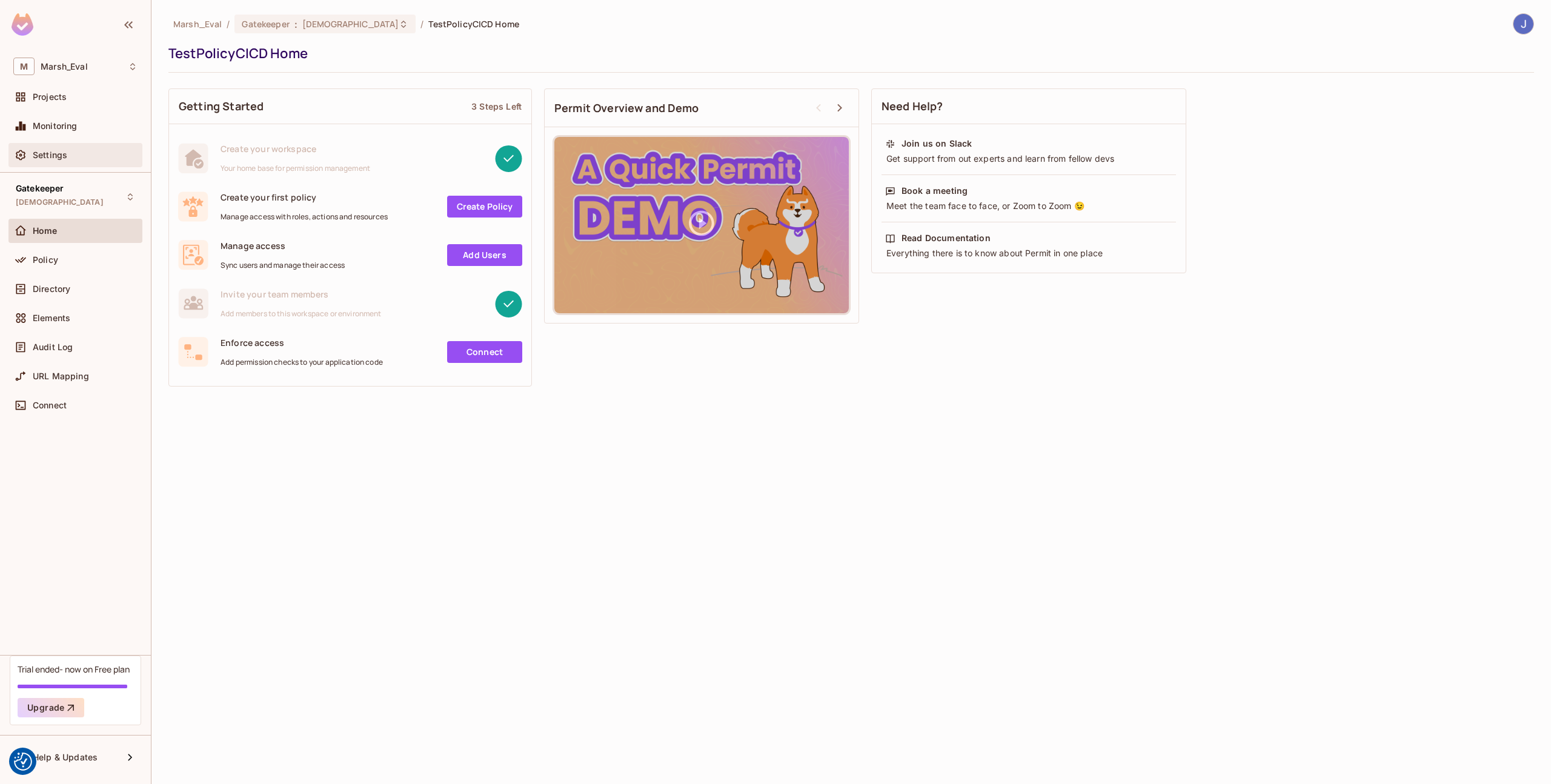
click at [59, 143] on div "Settings" at bounding box center [75, 155] width 134 height 24
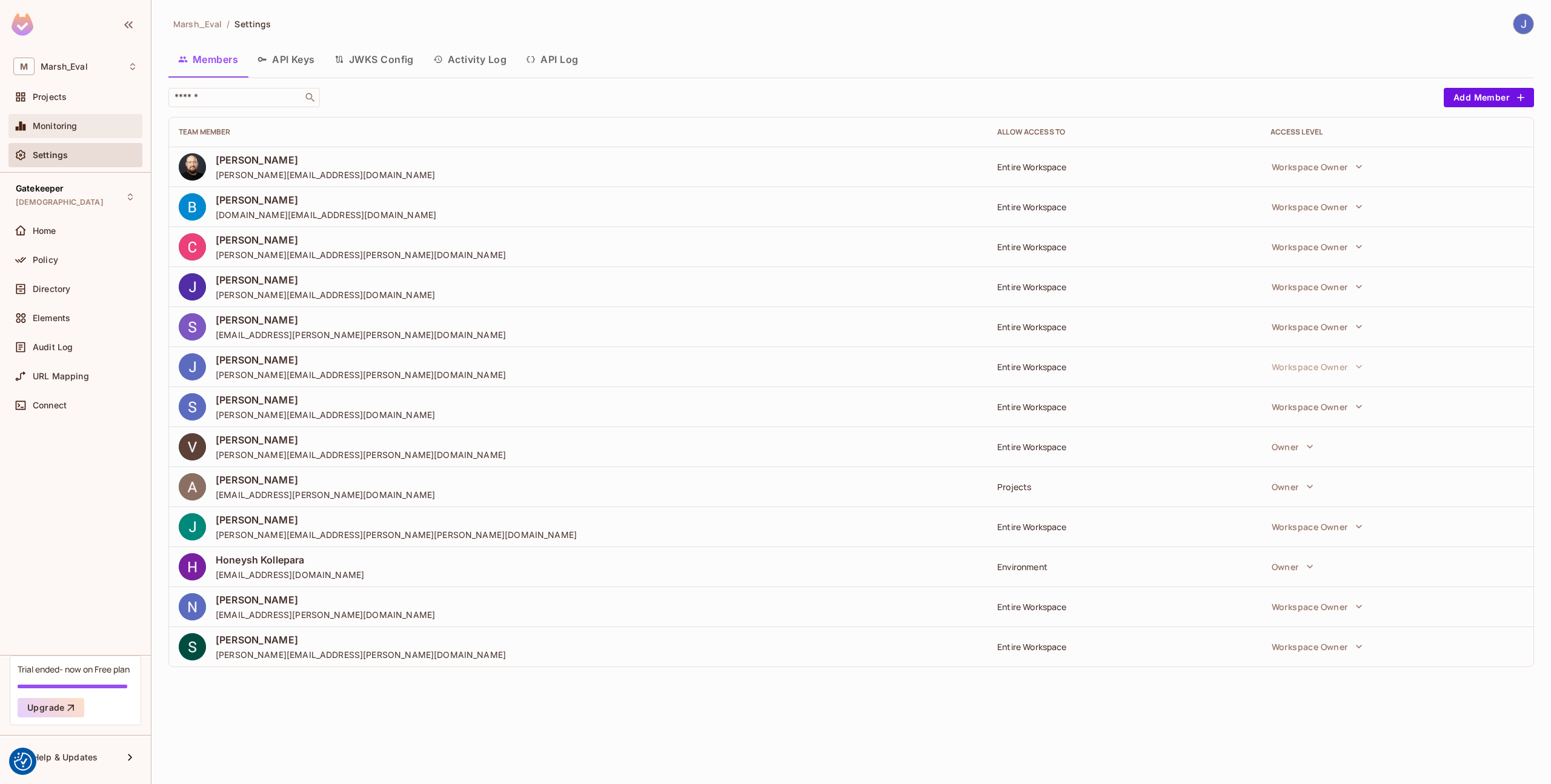
click at [57, 122] on span "Monitoring" at bounding box center [55, 126] width 45 height 10
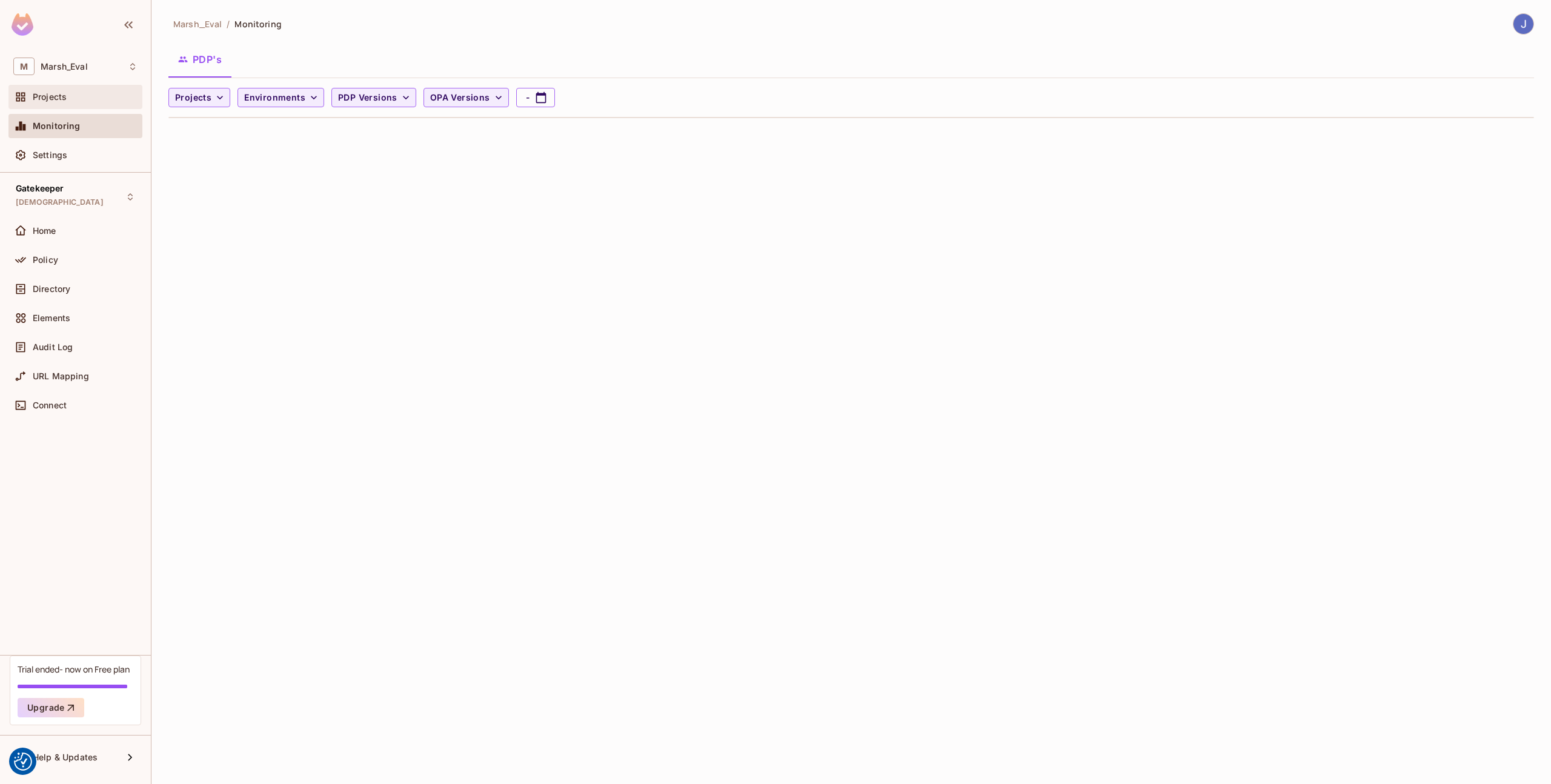
click at [58, 93] on span "Projects" at bounding box center [50, 97] width 34 height 10
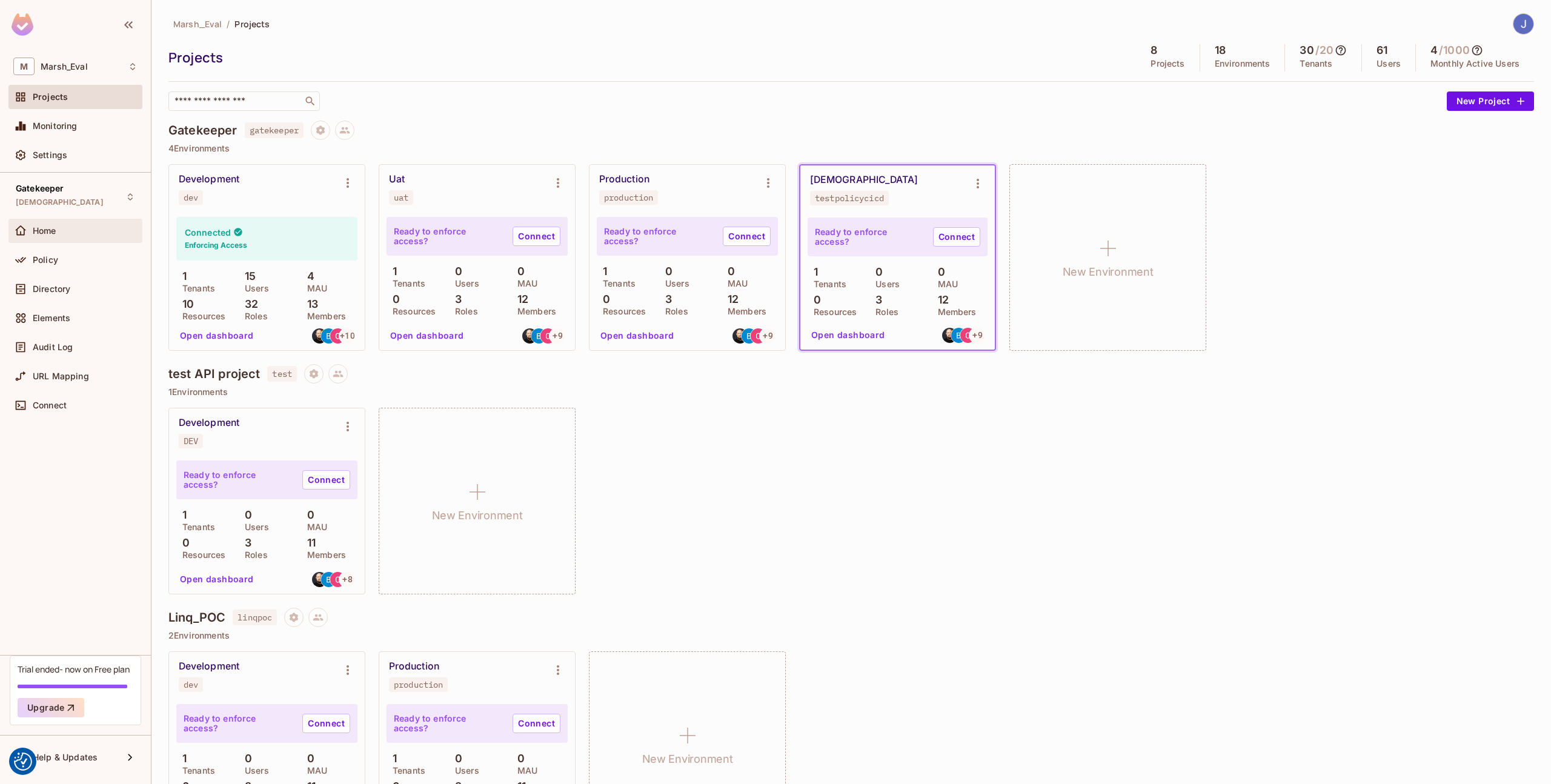
click at [54, 232] on span "Home" at bounding box center [45, 231] width 24 height 10
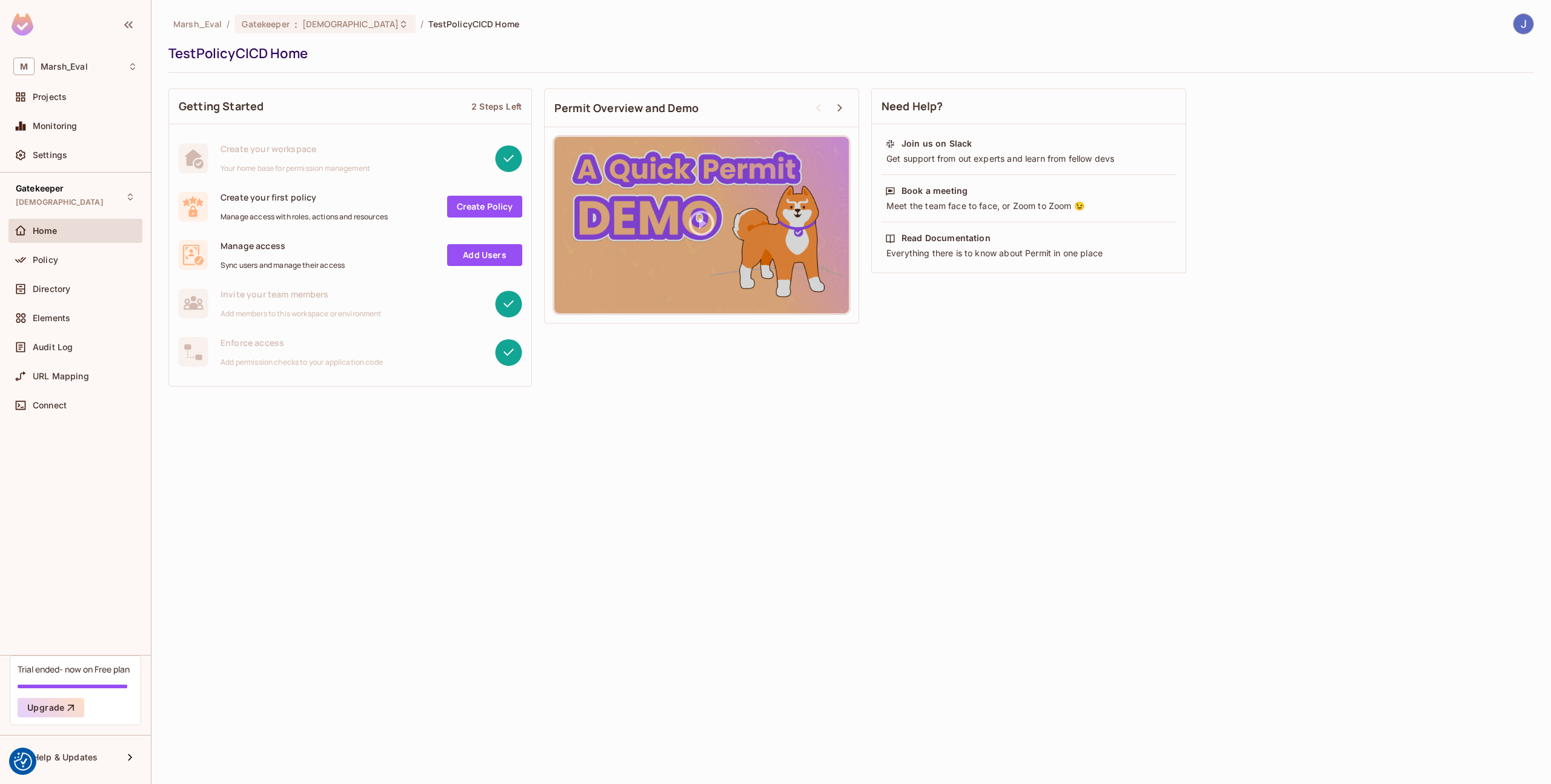
click at [54, 259] on span "Policy" at bounding box center [45, 260] width 25 height 10
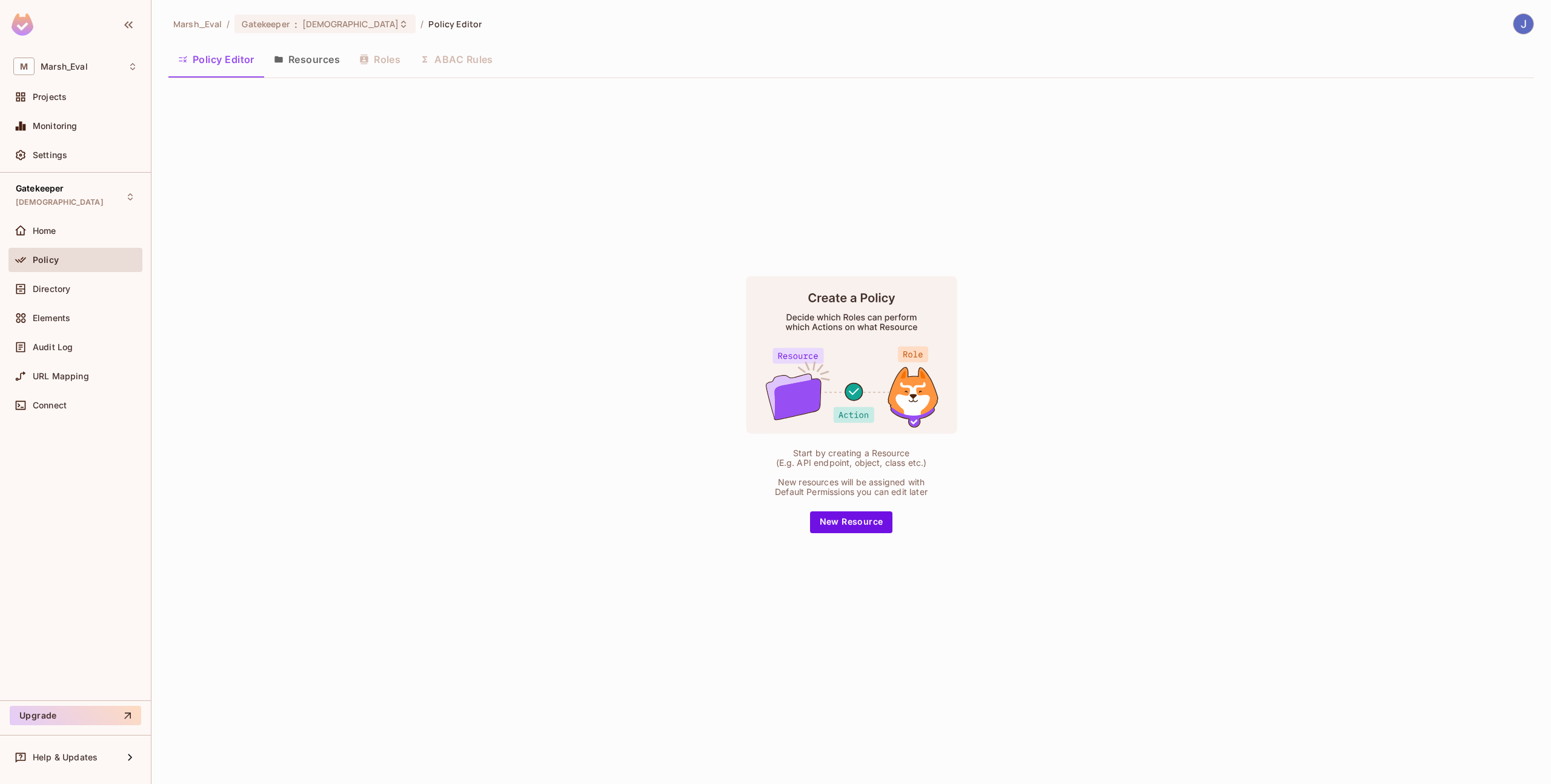
click at [297, 69] on button "Resources" at bounding box center [307, 59] width 85 height 30
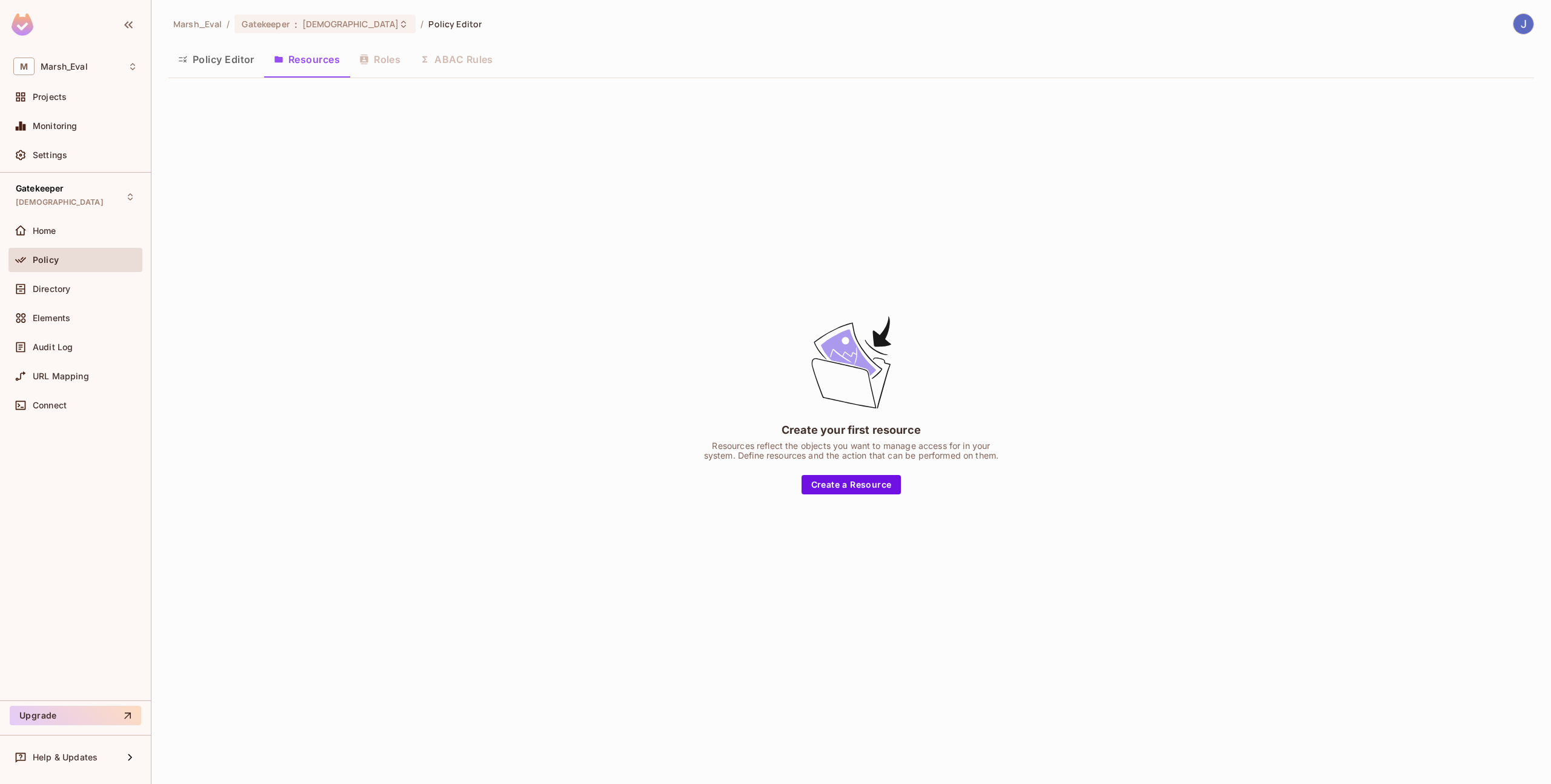
click at [369, 66] on div "Policy Editor Resources Roles ABAC Rules" at bounding box center [851, 59] width 1366 height 30
click at [467, 64] on div "Policy Editor Resources Roles ABAC Rules" at bounding box center [851, 59] width 1366 height 30
click at [80, 274] on div "Policy" at bounding box center [75, 262] width 134 height 29
click at [78, 280] on div "Directory" at bounding box center [75, 289] width 134 height 24
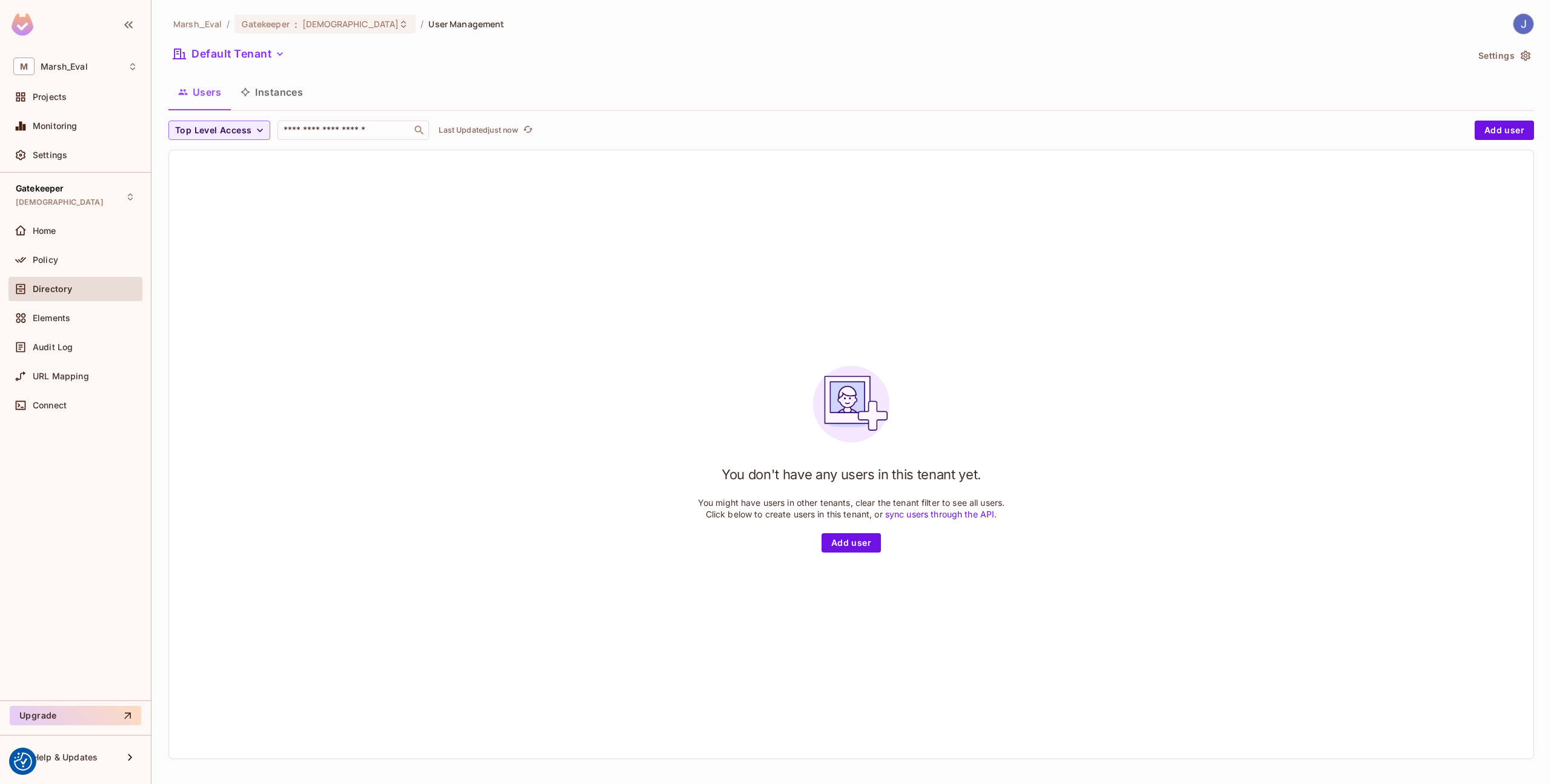
click at [274, 99] on button "Instances" at bounding box center [271, 92] width 82 height 30
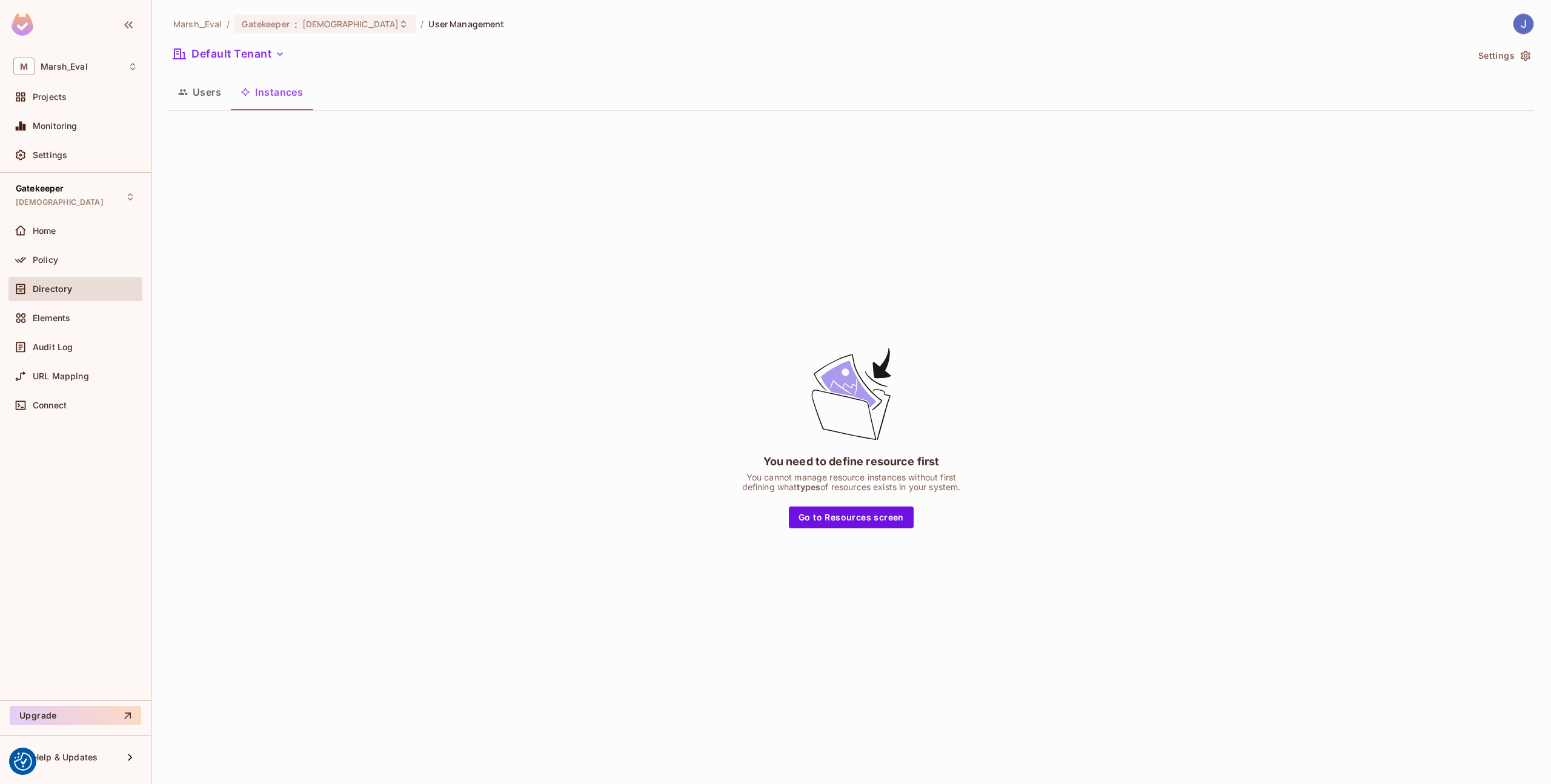
click at [202, 97] on button "Users" at bounding box center [199, 92] width 62 height 30
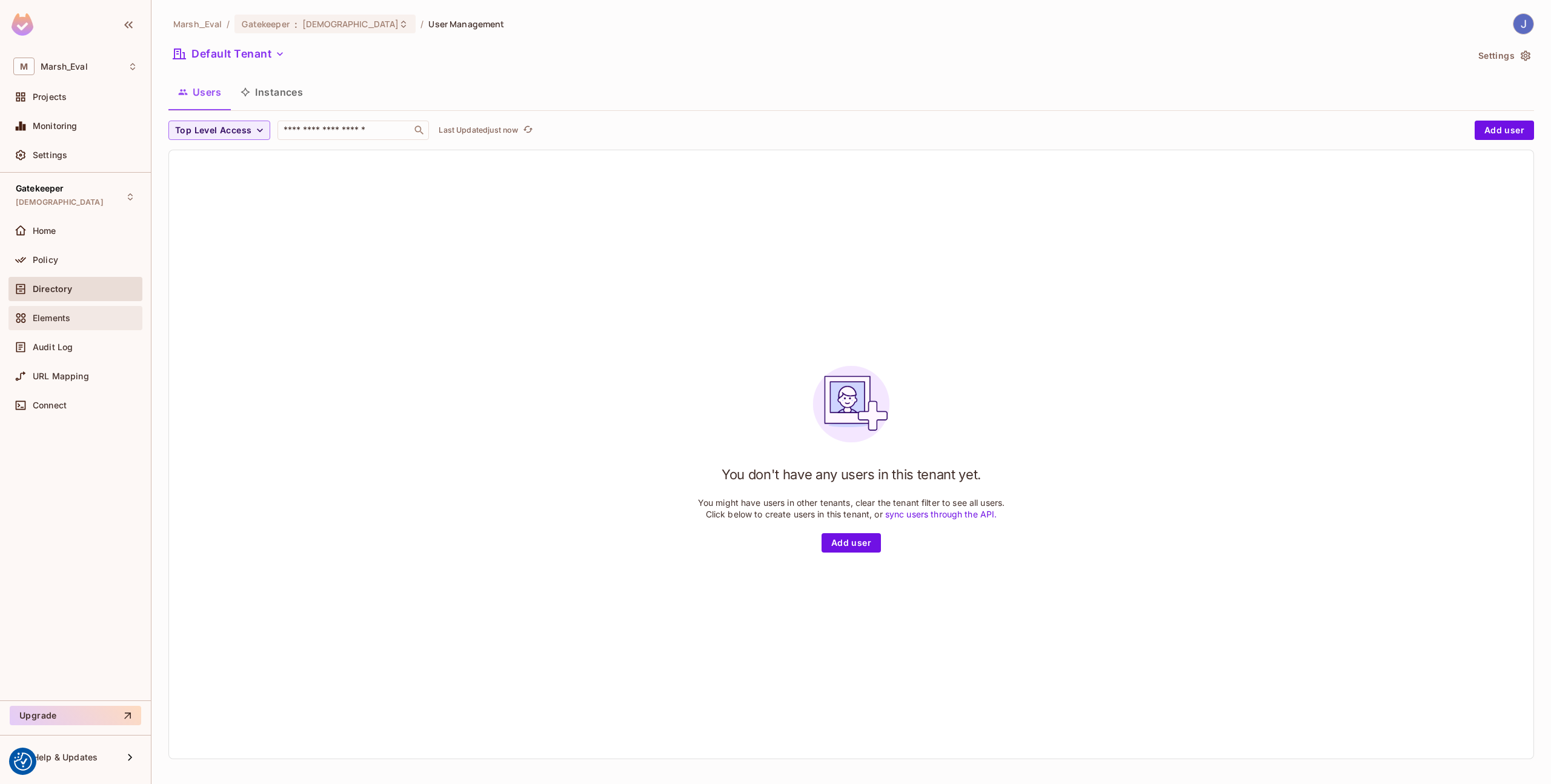
click at [86, 308] on div "Elements" at bounding box center [75, 318] width 134 height 24
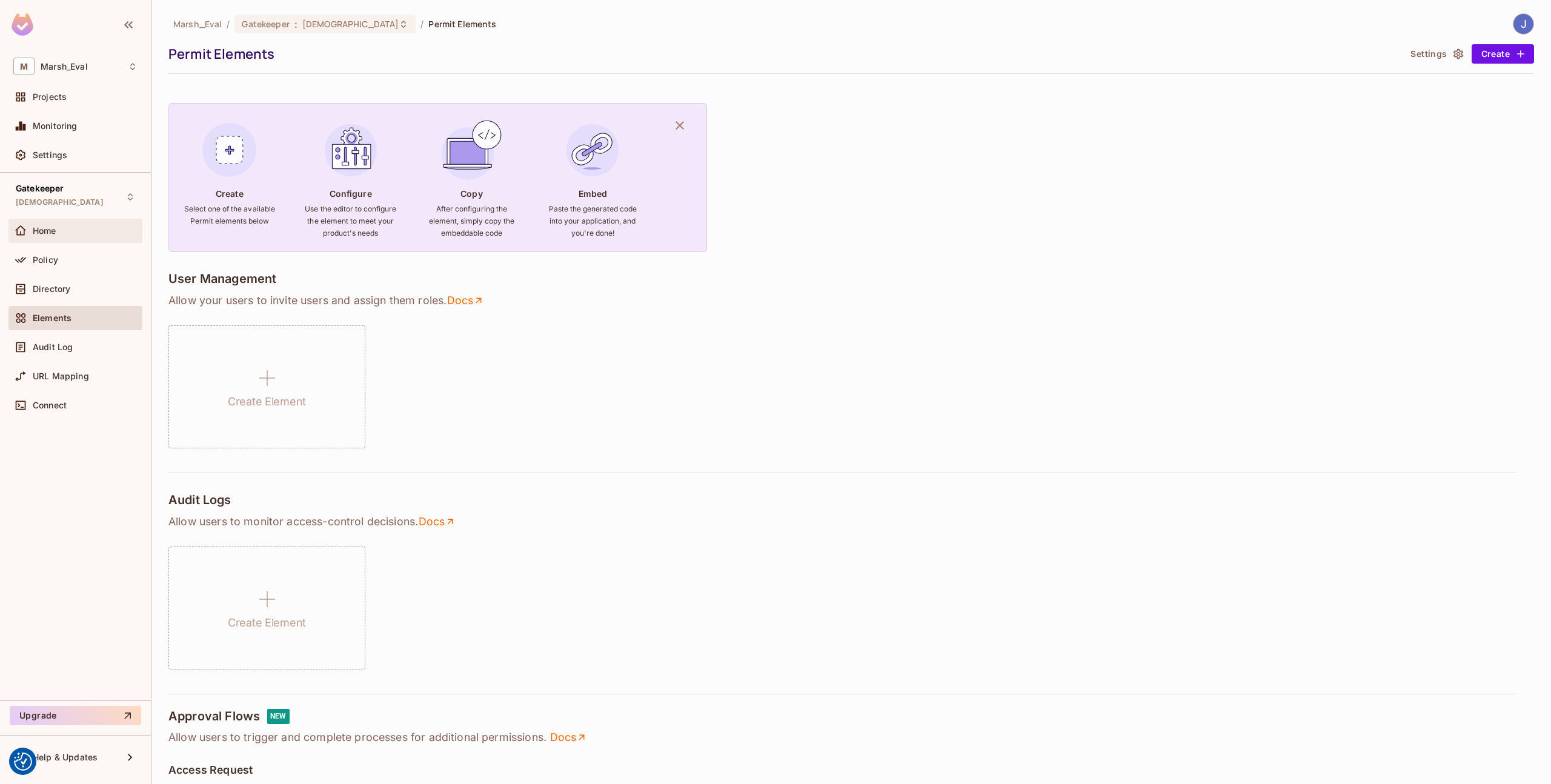
click at [66, 236] on div "Home" at bounding box center [76, 231] width 125 height 15
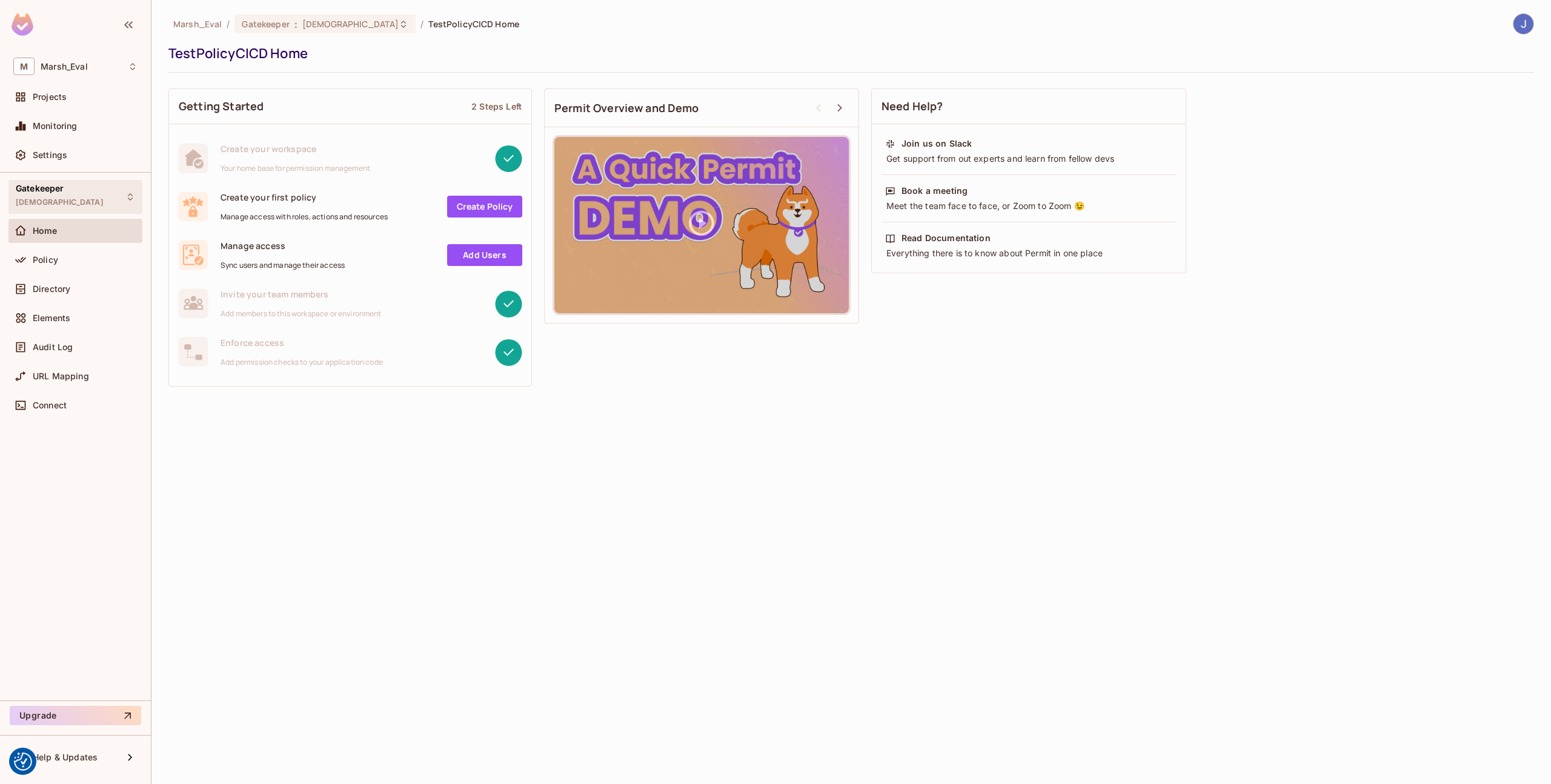
click at [48, 187] on span "Gatekeeper" at bounding box center [40, 188] width 48 height 10
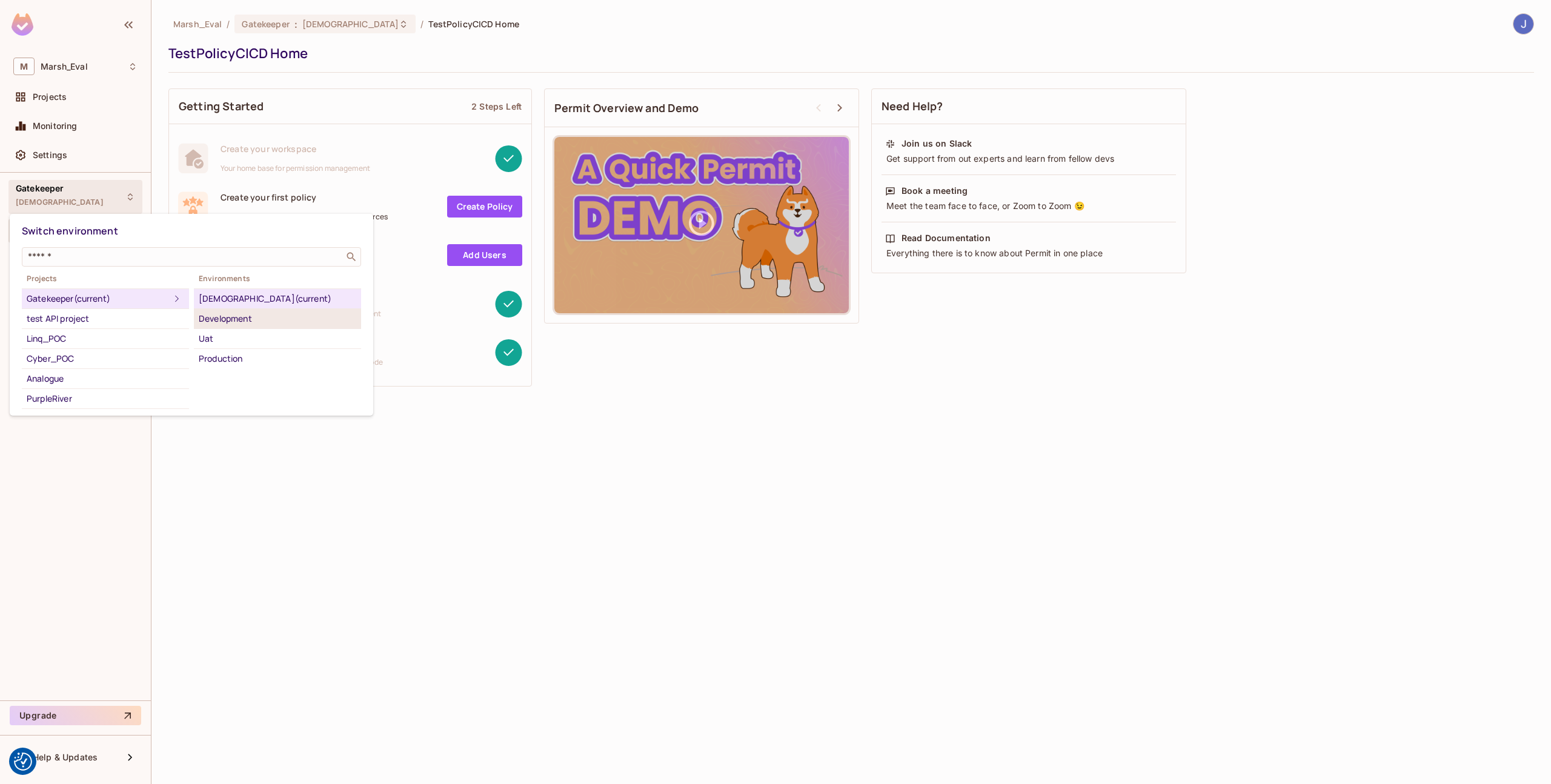
click at [210, 321] on div "Development" at bounding box center [277, 318] width 157 height 15
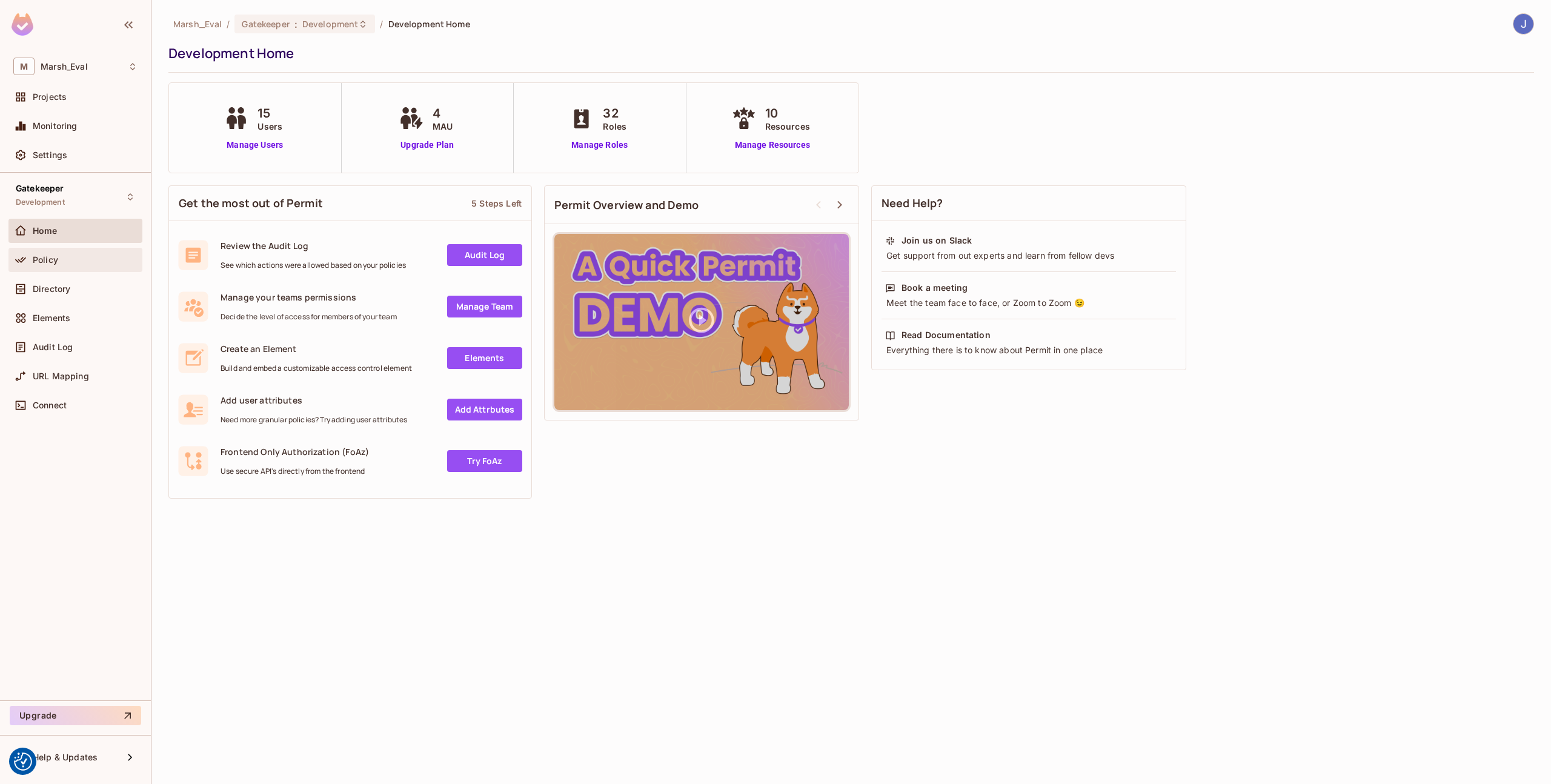
click at [73, 269] on div "Policy" at bounding box center [75, 259] width 134 height 24
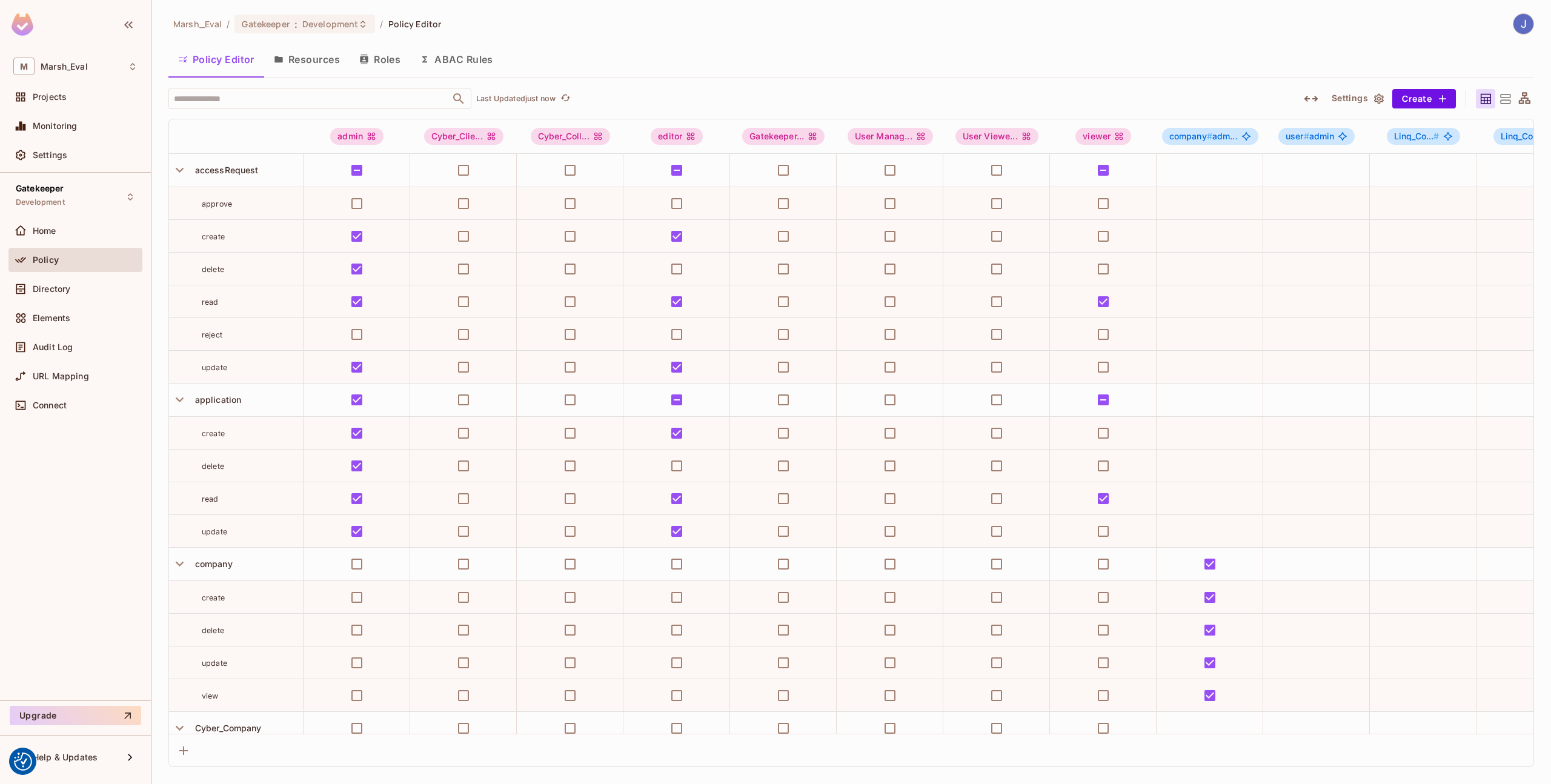
click at [461, 59] on button "ABAC Rules" at bounding box center [456, 59] width 93 height 30
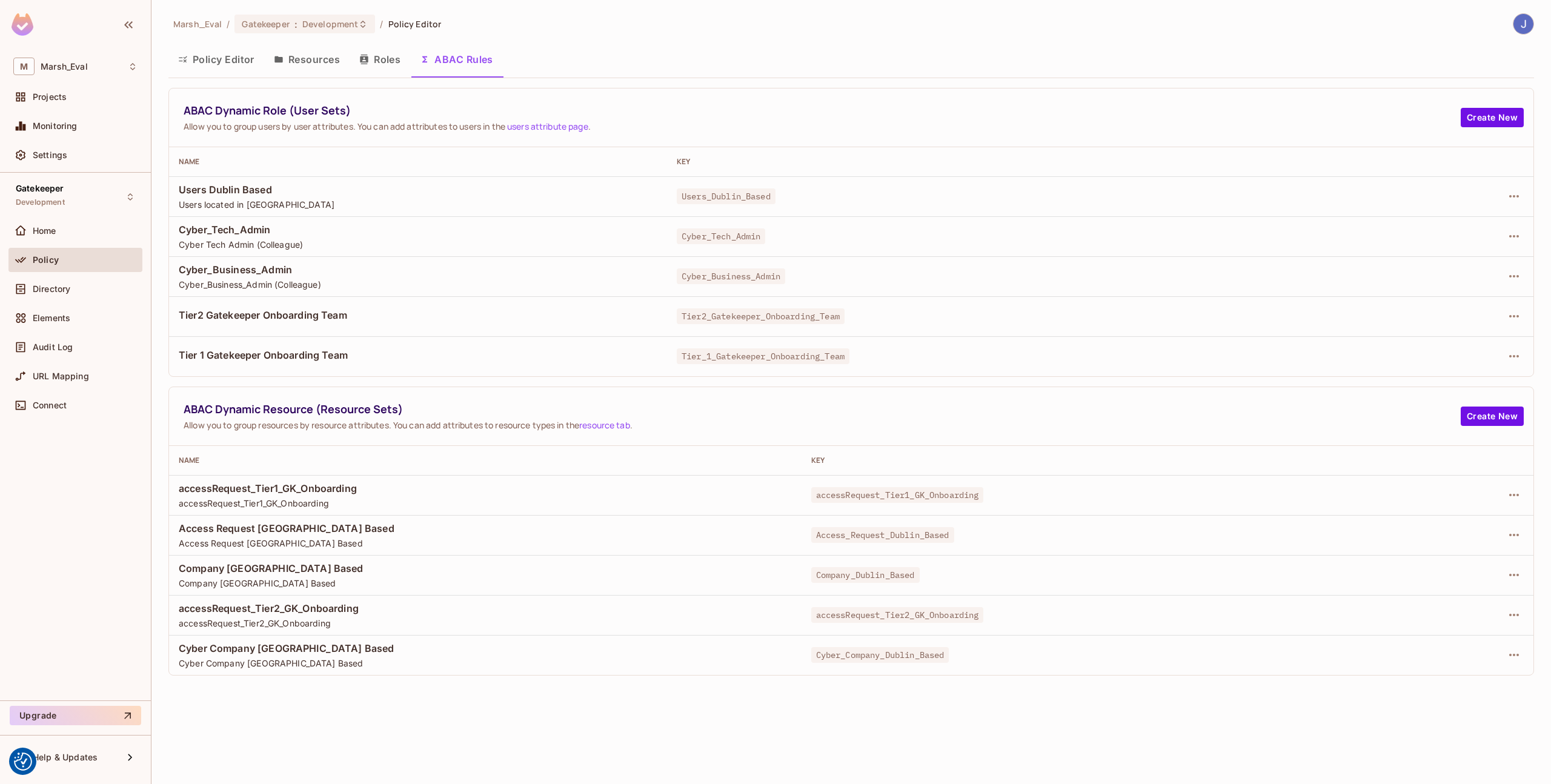
click at [206, 74] on button "Policy Editor" at bounding box center [216, 59] width 96 height 30
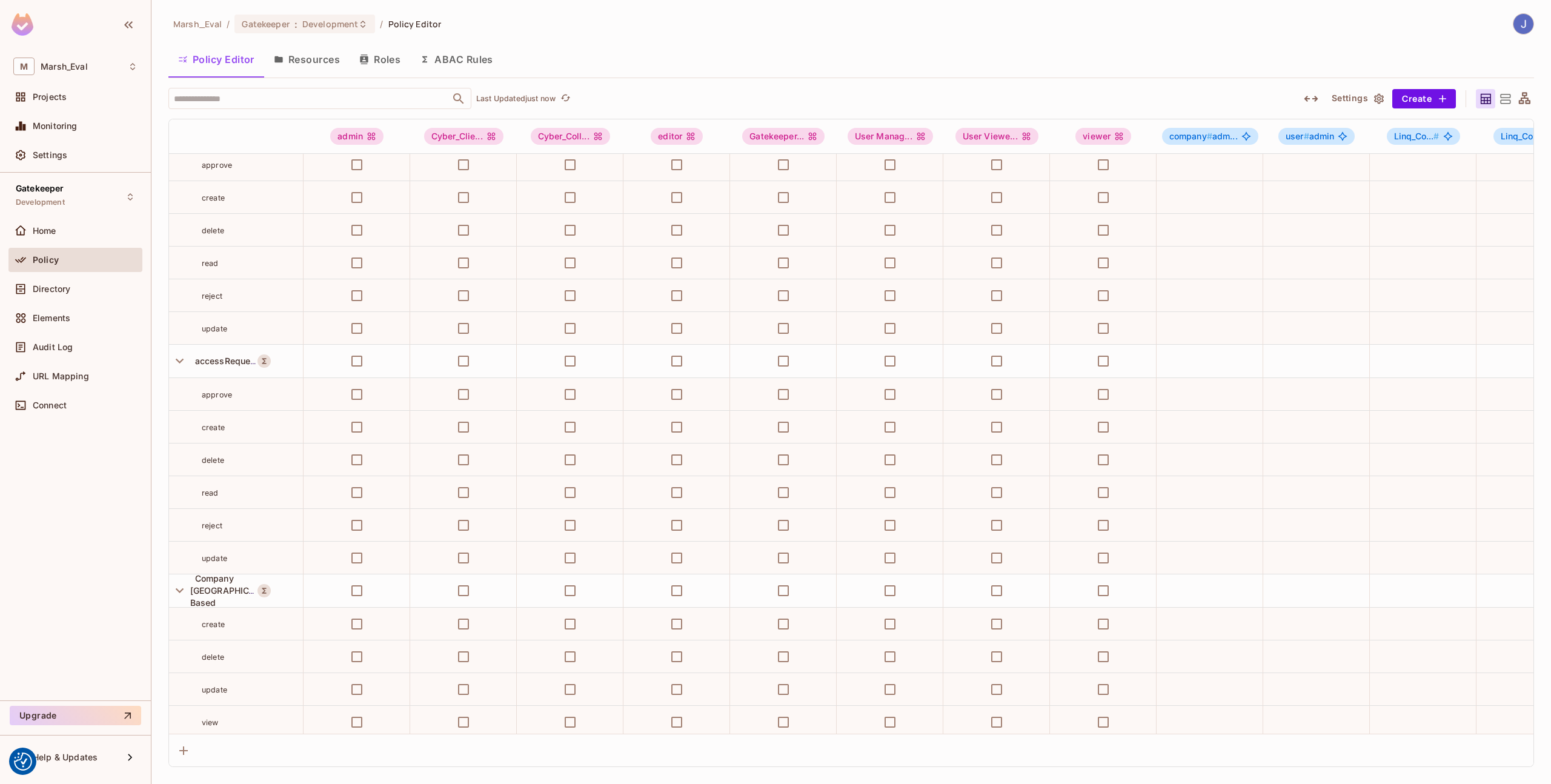
scroll to position [2023, 0]
click at [231, 648] on span "listadvisoredtailoredreports" at bounding box center [252, 652] width 101 height 9
copy tr "listadvisoredtailoredreports"
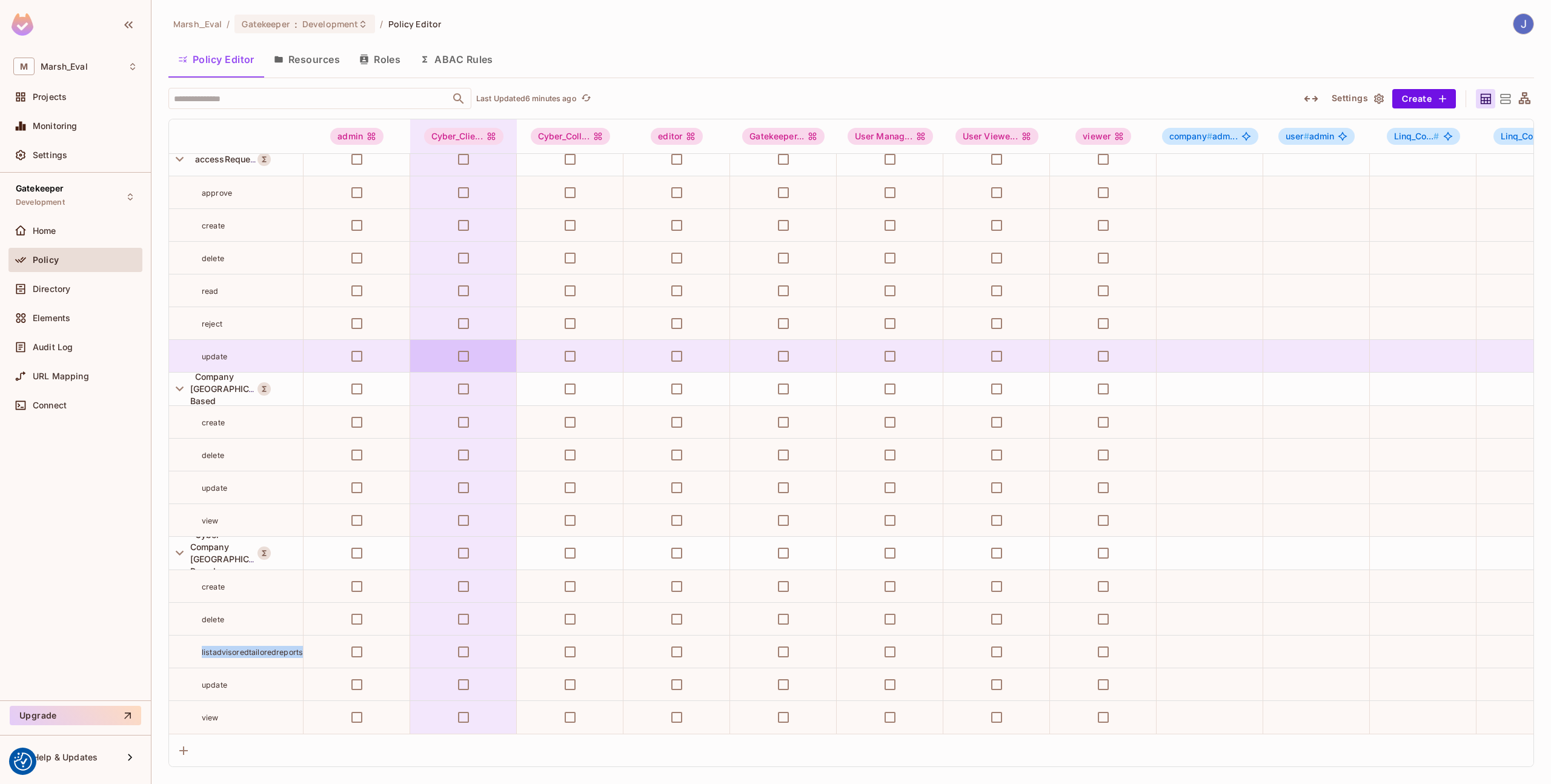
copy tr "listadvisoredtailoredreports"
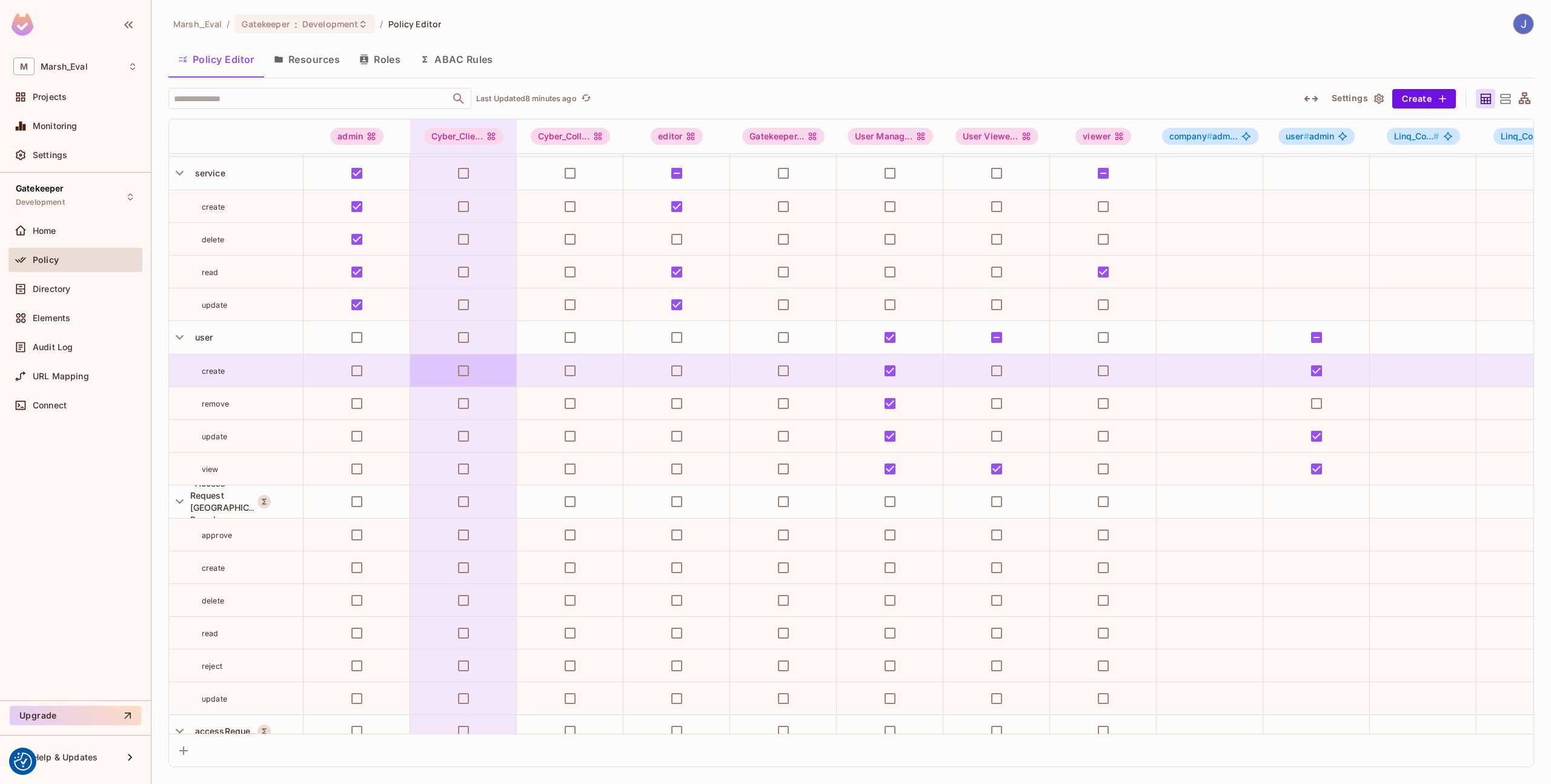
scroll to position [1221, 0]
